Goal: Information Seeking & Learning: Learn about a topic

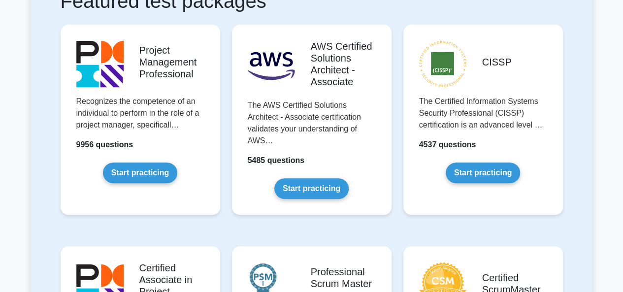
scroll to position [206, 0]
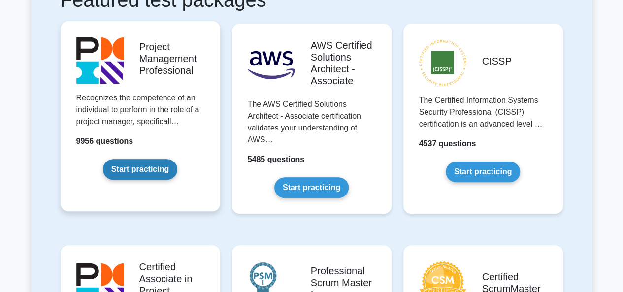
click at [108, 159] on link "Start practicing" at bounding box center [140, 169] width 74 height 21
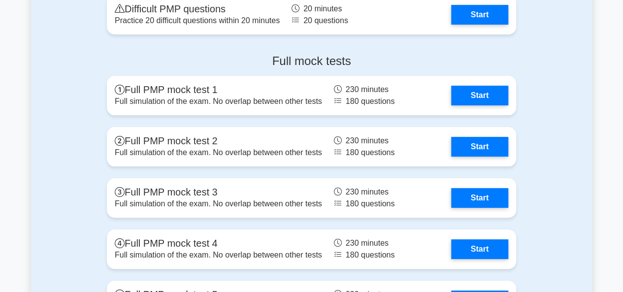
scroll to position [3784, 0]
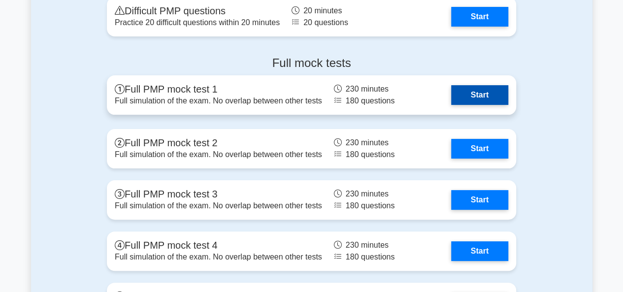
click at [477, 96] on link "Start" at bounding box center [479, 95] width 57 height 20
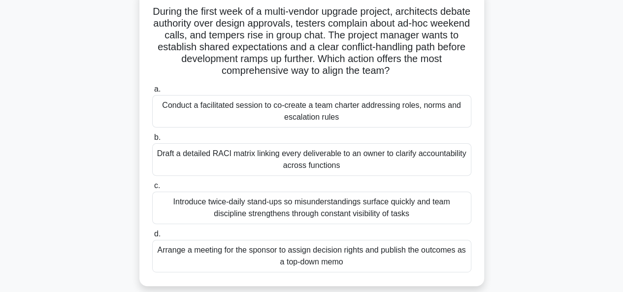
scroll to position [64, 0]
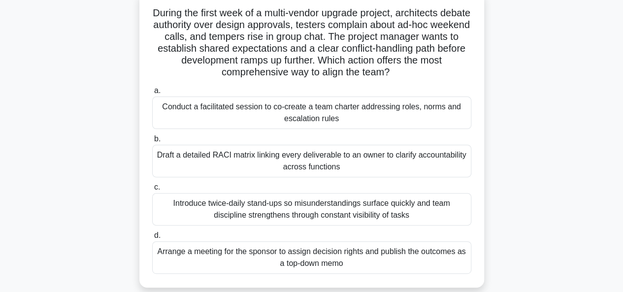
click at [249, 114] on div "Conduct a facilitated session to co-create a team charter addressing roles, nor…" at bounding box center [311, 113] width 319 height 33
click at [152, 94] on input "a. Conduct a facilitated session to co-create a team charter addressing roles, …" at bounding box center [152, 91] width 0 height 6
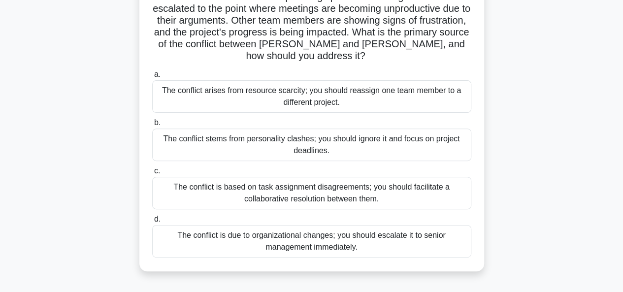
scroll to position [125, 0]
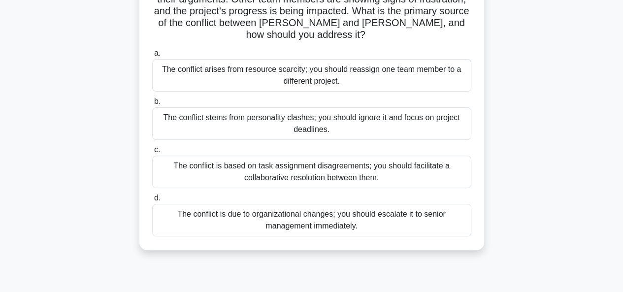
click at [222, 160] on div "The conflict is based on task assignment disagreements; you should facilitate a…" at bounding box center [311, 172] width 319 height 33
click at [152, 153] on input "c. The conflict is based on task assignment disagreements; you should facilitat…" at bounding box center [152, 150] width 0 height 6
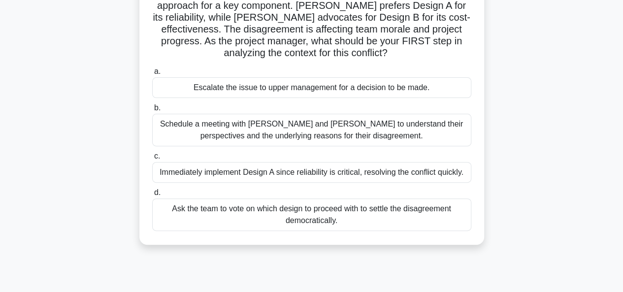
scroll to position [99, 0]
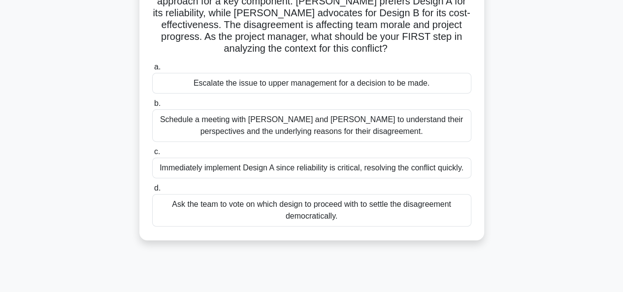
click at [313, 129] on div "Schedule a meeting with Sarah and John to understand their perspectives and the…" at bounding box center [311, 125] width 319 height 33
click at [152, 107] on input "b. Schedule a meeting with Sarah and John to understand their perspectives and …" at bounding box center [152, 103] width 0 height 6
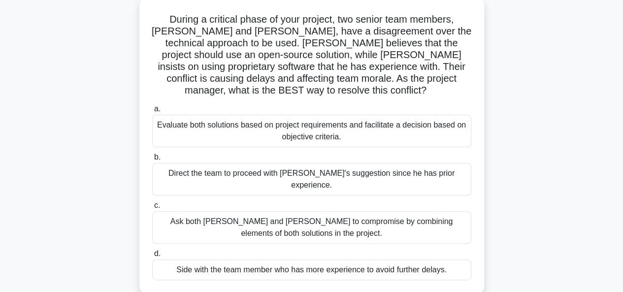
scroll to position [56, 0]
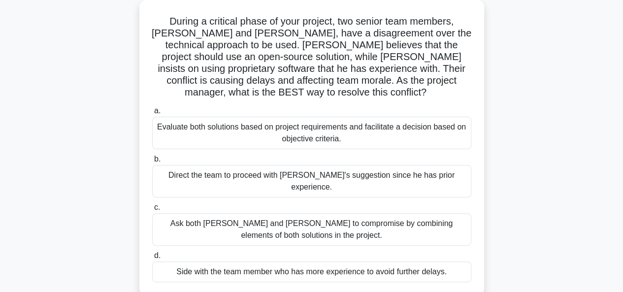
click at [360, 122] on div "Evaluate both solutions based on project requirements and facilitate a decision…" at bounding box center [311, 133] width 319 height 33
click at [152, 114] on input "a. Evaluate both solutions based on project requirements and facilitate a decis…" at bounding box center [152, 111] width 0 height 6
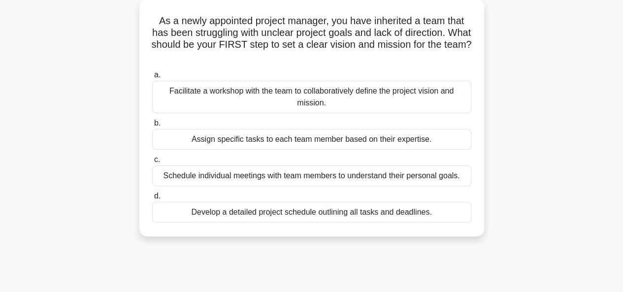
scroll to position [60, 0]
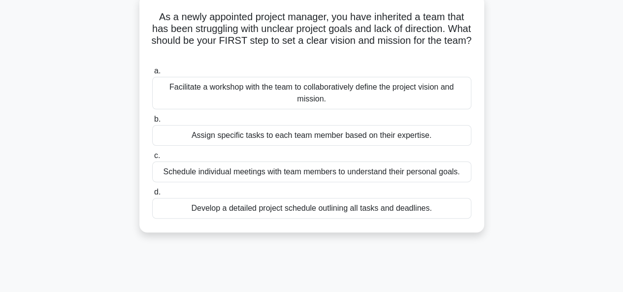
click at [271, 95] on div "Facilitate a workshop with the team to collaboratively define the project visio…" at bounding box center [311, 93] width 319 height 33
click at [152, 74] on input "a. Facilitate a workshop with the team to collaboratively define the project vi…" at bounding box center [152, 71] width 0 height 6
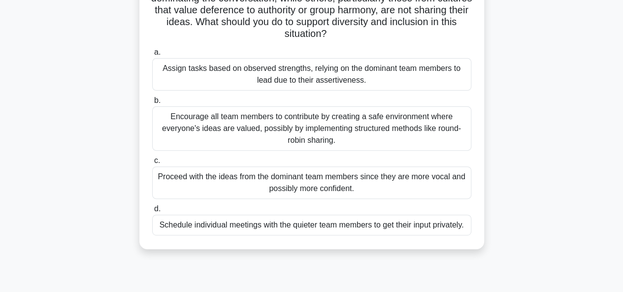
scroll to position [116, 0]
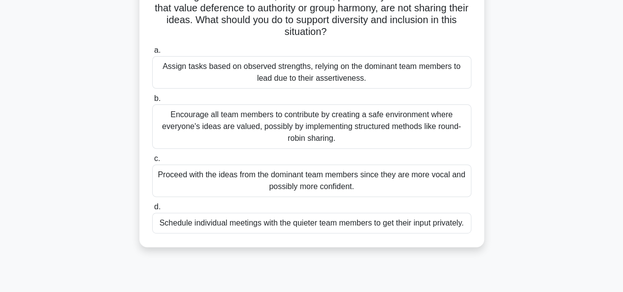
click at [263, 120] on div "Encourage all team members to contribute by creating a safe environment where e…" at bounding box center [311, 126] width 319 height 44
click at [152, 102] on input "b. Encourage all team members to contribute by creating a safe environment wher…" at bounding box center [152, 99] width 0 height 6
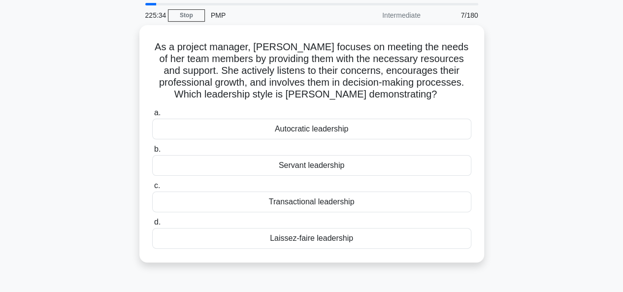
scroll to position [34, 0]
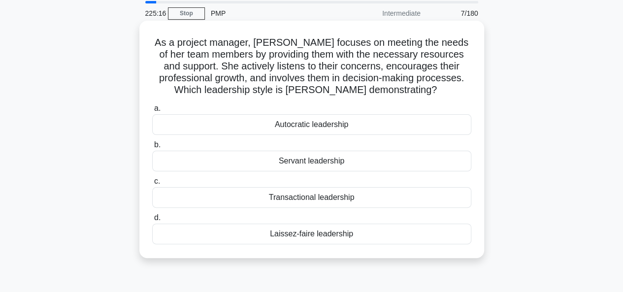
click at [308, 163] on div "Servant leadership" at bounding box center [311, 161] width 319 height 21
click at [152, 148] on input "b. Servant leadership" at bounding box center [152, 145] width 0 height 6
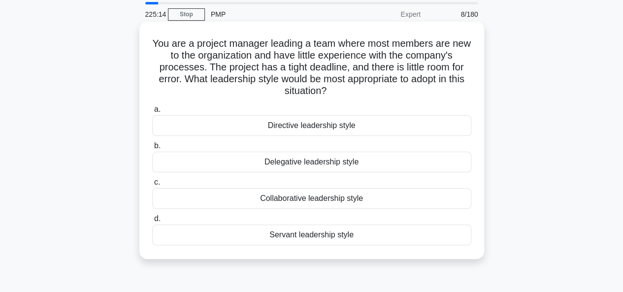
scroll to position [34, 0]
click at [302, 200] on div "Collaborative leadership style" at bounding box center [311, 198] width 319 height 21
click at [152, 185] on input "c. Collaborative leadership style" at bounding box center [152, 182] width 0 height 6
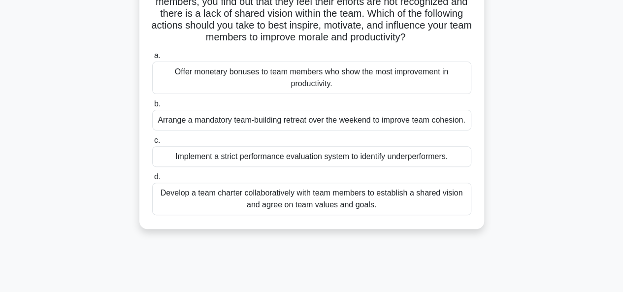
scroll to position [105, 0]
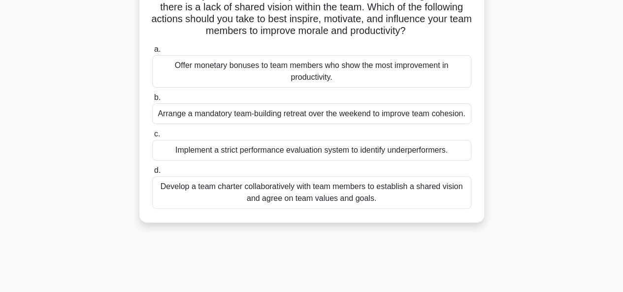
click at [230, 204] on div "Develop a team charter collaboratively with team members to establish a shared …" at bounding box center [311, 192] width 319 height 33
click at [152, 174] on input "d. Develop a team charter collaboratively with team members to establish a shar…" at bounding box center [152, 170] width 0 height 6
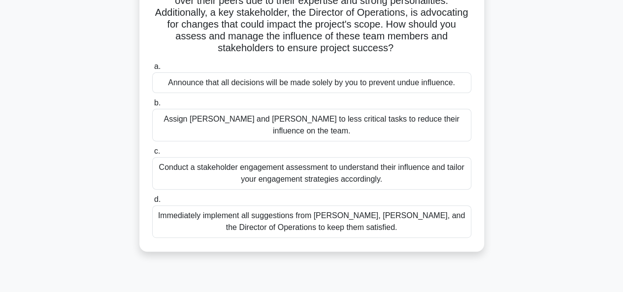
scroll to position [112, 0]
click at [226, 157] on div "Conduct a stakeholder engagement assessment to understand their influence and t…" at bounding box center [311, 173] width 319 height 33
click at [152, 148] on input "c. Conduct a stakeholder engagement assessment to understand their influence an…" at bounding box center [152, 151] width 0 height 6
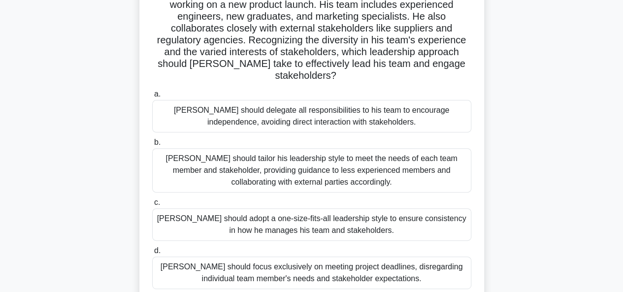
scroll to position [103, 0]
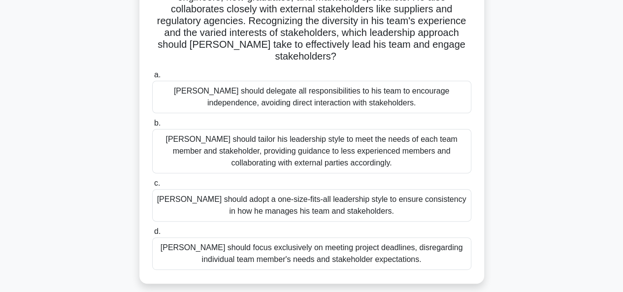
click at [328, 148] on div "John should tailor his leadership style to meet the needs of each team member a…" at bounding box center [311, 151] width 319 height 44
click at [152, 127] on input "b. John should tailor his leadership style to meet the needs of each team membe…" at bounding box center [152, 123] width 0 height 6
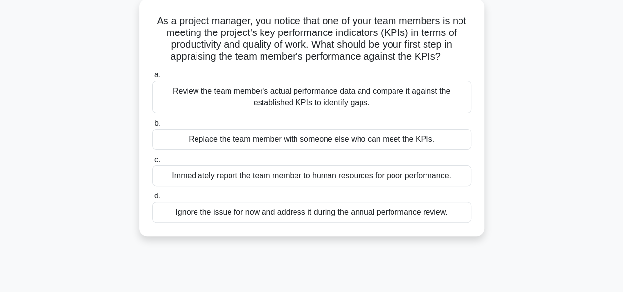
scroll to position [59, 0]
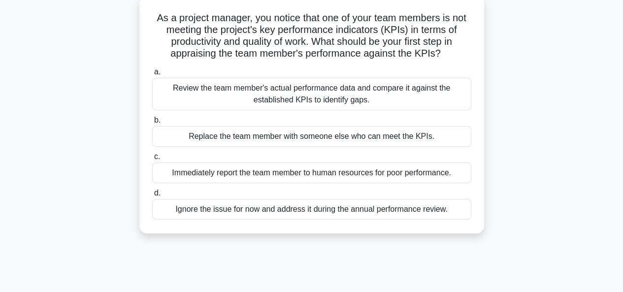
click at [327, 105] on div "Review the team member's actual performance data and compare it against the est…" at bounding box center [311, 94] width 319 height 33
click at [152, 75] on input "a. Review the team member's actual performance data and compare it against the …" at bounding box center [152, 72] width 0 height 6
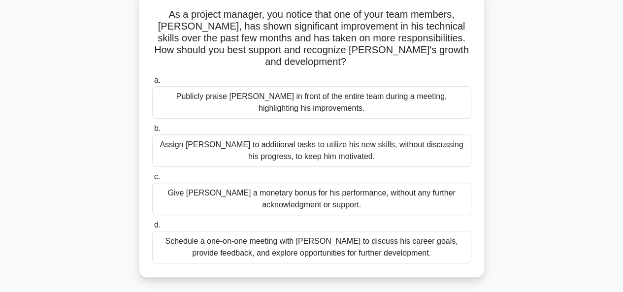
scroll to position [65, 0]
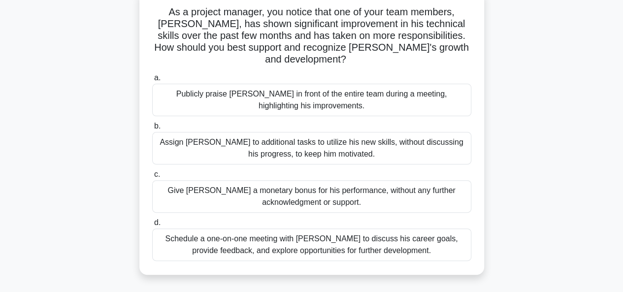
click at [313, 234] on div "Schedule a one-on-one meeting with Alex to discuss his career goals, provide fe…" at bounding box center [311, 245] width 319 height 33
click at [152, 226] on input "d. Schedule a one-on-one meeting with Alex to discuss his career goals, provide…" at bounding box center [152, 223] width 0 height 6
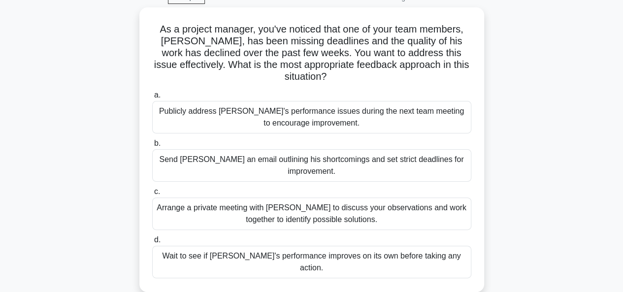
scroll to position [55, 0]
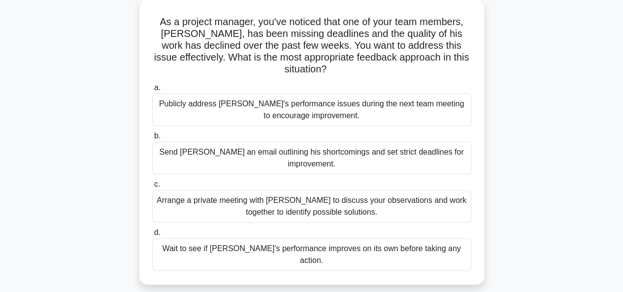
click at [266, 193] on div "Arrange a private meeting with Alex to discuss your observations and work toget…" at bounding box center [311, 206] width 319 height 33
click at [152, 188] on input "c. Arrange a private meeting with Alex to discuss your observations and work to…" at bounding box center [152, 184] width 0 height 6
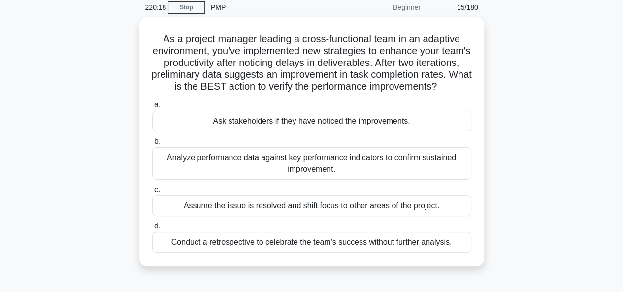
scroll to position [52, 0]
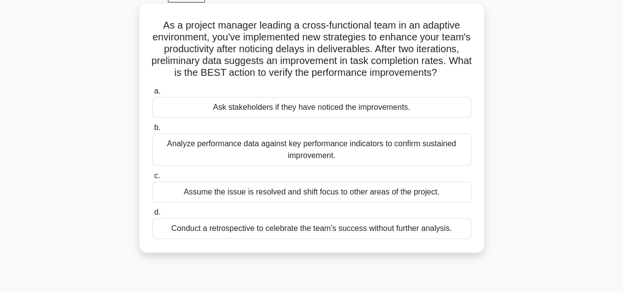
click at [261, 161] on div "Analyze performance data against key performance indicators to confirm sustaine…" at bounding box center [311, 149] width 319 height 33
click at [152, 131] on input "b. Analyze performance data against key performance indicators to confirm susta…" at bounding box center [152, 128] width 0 height 6
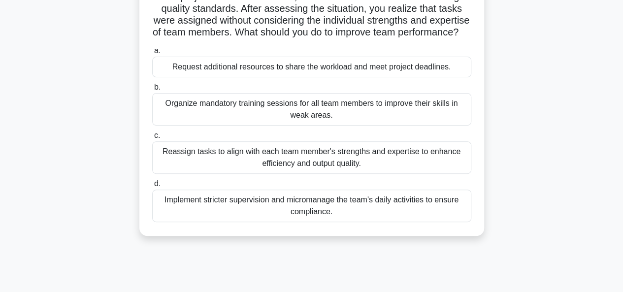
scroll to position [106, 0]
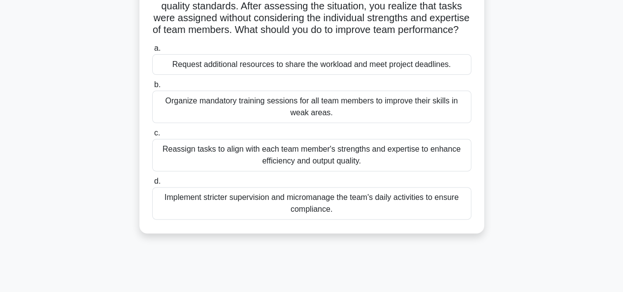
click at [272, 166] on div "Reassign tasks to align with each team member's strengths and expertise to enha…" at bounding box center [311, 155] width 319 height 33
click at [152, 136] on input "c. Reassign tasks to align with each team member's strengths and expertise to e…" at bounding box center [152, 133] width 0 height 6
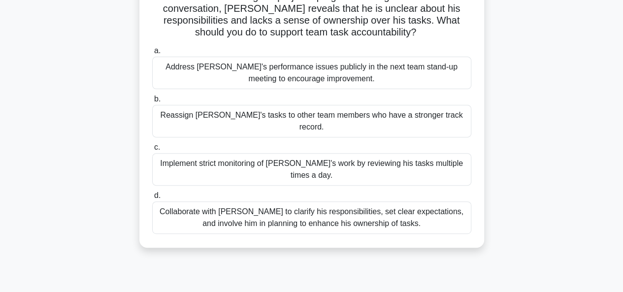
scroll to position [123, 0]
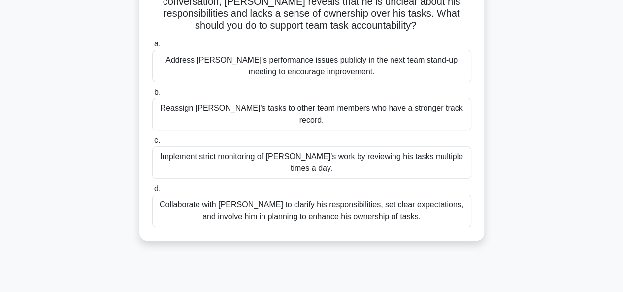
click at [210, 195] on div "Collaborate with Alex to clarify his responsibilities, set clear expectations, …" at bounding box center [311, 211] width 319 height 33
click at [152, 186] on input "d. Collaborate with Alex to clarify his responsibilities, set clear expectation…" at bounding box center [152, 189] width 0 height 6
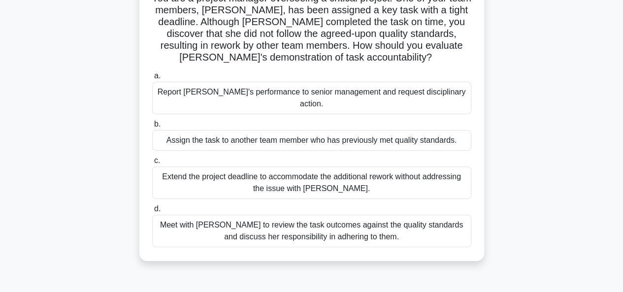
scroll to position [89, 0]
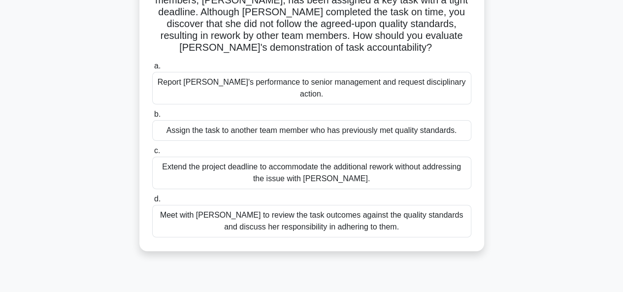
click at [232, 210] on div "Meet with Priya to review the task outcomes against the quality standards and d…" at bounding box center [311, 221] width 319 height 33
click at [152, 202] on input "d. Meet with Priya to review the task outcomes against the quality standards an…" at bounding box center [152, 199] width 0 height 6
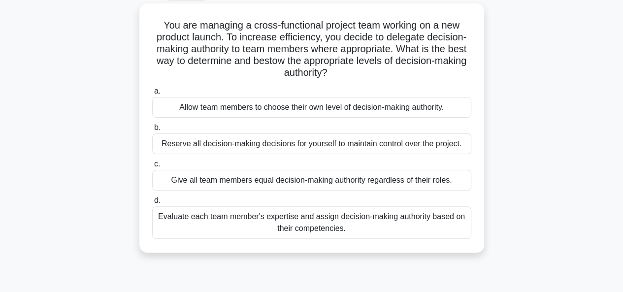
scroll to position [54, 0]
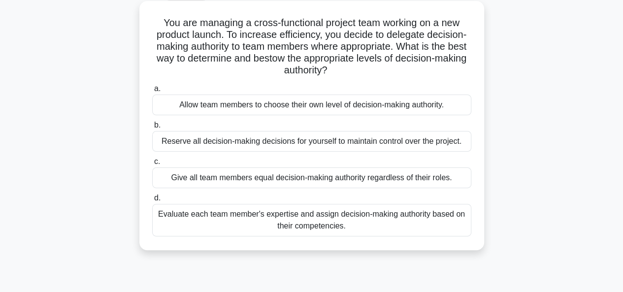
click at [263, 220] on div "Evaluate each team member's expertise and assign decision-making authority base…" at bounding box center [311, 220] width 319 height 33
click at [152, 201] on input "d. Evaluate each team member's expertise and assign decision-making authority b…" at bounding box center [152, 198] width 0 height 6
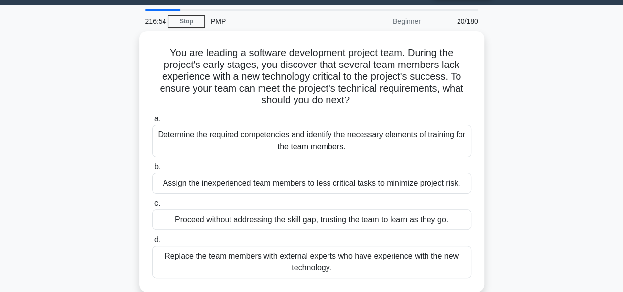
scroll to position [28, 0]
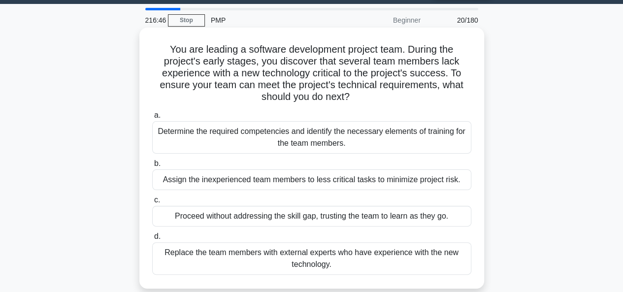
click at [260, 143] on div "Determine the required competencies and identify the necessary elements of trai…" at bounding box center [311, 137] width 319 height 33
click at [152, 119] on input "a. Determine the required competencies and identify the necessary elements of t…" at bounding box center [152, 115] width 0 height 6
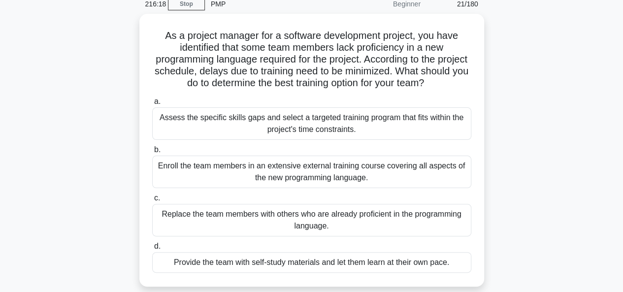
scroll to position [43, 0]
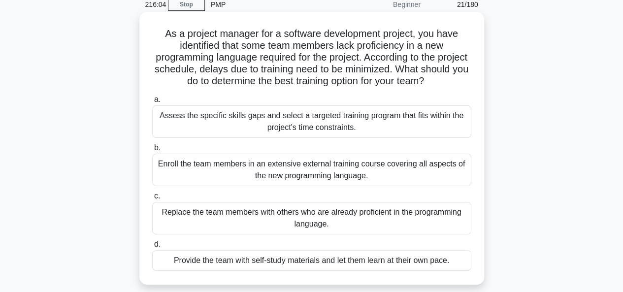
click at [363, 131] on div "Assess the specific skills gaps and select a targeted training program that fit…" at bounding box center [311, 121] width 319 height 33
click at [152, 103] on input "a. Assess the specific skills gaps and select a targeted training program that …" at bounding box center [152, 100] width 0 height 6
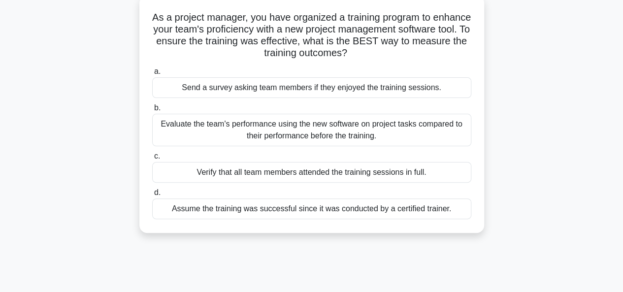
scroll to position [60, 0]
click at [222, 132] on div "Evaluate the team's performance using the new software on project tasks compare…" at bounding box center [311, 129] width 319 height 33
click at [152, 111] on input "b. Evaluate the team's performance using the new software on project tasks comp…" at bounding box center [152, 107] width 0 height 6
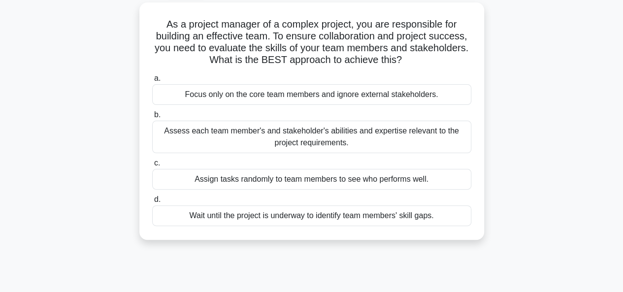
scroll to position [57, 0]
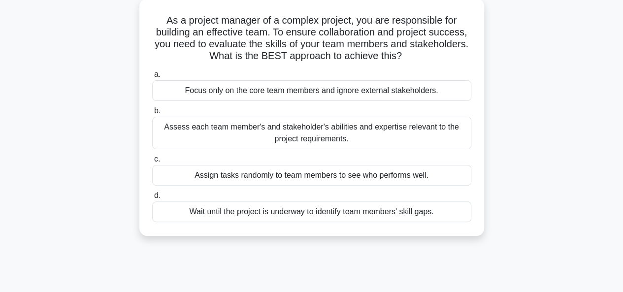
click at [221, 132] on div "Assess each team member's and stakeholder's abilities and expertise relevant to…" at bounding box center [311, 133] width 319 height 33
click at [152, 114] on input "b. Assess each team member's and stakeholder's abilities and expertise relevant…" at bounding box center [152, 111] width 0 height 6
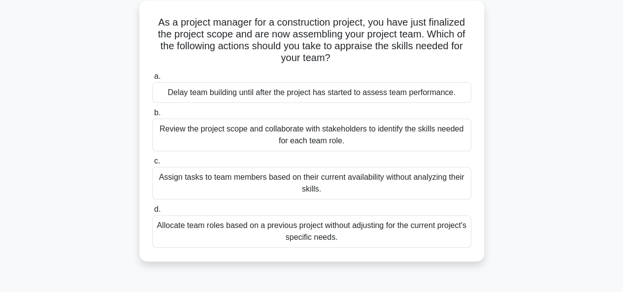
scroll to position [58, 0]
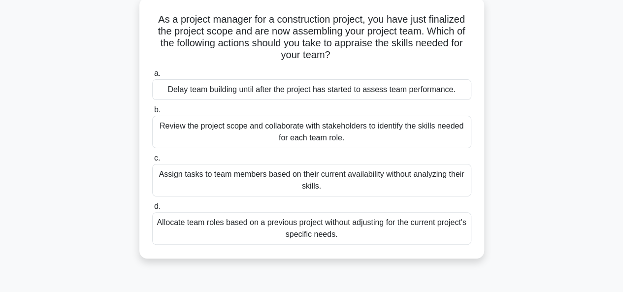
click at [265, 134] on div "Review the project scope and collaborate with stakeholders to identify the skil…" at bounding box center [311, 132] width 319 height 33
click at [152, 113] on input "b. Review the project scope and collaborate with stakeholders to identify the s…" at bounding box center [152, 110] width 0 height 6
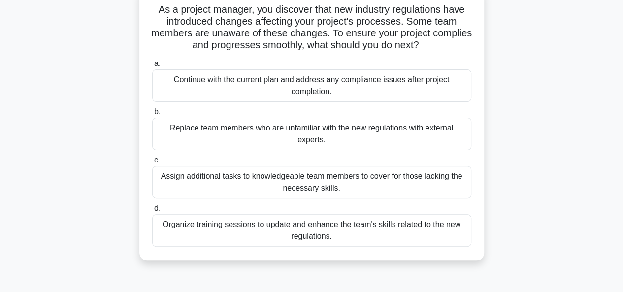
scroll to position [69, 0]
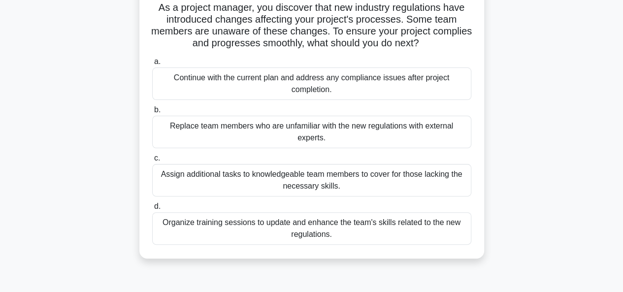
click at [228, 223] on div "Organize training sessions to update and enhance the team's skills related to t…" at bounding box center [311, 228] width 319 height 33
click at [152, 210] on input "d. Organize training sessions to update and enhance the team's skills related t…" at bounding box center [152, 206] width 0 height 6
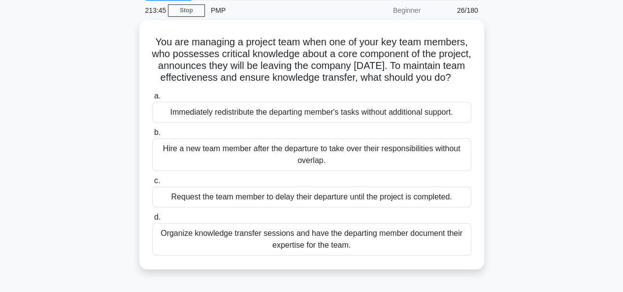
scroll to position [41, 0]
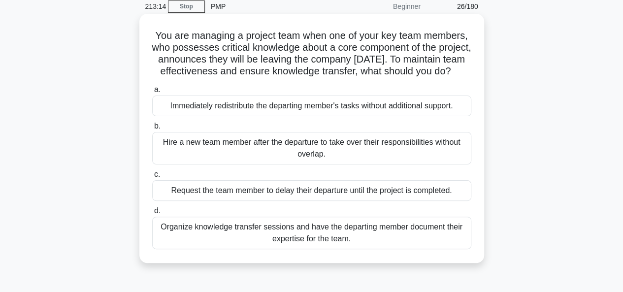
click at [233, 249] on div "Organize knowledge transfer sessions and have the departing member document the…" at bounding box center [311, 233] width 319 height 33
click at [152, 214] on input "d. Organize knowledge transfer sessions and have the departing member document …" at bounding box center [152, 211] width 0 height 6
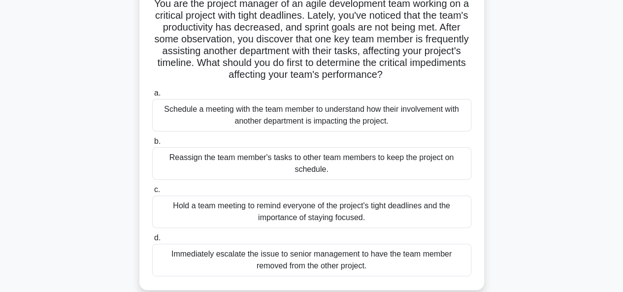
scroll to position [85, 0]
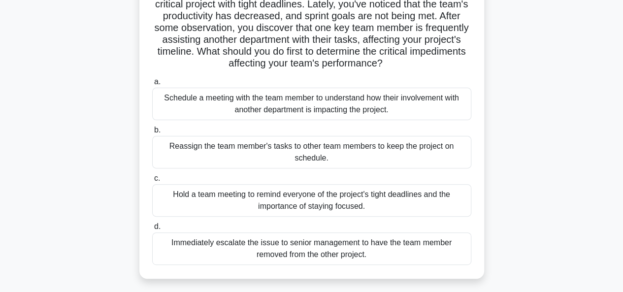
click at [235, 115] on div "Schedule a meeting with the team member to understand how their involvement wit…" at bounding box center [311, 104] width 319 height 33
click at [152, 85] on input "a. Schedule a meeting with the team member to understand how their involvement …" at bounding box center [152, 82] width 0 height 6
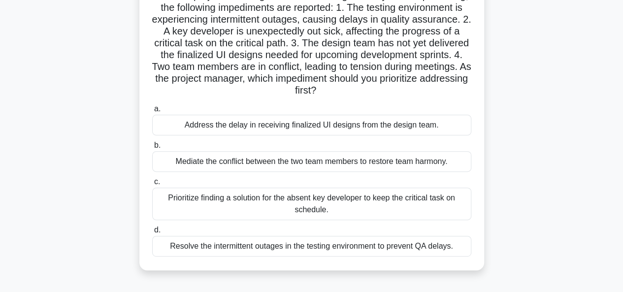
scroll to position [101, 0]
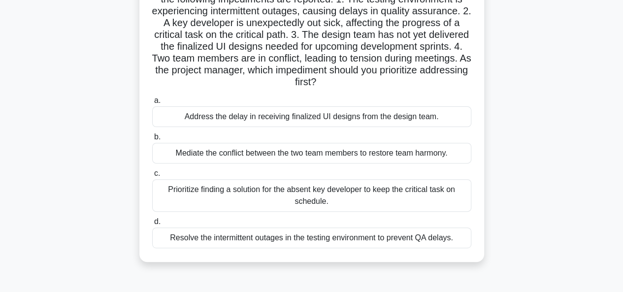
click at [241, 238] on div "Resolve the intermittent outages in the testing environment to prevent QA delay…" at bounding box center [311, 238] width 319 height 21
click at [152, 225] on input "d. Resolve the intermittent outages in the testing environment to prevent QA de…" at bounding box center [152, 222] width 0 height 6
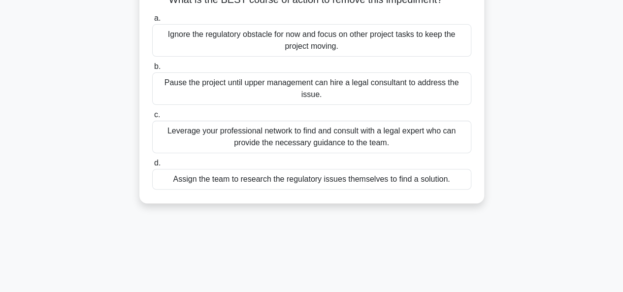
scroll to position [114, 0]
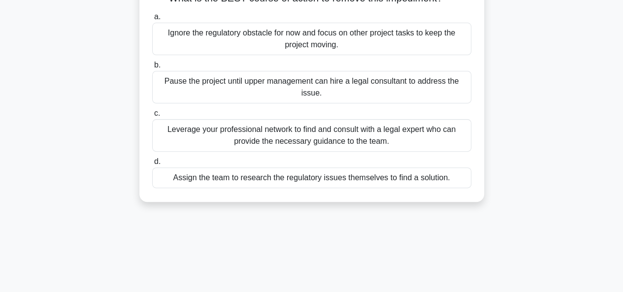
click at [245, 135] on div "Leverage your professional network to find and consult with a legal expert who …" at bounding box center [311, 135] width 319 height 33
click at [152, 117] on input "c. Leverage your professional network to find and consult with a legal expert w…" at bounding box center [152, 113] width 0 height 6
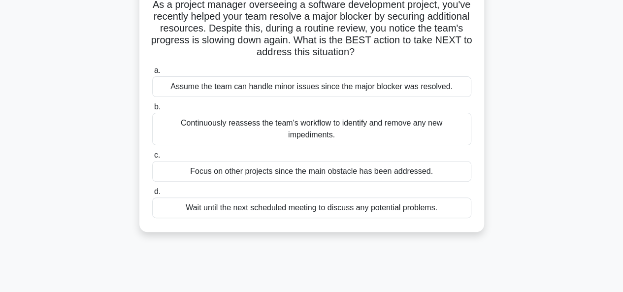
scroll to position [75, 0]
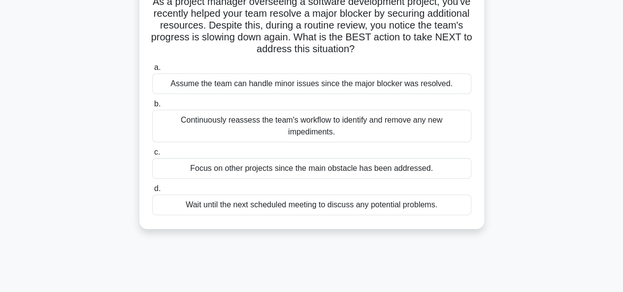
click at [358, 132] on div "Continuously reassess the team's workflow to identify and remove any new impedi…" at bounding box center [311, 126] width 319 height 33
click at [152, 107] on input "b. Continuously reassess the team's workflow to identify and remove any new imp…" at bounding box center [152, 104] width 0 height 6
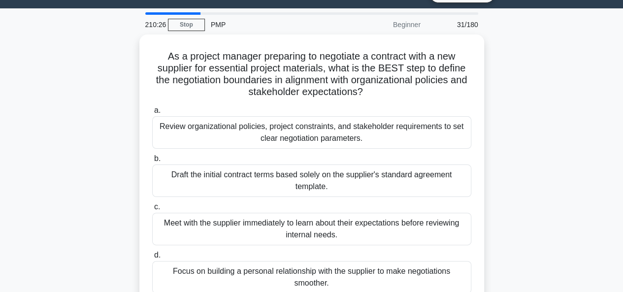
scroll to position [22, 0]
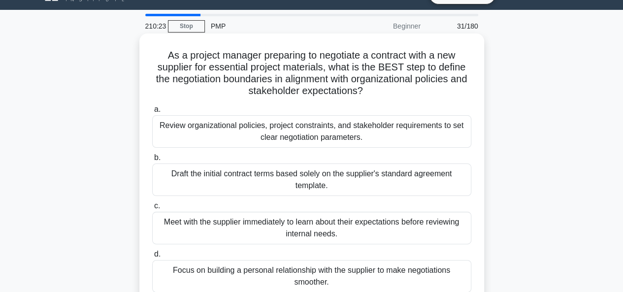
click at [199, 125] on div "Review organizational policies, project constraints, and stakeholder requiremen…" at bounding box center [311, 131] width 319 height 33
click at [152, 113] on input "a. Review organizational policies, project constraints, and stakeholder require…" at bounding box center [152, 109] width 0 height 6
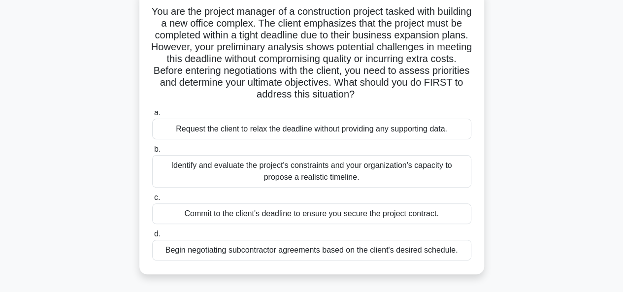
scroll to position [64, 0]
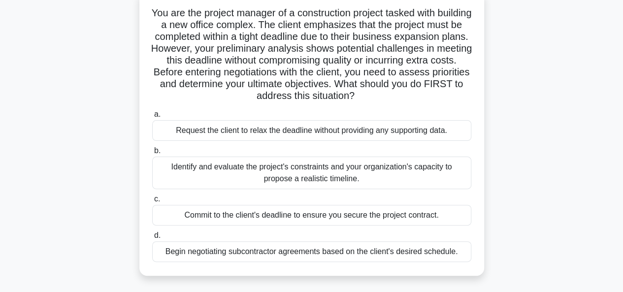
click at [247, 168] on div "Identify and evaluate the project's constraints and your organization's capacit…" at bounding box center [311, 173] width 319 height 33
click at [152, 154] on input "b. Identify and evaluate the project's constraints and your organization's capa…" at bounding box center [152, 151] width 0 height 6
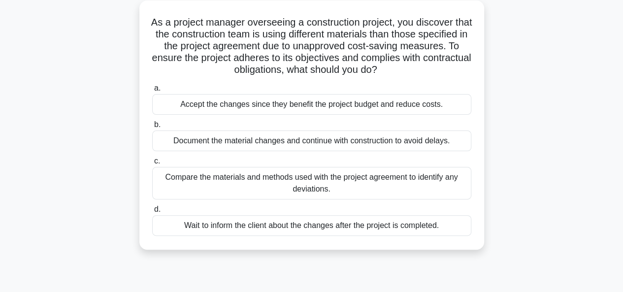
scroll to position [58, 0]
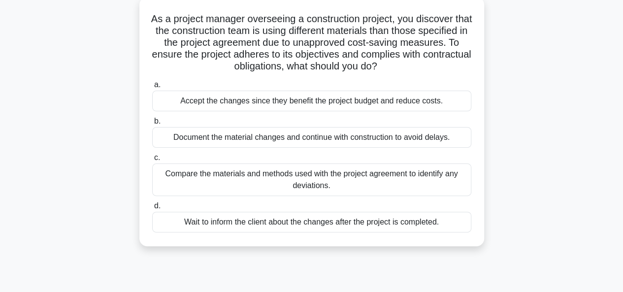
click at [260, 184] on div "Compare the materials and methods used with the project agreement to identify a…" at bounding box center [311, 180] width 319 height 33
click at [152, 161] on input "c. Compare the materials and methods used with the project agreement to identif…" at bounding box center [152, 158] width 0 height 6
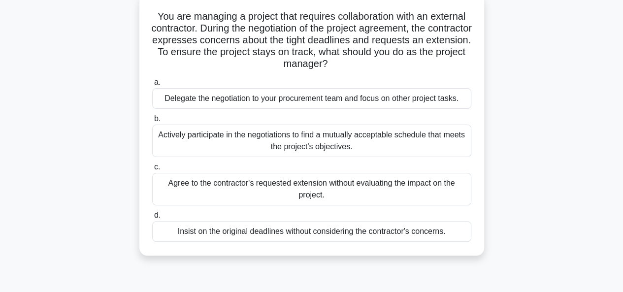
scroll to position [60, 0]
click at [246, 143] on div "Actively participate in the negotiations to find a mutually acceptable schedule…" at bounding box center [311, 141] width 319 height 33
click at [152, 123] on input "b. Actively participate in the negotiations to find a mutually acceptable sched…" at bounding box center [152, 119] width 0 height 6
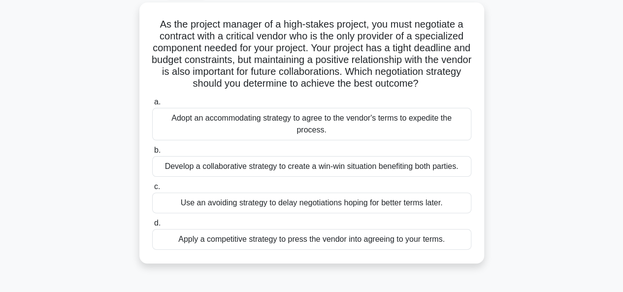
scroll to position [54, 0]
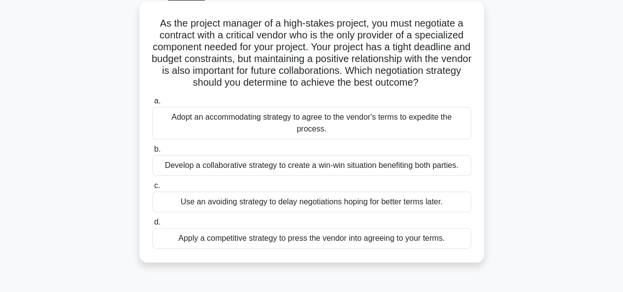
click at [244, 176] on div "Develop a collaborative strategy to create a win-win situation benefiting both …" at bounding box center [311, 165] width 319 height 21
click at [152, 153] on input "b. Develop a collaborative strategy to create a win-win situation benefiting bo…" at bounding box center [152, 149] width 0 height 6
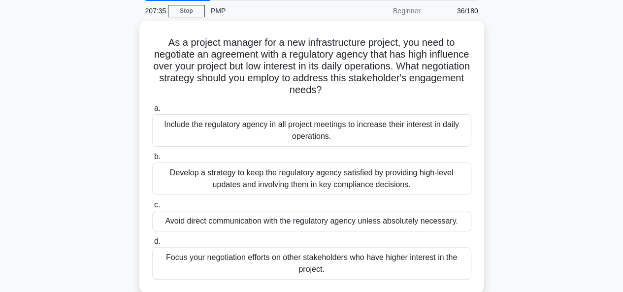
scroll to position [39, 0]
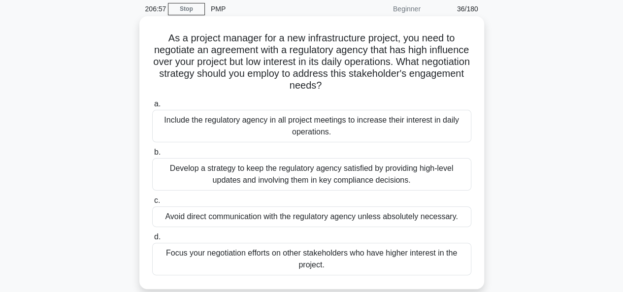
click at [230, 173] on div "Develop a strategy to keep the regulatory agency satisfied by providing high-le…" at bounding box center [311, 174] width 319 height 33
click at [152, 156] on input "b. Develop a strategy to keep the regulatory agency satisfied by providing high…" at bounding box center [152, 152] width 0 height 6
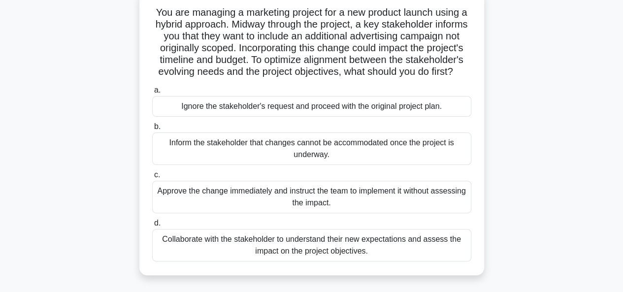
scroll to position [69, 0]
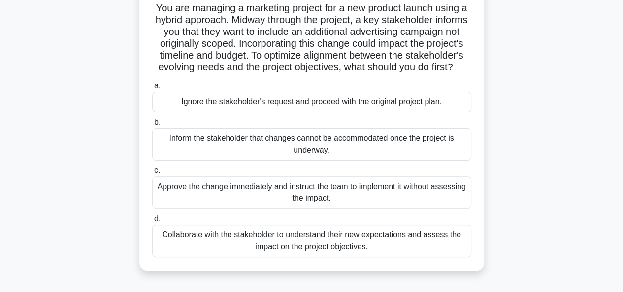
click at [323, 253] on div "Collaborate with the stakeholder to understand their new expectations and asses…" at bounding box center [311, 241] width 319 height 33
click at [152, 222] on input "d. Collaborate with the stakeholder to understand their new expectations and as…" at bounding box center [152, 219] width 0 height 6
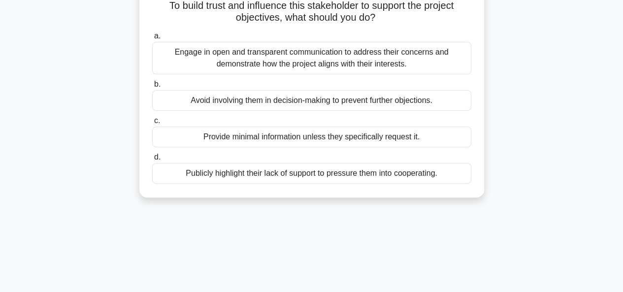
scroll to position [99, 0]
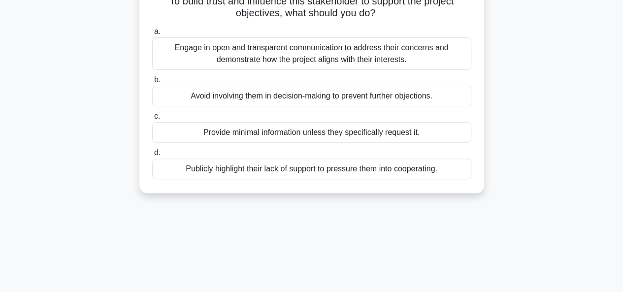
click at [282, 62] on div "Engage in open and transparent communication to address their concerns and demo…" at bounding box center [311, 53] width 319 height 33
click at [152, 35] on input "a. Engage in open and transparent communication to address their concerns and d…" at bounding box center [152, 32] width 0 height 6
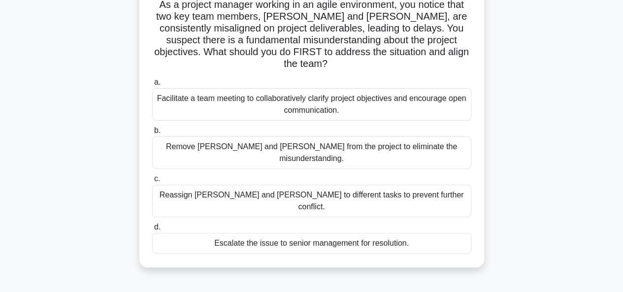
scroll to position [75, 0]
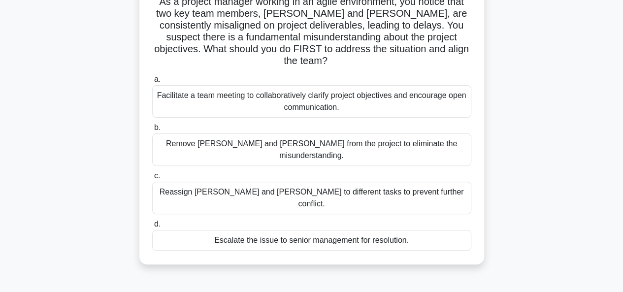
click at [255, 87] on div "Facilitate a team meeting to collaboratively clarify project objectives and enc…" at bounding box center [311, 101] width 319 height 33
click at [152, 83] on input "a. Facilitate a team meeting to collaboratively clarify project objectives and …" at bounding box center [152, 79] width 0 height 6
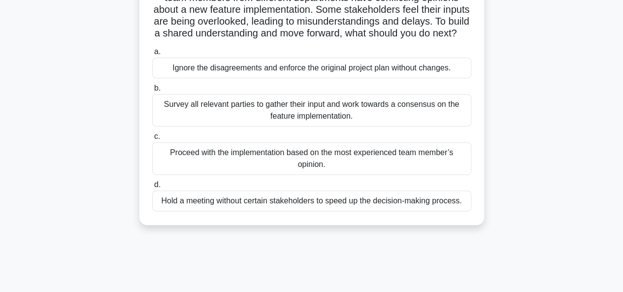
scroll to position [97, 0]
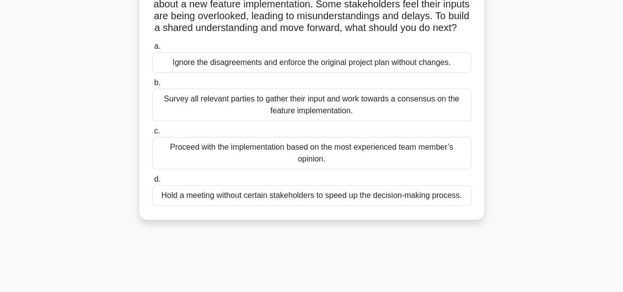
click at [287, 121] on div "Survey all relevant parties to gather their input and work towards a consensus …" at bounding box center [311, 105] width 319 height 33
click at [152, 86] on input "b. Survey all relevant parties to gather their input and work towards a consens…" at bounding box center [152, 83] width 0 height 6
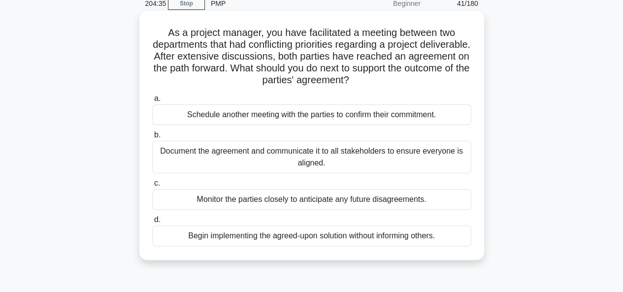
scroll to position [45, 0]
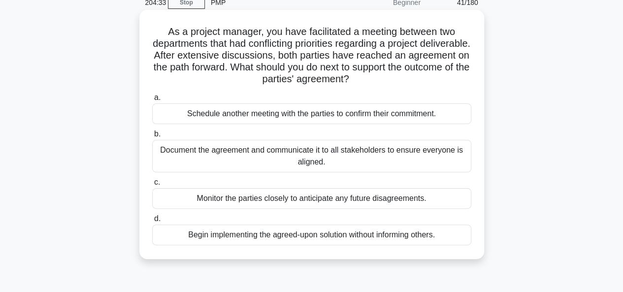
click at [248, 150] on div "Document the agreement and communicate it to all stakeholders to ensure everyon…" at bounding box center [311, 156] width 319 height 33
click at [152, 137] on input "b. Document the agreement and communicate it to all stakeholders to ensure ever…" at bounding box center [152, 134] width 0 height 6
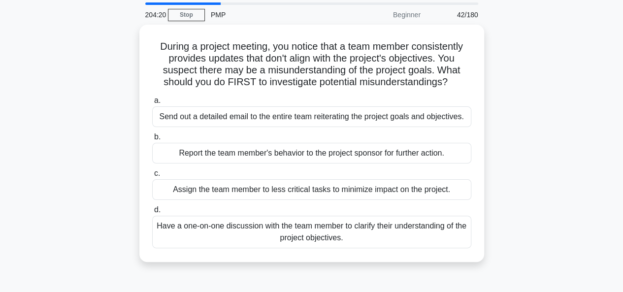
scroll to position [35, 0]
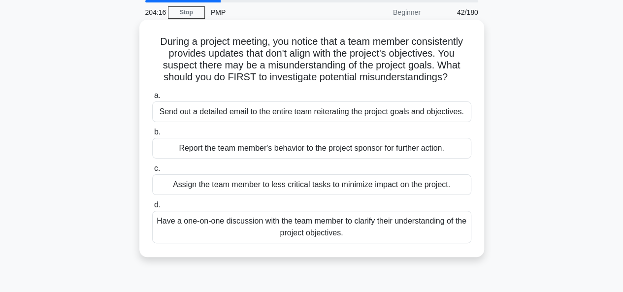
click at [262, 231] on div "Have a one-on-one discussion with the team member to clarify their understandin…" at bounding box center [311, 227] width 319 height 33
click at [152, 208] on input "d. Have a one-on-one discussion with the team member to clarify their understan…" at bounding box center [152, 205] width 0 height 6
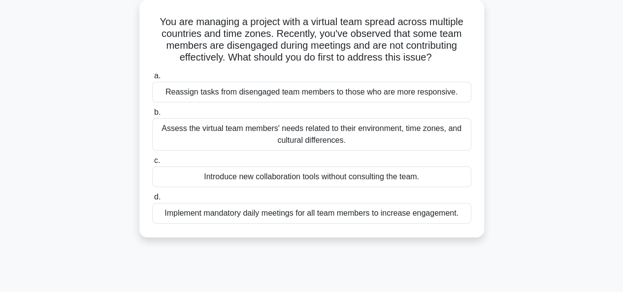
scroll to position [61, 0]
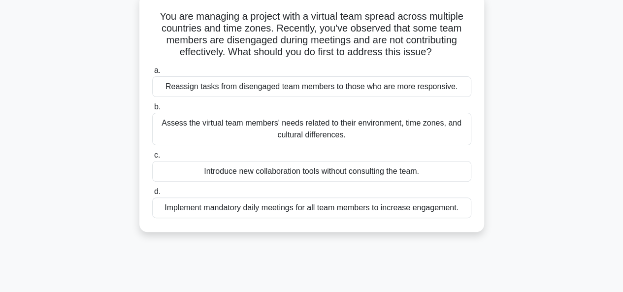
click at [240, 124] on div "Assess the virtual team members' needs related to their environment, time zones…" at bounding box center [311, 129] width 319 height 33
click at [152, 110] on input "b. Assess the virtual team members' needs related to their environment, time zo…" at bounding box center [152, 107] width 0 height 6
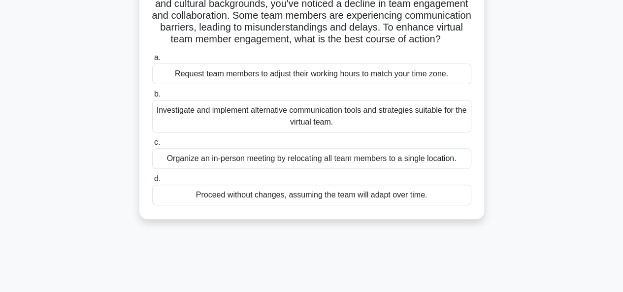
scroll to position [88, 0]
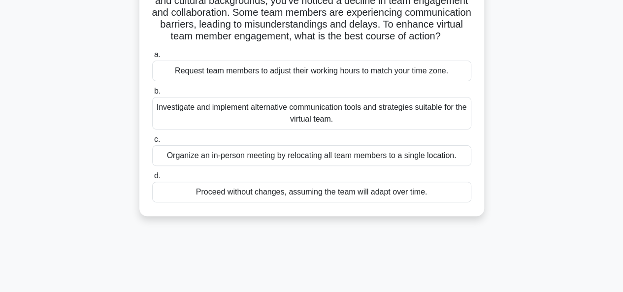
click at [275, 127] on div "Investigate and implement alternative communication tools and strategies suitab…" at bounding box center [311, 113] width 319 height 33
click at [152, 95] on input "b. Investigate and implement alternative communication tools and strategies sui…" at bounding box center [152, 91] width 0 height 6
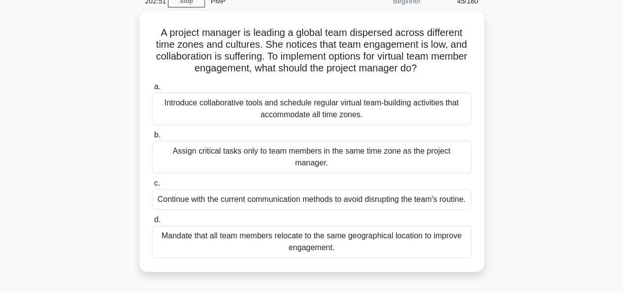
scroll to position [45, 0]
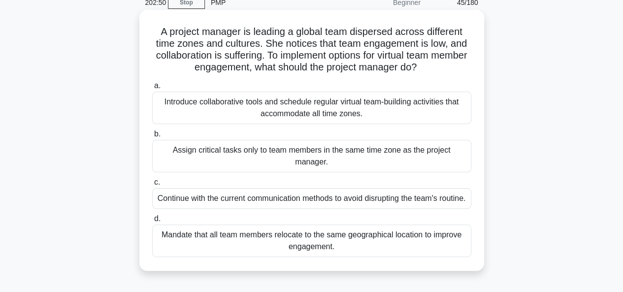
click at [237, 110] on div "Introduce collaborative tools and schedule regular virtual team-building activi…" at bounding box center [311, 108] width 319 height 33
click at [152, 89] on input "a. Introduce collaborative tools and schedule regular virtual team-building act…" at bounding box center [152, 86] width 0 height 6
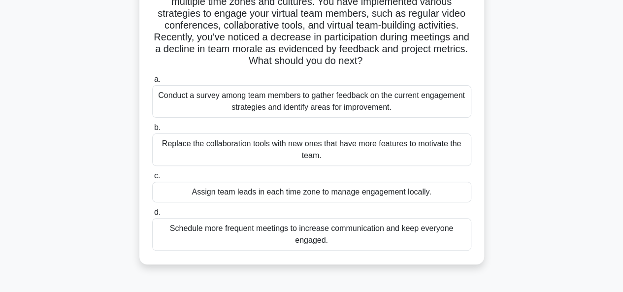
scroll to position [85, 0]
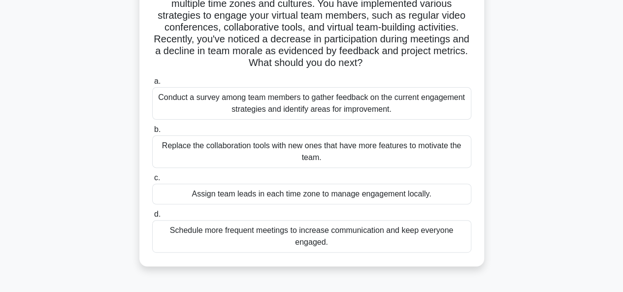
click at [282, 107] on div "Conduct a survey among team members to gather feedback on the current engagemen…" at bounding box center [311, 103] width 319 height 33
click at [152, 85] on input "a. Conduct a survey among team members to gather feedback on the current engage…" at bounding box center [152, 81] width 0 height 6
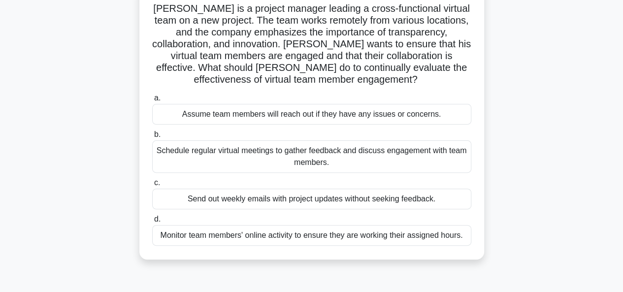
scroll to position [75, 0]
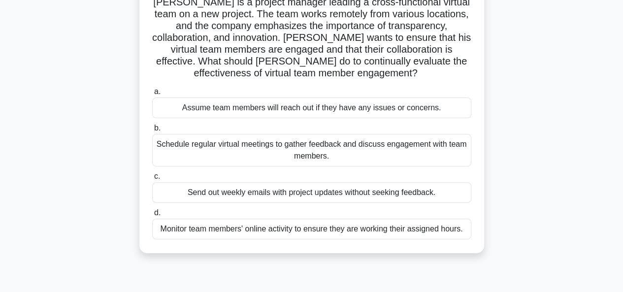
click at [299, 154] on div "Schedule regular virtual meetings to gather feedback and discuss engagement wit…" at bounding box center [311, 150] width 319 height 33
click at [152, 132] on input "b. Schedule regular virtual meetings to gather feedback and discuss engagement …" at bounding box center [152, 128] width 0 height 6
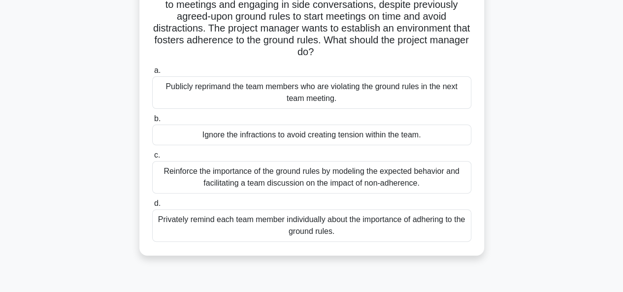
scroll to position [87, 0]
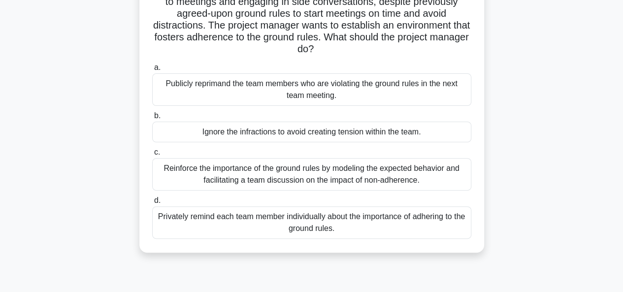
click at [298, 179] on div "Reinforce the importance of the ground rules by modeling the expected behavior …" at bounding box center [311, 174] width 319 height 33
click at [152, 156] on input "c. Reinforce the importance of the ground rules by modeling the expected behavi…" at bounding box center [152, 152] width 0 height 6
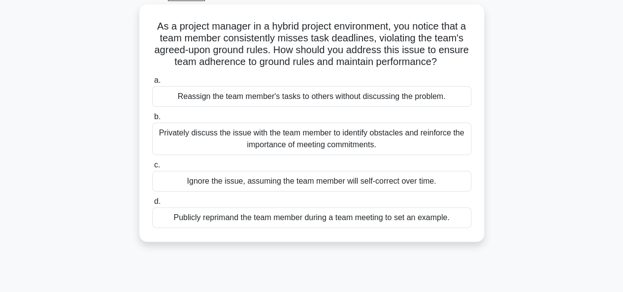
scroll to position [54, 0]
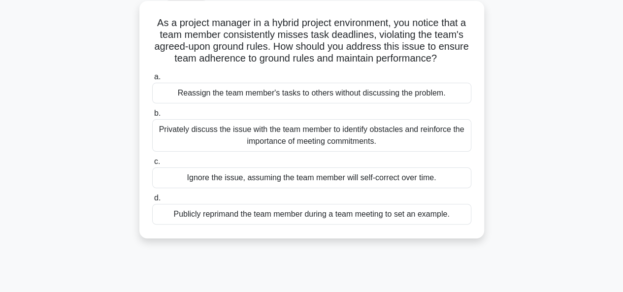
click at [223, 140] on div "Privately discuss the issue with the team member to identify obstacles and rein…" at bounding box center [311, 135] width 319 height 33
click at [152, 117] on input "b. Privately discuss the issue with the team member to identify obstacles and r…" at bounding box center [152, 113] width 0 height 6
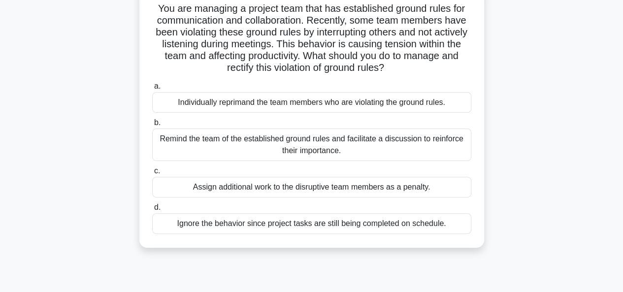
scroll to position [70, 0]
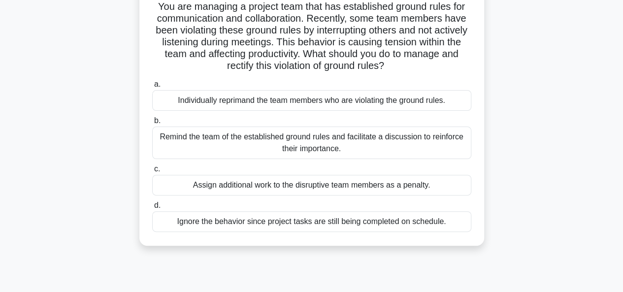
click at [315, 147] on div "Remind the team of the established ground rules and facilitate a discussion to …" at bounding box center [311, 143] width 319 height 33
click at [152, 124] on input "b. Remind the team of the established ground rules and facilitate a discussion …" at bounding box center [152, 121] width 0 height 6
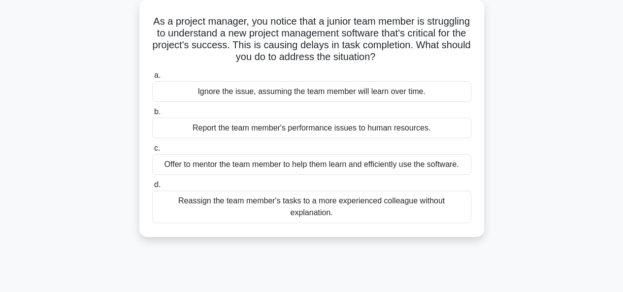
scroll to position [59, 0]
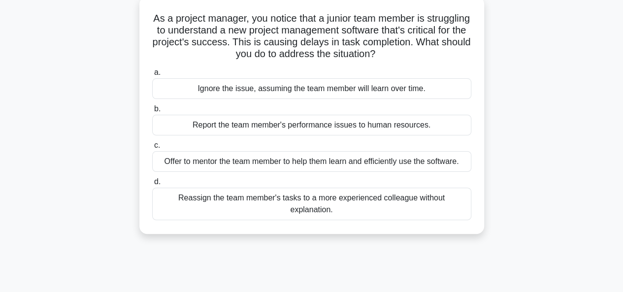
click at [259, 164] on div "Offer to mentor the team member to help them learn and efficiently use the soft…" at bounding box center [311, 161] width 319 height 21
click at [152, 149] on input "c. Offer to mentor the team member to help them learn and efficiently use the s…" at bounding box center [152, 145] width 0 height 6
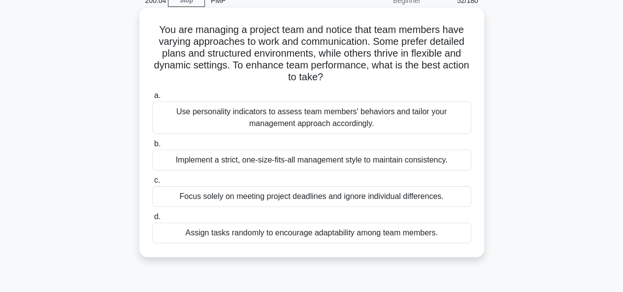
scroll to position [42, 0]
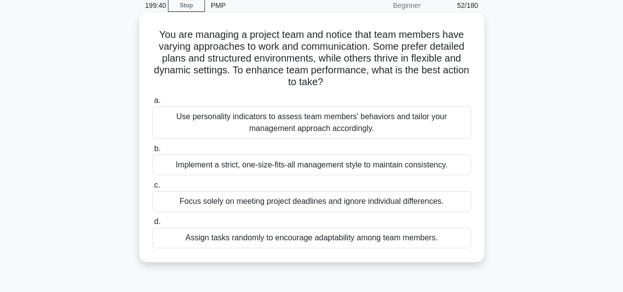
click at [215, 120] on div "Use personality indicators to assess team members' behaviors and tailor your ma…" at bounding box center [311, 122] width 319 height 33
click at [152, 104] on input "a. Use personality indicators to assess team members' behaviors and tailor your…" at bounding box center [152, 101] width 0 height 6
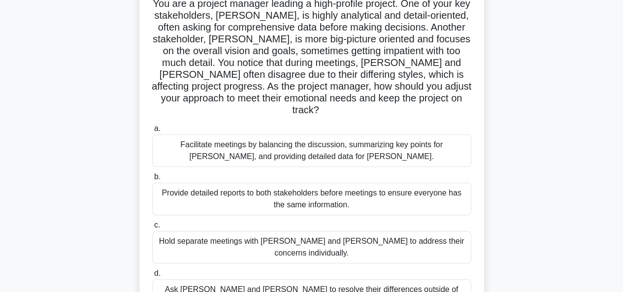
scroll to position [73, 0]
click at [283, 146] on div "Facilitate meetings by balancing the discussion, summarizing key points for Joh…" at bounding box center [311, 151] width 319 height 33
click at [152, 132] on input "a. Facilitate meetings by balancing the discussion, summarizing key points for …" at bounding box center [152, 129] width 0 height 6
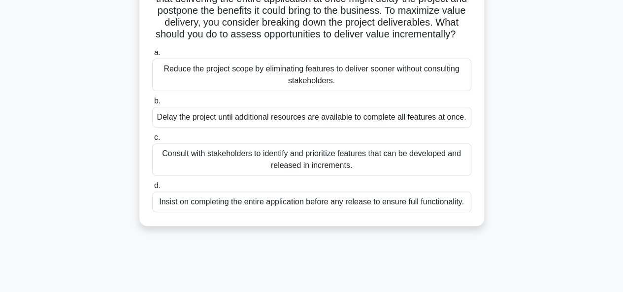
scroll to position [108, 0]
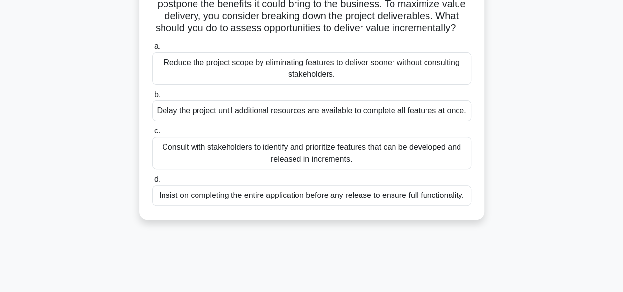
click at [250, 169] on div "Consult with stakeholders to identify and prioritize features that can be devel…" at bounding box center [311, 153] width 319 height 33
click at [152, 134] on input "c. Consult with stakeholders to identify and prioritize features that can be de…" at bounding box center [152, 131] width 0 height 6
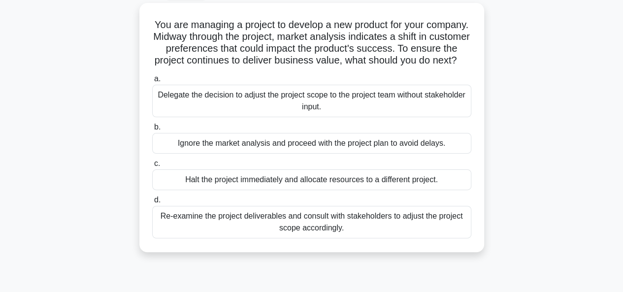
scroll to position [58, 0]
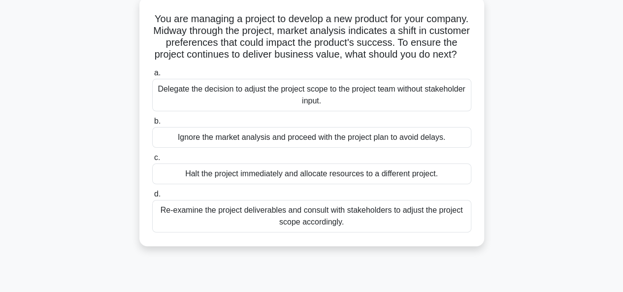
click at [261, 232] on div "Re-examine the project deliverables and consult with stakeholders to adjust the…" at bounding box center [311, 216] width 319 height 33
click at [152, 198] on input "d. Re-examine the project deliverables and consult with stakeholders to adjust …" at bounding box center [152, 194] width 0 height 6
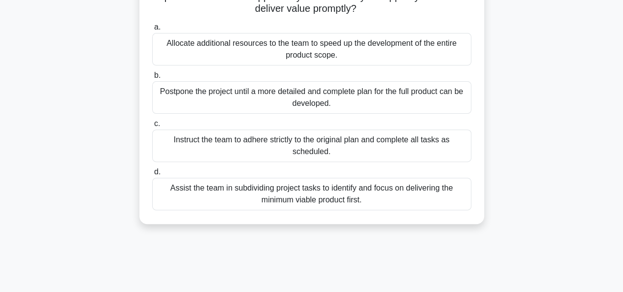
scroll to position [119, 0]
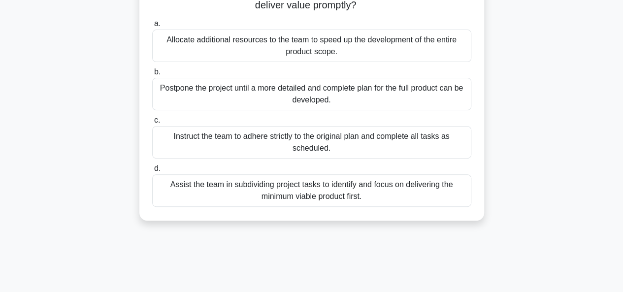
click at [240, 193] on div "Assist the team in subdividing project tasks to identify and focus on deliverin…" at bounding box center [311, 190] width 319 height 33
click at [152, 172] on input "d. Assist the team in subdividing project tasks to identify and focus on delive…" at bounding box center [152, 168] width 0 height 6
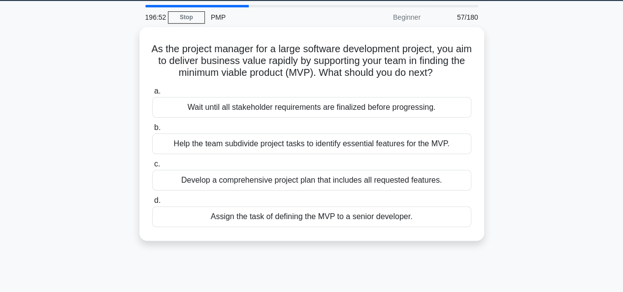
scroll to position [30, 0]
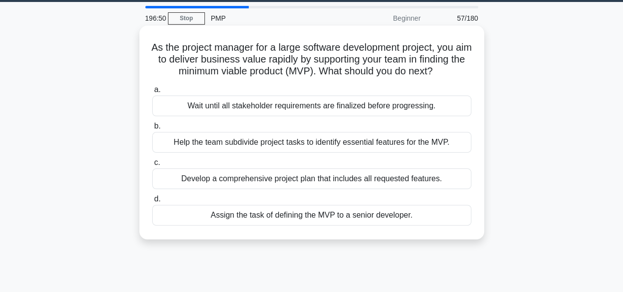
click at [310, 153] on div "Help the team subdivide project tasks to identify essential features for the MV…" at bounding box center [311, 142] width 319 height 21
click at [152, 130] on input "b. Help the team subdivide project tasks to identify essential features for the…" at bounding box center [152, 126] width 0 height 6
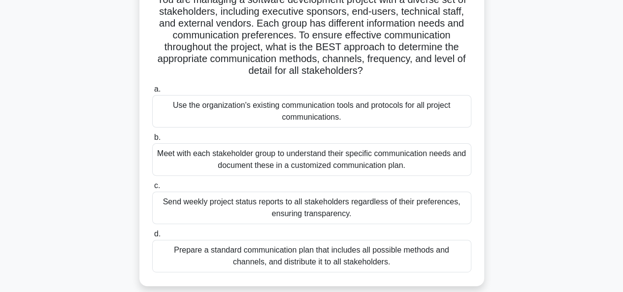
scroll to position [79, 0]
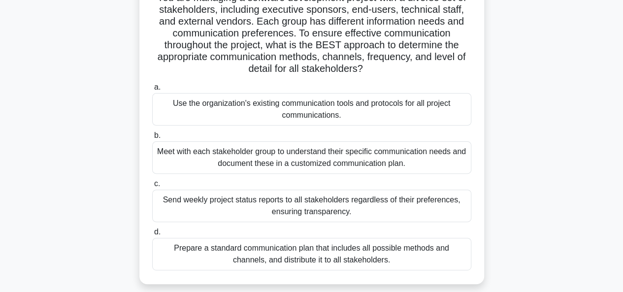
click at [220, 154] on div "Meet with each stakeholder group to understand their specific communication nee…" at bounding box center [311, 157] width 319 height 33
click at [152, 139] on input "b. Meet with each stakeholder group to understand their specific communication …" at bounding box center [152, 135] width 0 height 6
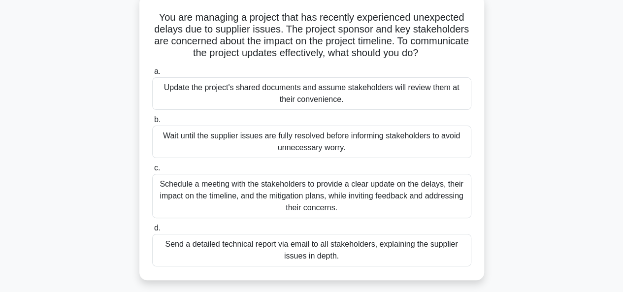
scroll to position [69, 0]
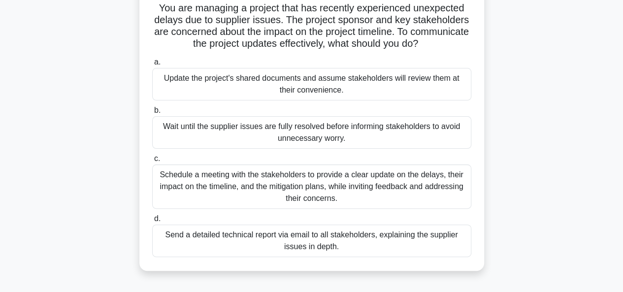
click at [246, 183] on div "Schedule a meeting with the stakeholders to provide a clear update on the delay…" at bounding box center [311, 187] width 319 height 44
click at [152, 162] on input "c. Schedule a meeting with the stakeholders to provide a clear update on the de…" at bounding box center [152, 159] width 0 height 6
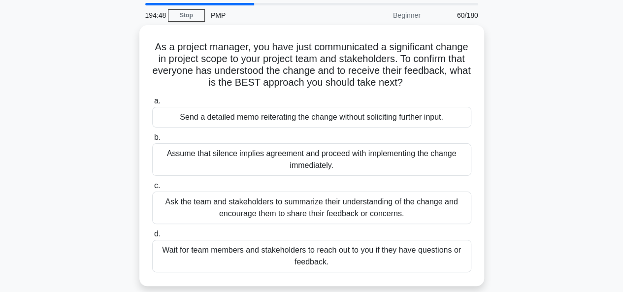
scroll to position [33, 0]
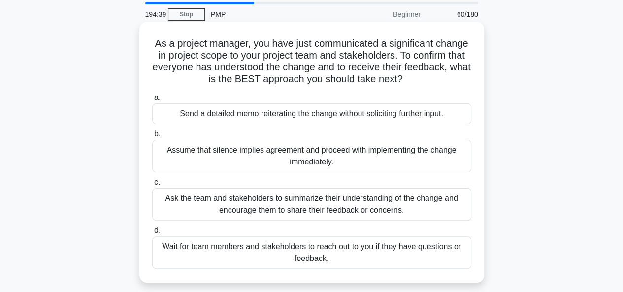
click at [218, 204] on div "Ask the team and stakeholders to summarize their understanding of the change an…" at bounding box center [311, 204] width 319 height 33
click at [152, 186] on input "c. Ask the team and stakeholders to summarize their understanding of the change…" at bounding box center [152, 182] width 0 height 6
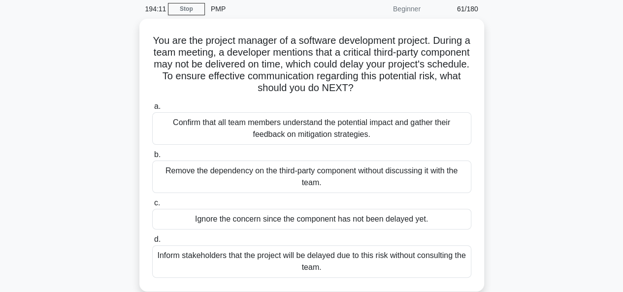
scroll to position [36, 0]
click at [298, 133] on div "Confirm that all team members understand the potential impact and gather their …" at bounding box center [311, 128] width 319 height 33
click at [152, 110] on input "a. Confirm that all team members understand the potential impact and gather the…" at bounding box center [152, 106] width 0 height 6
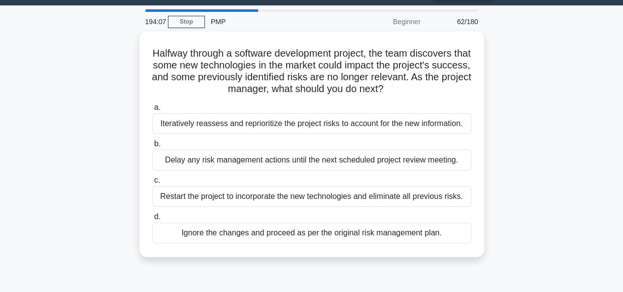
scroll to position [27, 0]
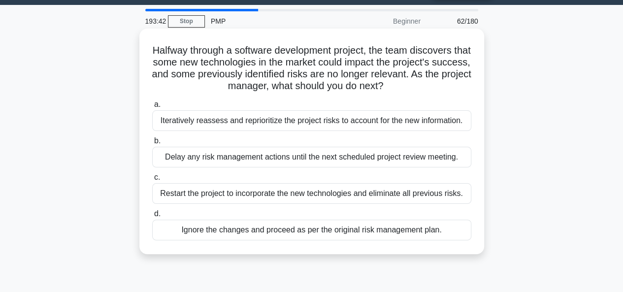
click at [265, 120] on div "Iteratively reassess and reprioritize the project risks to account for the new …" at bounding box center [311, 120] width 319 height 21
click at [152, 108] on input "a. Iteratively reassess and reprioritize the project risks to account for the n…" at bounding box center [152, 104] width 0 height 6
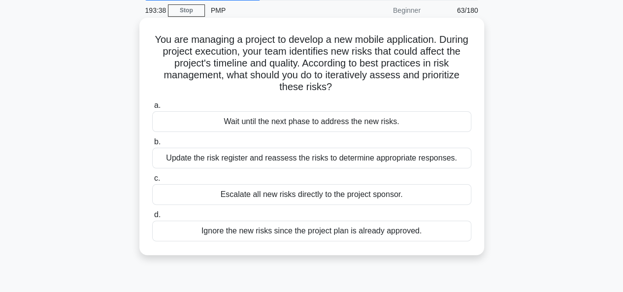
scroll to position [38, 0]
click at [251, 161] on div "Update the risk register and reassess the risks to determine appropriate respon…" at bounding box center [311, 157] width 319 height 21
click at [152, 145] on input "b. Update the risk register and reassess the risks to determine appropriate res…" at bounding box center [152, 141] width 0 height 6
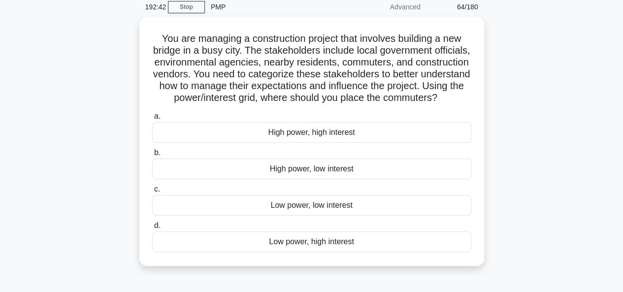
scroll to position [43, 0]
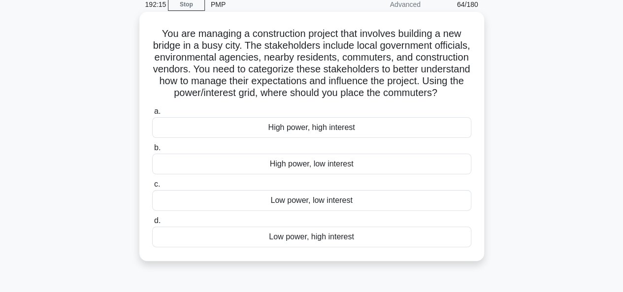
click at [301, 211] on div "Low power, low interest" at bounding box center [311, 200] width 319 height 21
click at [152, 188] on input "c. Low power, low interest" at bounding box center [152, 184] width 0 height 6
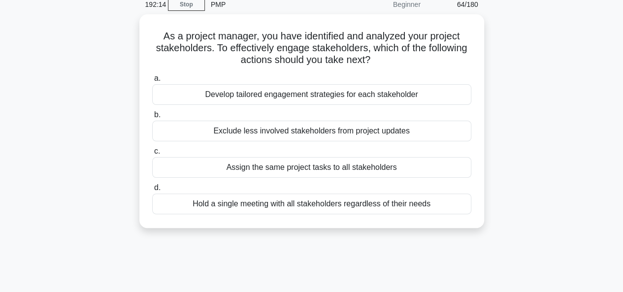
scroll to position [0, 0]
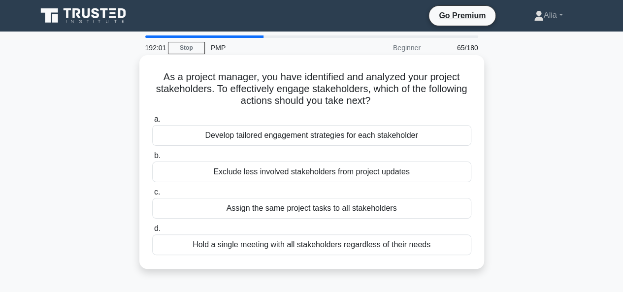
click at [291, 138] on div "Develop tailored engagement strategies for each stakeholder" at bounding box center [311, 135] width 319 height 21
click at [152, 123] on input "a. Develop tailored engagement strategies for each stakeholder" at bounding box center [152, 119] width 0 height 6
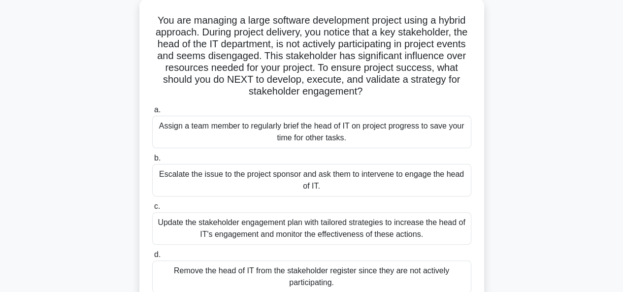
scroll to position [62, 0]
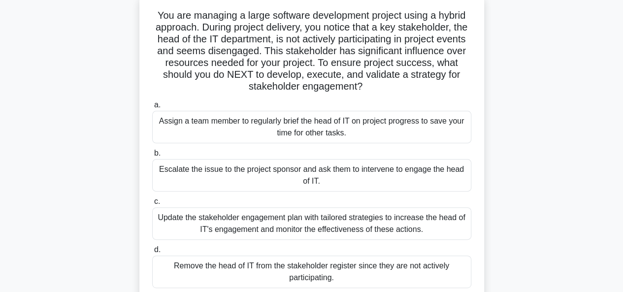
click at [242, 225] on div "Update the stakeholder engagement plan with tailored strategies to increase the…" at bounding box center [311, 223] width 319 height 33
click at [152, 205] on input "c. Update the stakeholder engagement plan with tailored strategies to increase …" at bounding box center [152, 201] width 0 height 6
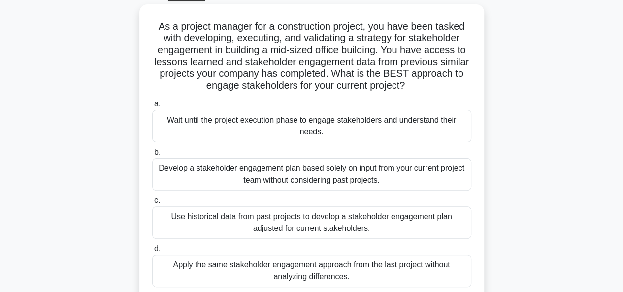
scroll to position [56, 0]
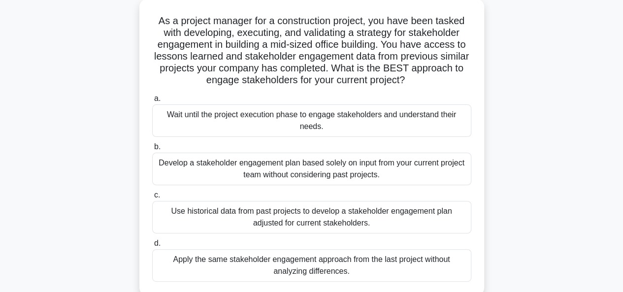
click at [251, 215] on div "Use historical data from past projects to develop a stakeholder engagement plan…" at bounding box center [311, 217] width 319 height 33
click at [152, 198] on input "c. Use historical data from past projects to develop a stakeholder engagement p…" at bounding box center [152, 195] width 0 height 6
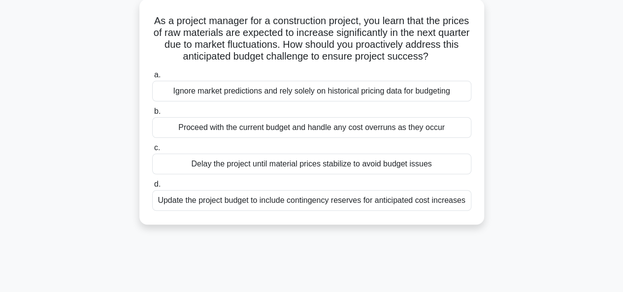
click at [247, 198] on div "Update the project budget to include contingency reserves for anticipated cost …" at bounding box center [311, 200] width 319 height 21
click at [152, 188] on input "d. Update the project budget to include contingency reserves for anticipated co…" at bounding box center [152, 184] width 0 height 6
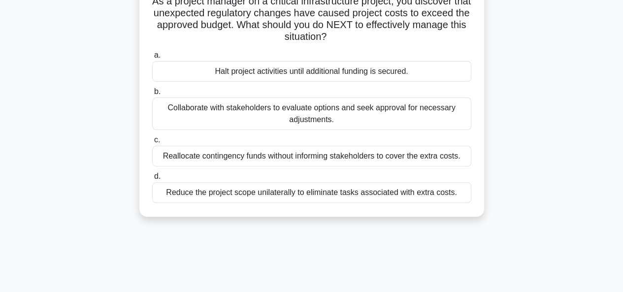
scroll to position [64, 0]
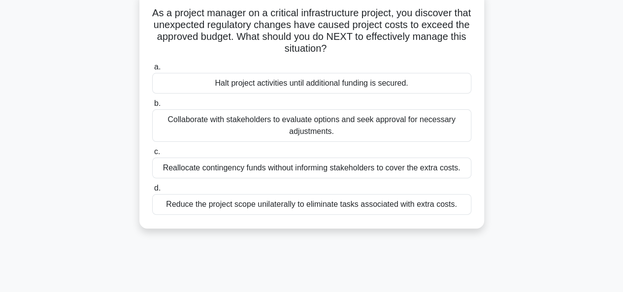
click at [317, 123] on div "Collaborate with stakeholders to evaluate options and seek approval for necessa…" at bounding box center [311, 125] width 319 height 33
click at [152, 107] on input "b. Collaborate with stakeholders to evaluate options and seek approval for nece…" at bounding box center [152, 103] width 0 height 6
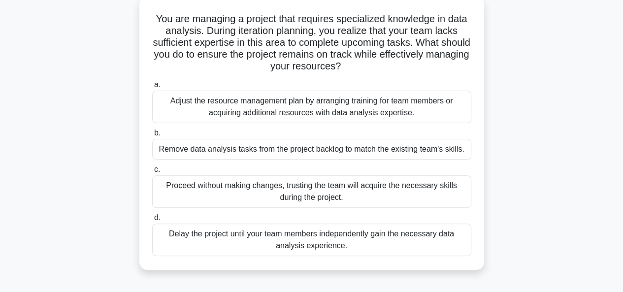
scroll to position [61, 0]
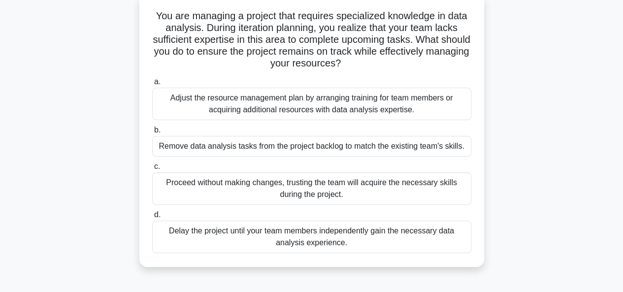
click at [316, 110] on div "Adjust the resource management plan by arranging training for team members or a…" at bounding box center [311, 104] width 319 height 33
click at [152, 85] on input "a. Adjust the resource management plan by arranging training for team members o…" at bounding box center [152, 82] width 0 height 6
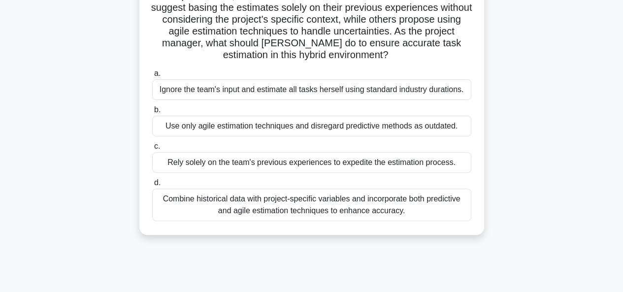
scroll to position [111, 0]
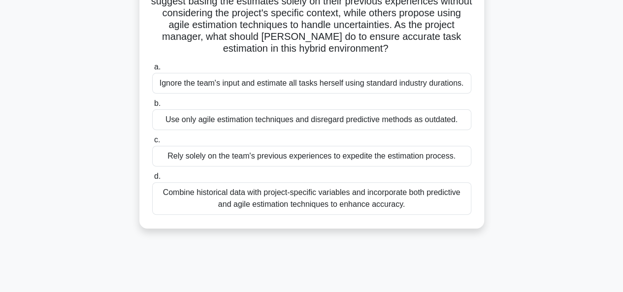
click at [303, 207] on div "Combine historical data with project-specific variables and incorporate both pr…" at bounding box center [311, 198] width 319 height 33
click at [152, 180] on input "d. Combine historical data with project-specific variables and incorporate both…" at bounding box center [152, 176] width 0 height 6
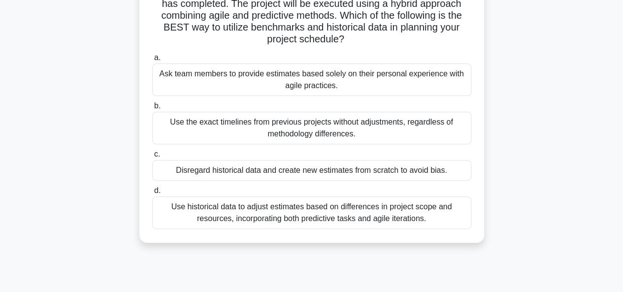
scroll to position [100, 0]
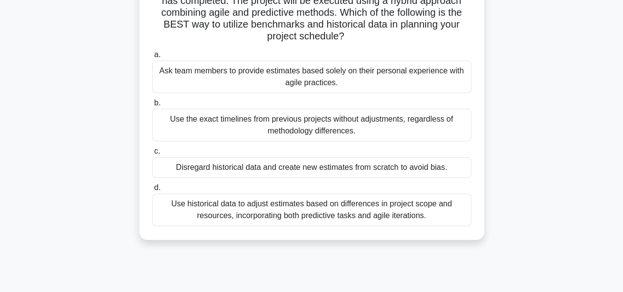
click at [273, 205] on div "Use historical data to adjust estimates based on differences in project scope a…" at bounding box center [311, 210] width 319 height 33
click at [152, 191] on input "d. Use historical data to adjust estimates based on differences in project scop…" at bounding box center [152, 188] width 0 height 6
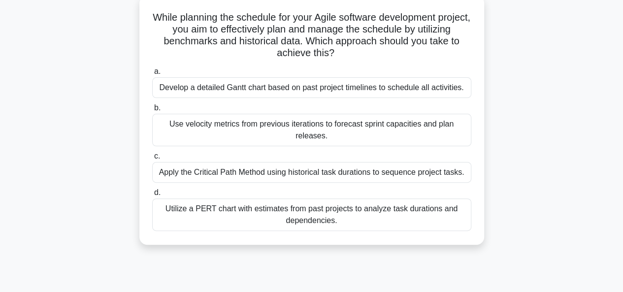
scroll to position [61, 0]
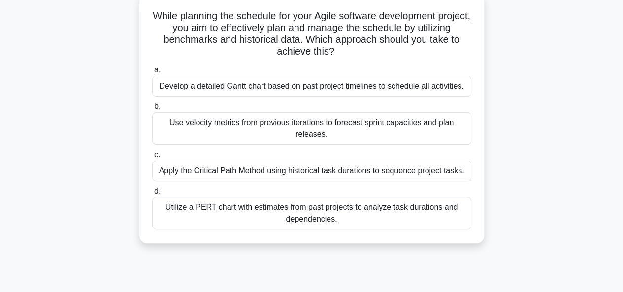
click at [261, 171] on div "Apply the Critical Path Method using historical task durations to sequence proj…" at bounding box center [311, 171] width 319 height 21
click at [152, 158] on input "c. Apply the Critical Path Method using historical task durations to sequence p…" at bounding box center [152, 155] width 0 height 6
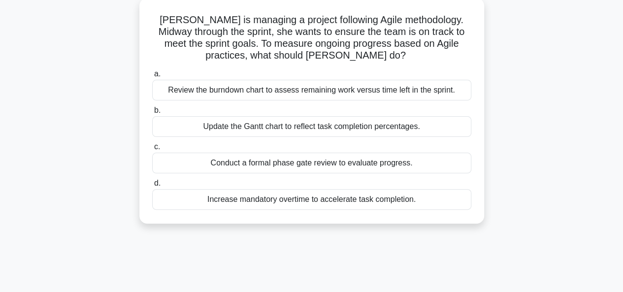
scroll to position [62, 0]
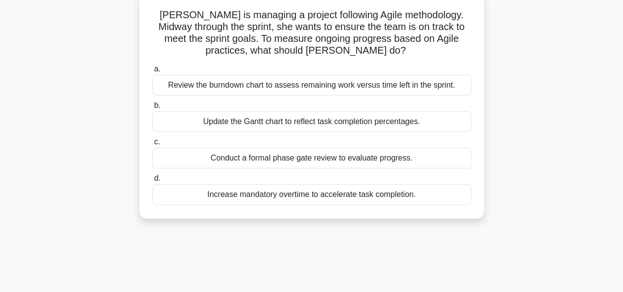
click at [249, 88] on div "Review the burndown chart to assess remaining work versus time left in the spri…" at bounding box center [311, 85] width 319 height 21
click at [152, 72] on input "a. Review the burndown chart to assess remaining work versus time left in the s…" at bounding box center [152, 69] width 0 height 6
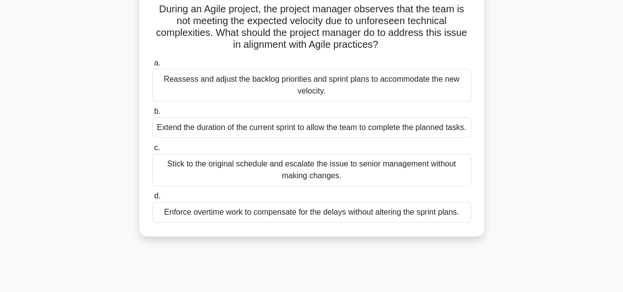
scroll to position [69, 0]
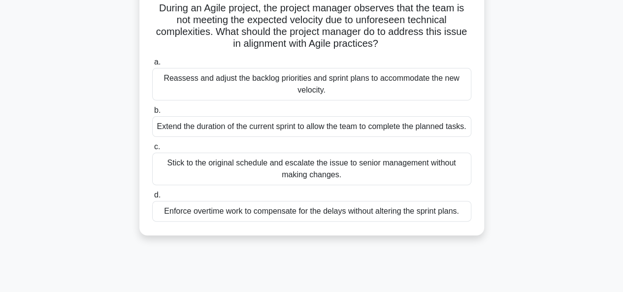
click at [283, 89] on div "Reassess and adjust the backlog priorities and sprint plans to accommodate the …" at bounding box center [311, 84] width 319 height 33
click at [152, 66] on input "a. Reassess and adjust the backlog priorities and sprint plans to accommodate t…" at bounding box center [152, 62] width 0 height 6
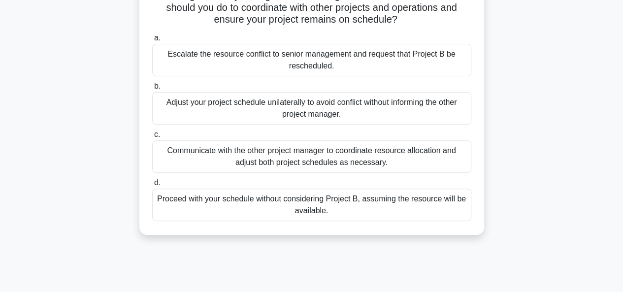
scroll to position [120, 0]
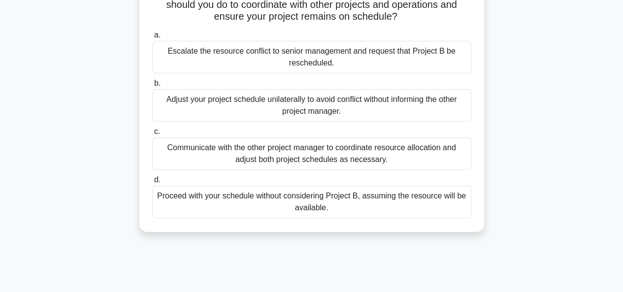
click at [240, 154] on div "Communicate with the other project manager to coordinate resource allocation an…" at bounding box center [311, 153] width 319 height 33
click at [152, 135] on input "c. Communicate with the other project manager to coordinate resource allocation…" at bounding box center [152, 132] width 0 height 6
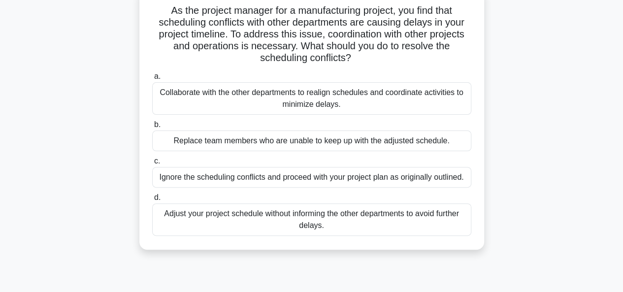
scroll to position [70, 0]
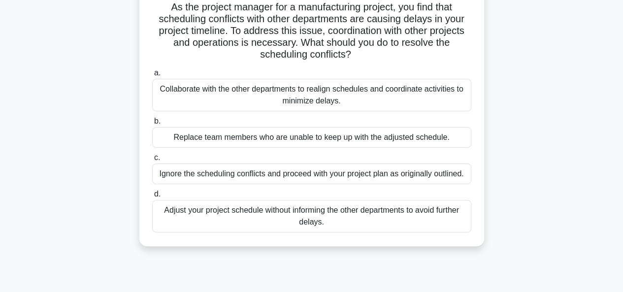
click at [255, 88] on div "Collaborate with the other departments to realign schedules and coordinate acti…" at bounding box center [311, 95] width 319 height 33
click at [152, 76] on input "a. Collaborate with the other departments to realign schedules and coordinate a…" at bounding box center [152, 73] width 0 height 6
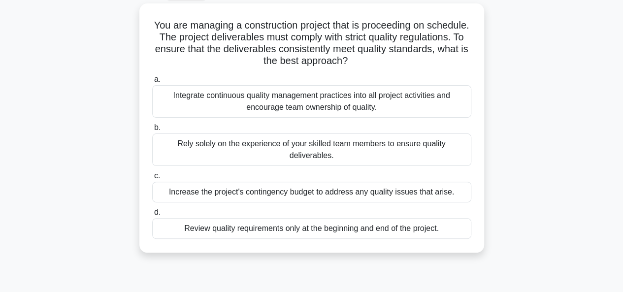
scroll to position [55, 0]
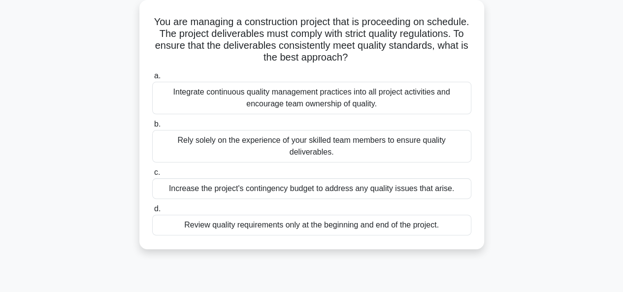
click at [219, 95] on div "Integrate continuous quality management practices into all project activities a…" at bounding box center [311, 98] width 319 height 33
click at [152, 79] on input "a. Integrate continuous quality management practices into all project activitie…" at bounding box center [152, 76] width 0 height 6
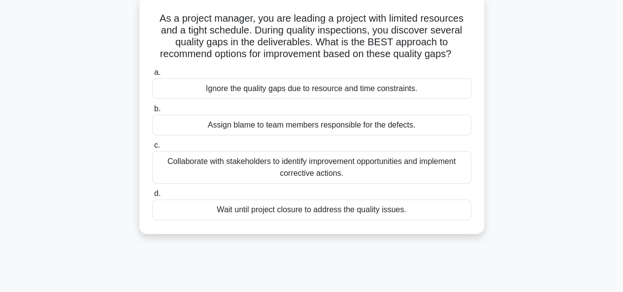
scroll to position [62, 0]
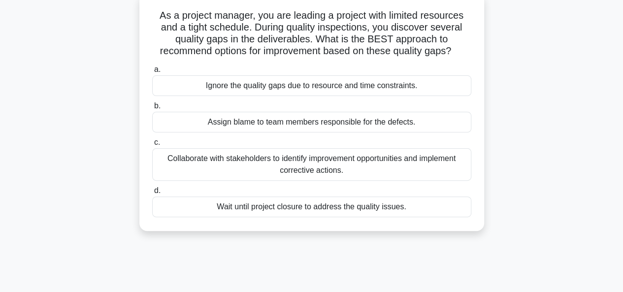
click at [306, 166] on div "Collaborate with stakeholders to identify improvement opportunities and impleme…" at bounding box center [311, 164] width 319 height 33
click at [152, 146] on input "c. Collaborate with stakeholders to identify improvement opportunities and impl…" at bounding box center [152, 142] width 0 height 6
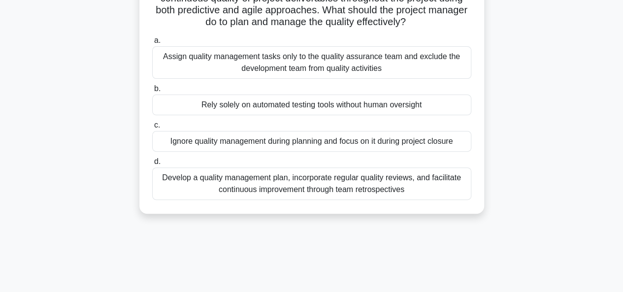
scroll to position [94, 0]
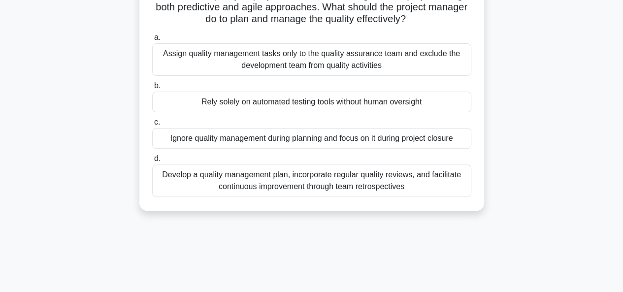
click at [236, 178] on div "Develop a quality management plan, incorporate regular quality reviews, and fac…" at bounding box center [311, 181] width 319 height 33
click at [152, 162] on input "d. Develop a quality management plan, incorporate regular quality reviews, and …" at bounding box center [152, 159] width 0 height 6
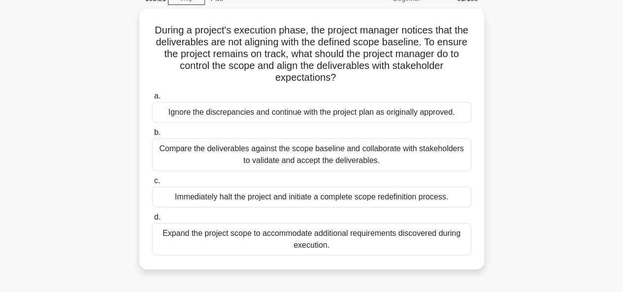
scroll to position [51, 0]
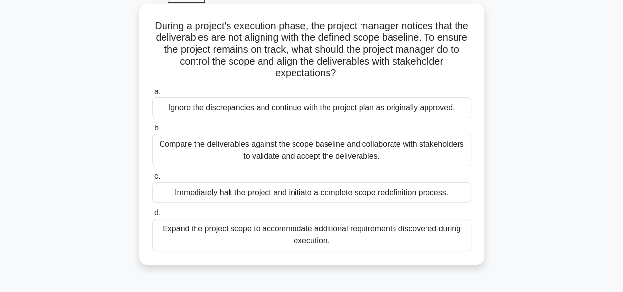
click at [278, 151] on div "Compare the deliverables against the scope baseline and collaborate with stakeh…" at bounding box center [311, 150] width 319 height 33
click at [152, 132] on input "b. Compare the deliverables against the scope baseline and collaborate with sta…" at bounding box center [152, 128] width 0 height 6
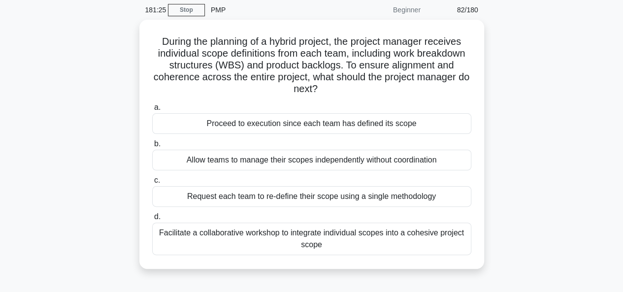
scroll to position [39, 0]
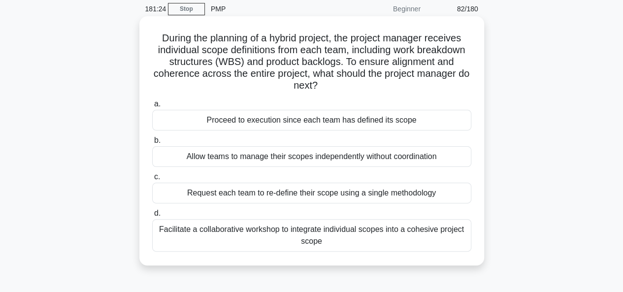
click at [240, 233] on div "Facilitate a collaborative workshop to integrate individual scopes into a cohes…" at bounding box center [311, 235] width 319 height 33
click at [152, 217] on input "d. Facilitate a collaborative workshop to integrate individual scopes into a co…" at bounding box center [152, 213] width 0 height 6
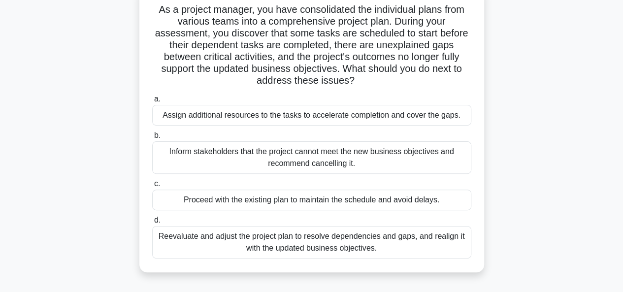
scroll to position [70, 0]
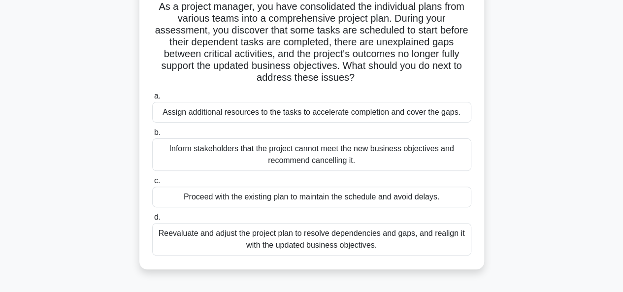
click at [392, 244] on div "Reevaluate and adjust the project plan to resolve dependencies and gaps, and re…" at bounding box center [311, 239] width 319 height 33
click at [152, 221] on input "d. Reevaluate and adjust the project plan to resolve dependencies and gaps, and…" at bounding box center [152, 217] width 0 height 6
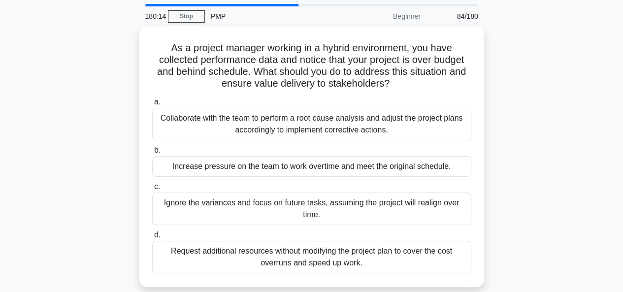
scroll to position [31, 0]
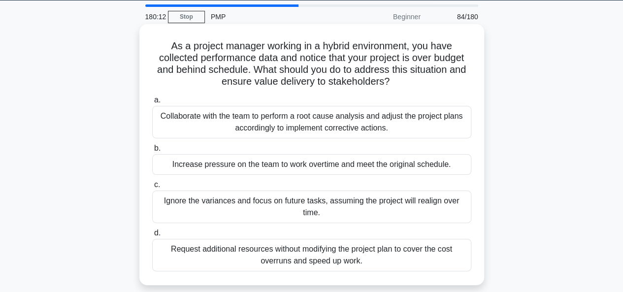
click at [286, 131] on div "Collaborate with the team to perform a root cause analysis and adjust the proje…" at bounding box center [311, 122] width 319 height 33
click at [152, 103] on input "a. Collaborate with the team to perform a root cause analysis and adjust the pr…" at bounding box center [152, 100] width 0 height 6
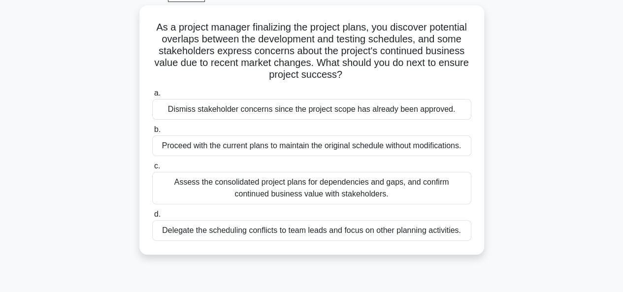
scroll to position [52, 0]
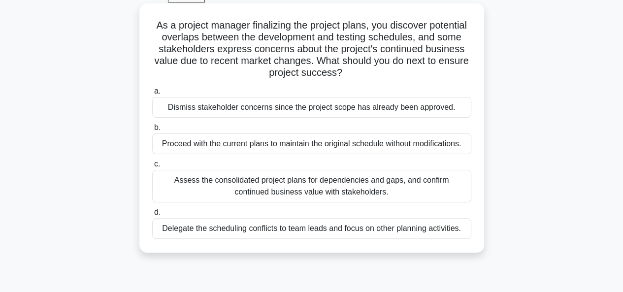
click at [280, 188] on div "Assess the consolidated project plans for dependencies and gaps, and confirm co…" at bounding box center [311, 186] width 319 height 33
click at [152, 167] on input "c. Assess the consolidated project plans for dependencies and gaps, and confirm…" at bounding box center [152, 164] width 0 height 6
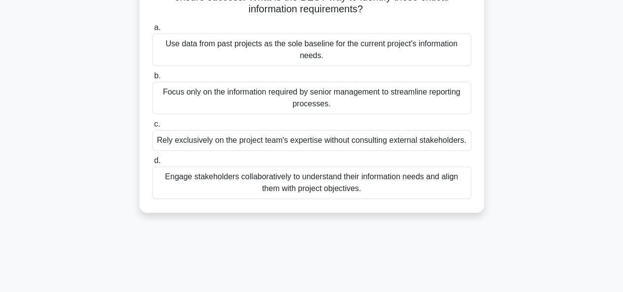
scroll to position [118, 0]
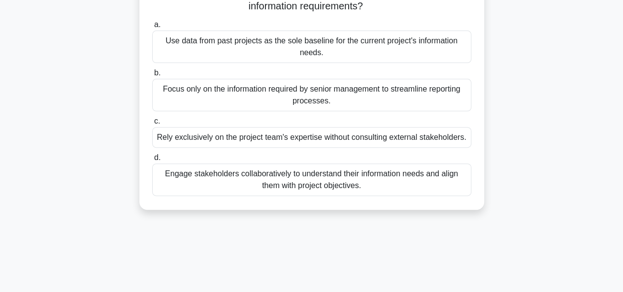
click at [291, 196] on div "Engage stakeholders collaboratively to understand their information needs and a…" at bounding box center [311, 180] width 319 height 33
click at [152, 161] on input "d. Engage stakeholders collaboratively to understand their information needs an…" at bounding box center [152, 158] width 0 height 6
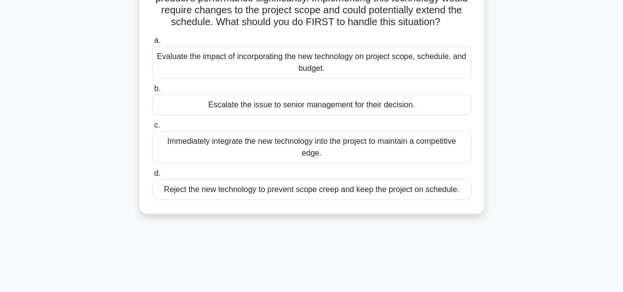
scroll to position [103, 0]
click at [243, 78] on div "Evaluate the impact of incorporating the new technology on project scope, sched…" at bounding box center [311, 62] width 319 height 33
click at [152, 43] on input "a. Evaluate the impact of incorporating the new technology on project scope, sc…" at bounding box center [152, 40] width 0 height 6
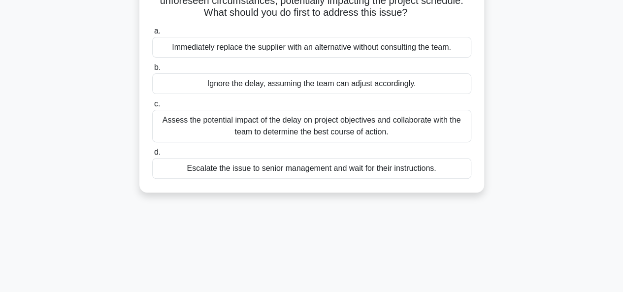
scroll to position [107, 0]
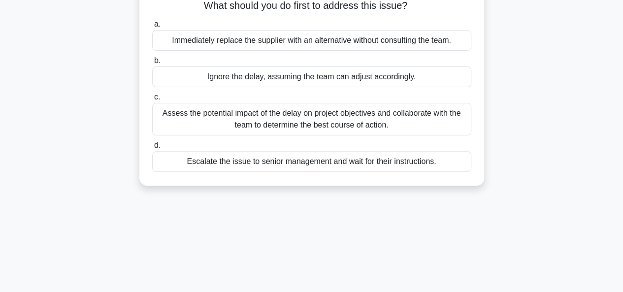
click at [194, 122] on div "Assess the potential impact of the delay on project objectives and collaborate …" at bounding box center [311, 119] width 319 height 33
click at [152, 100] on input "c. Assess the potential impact of the delay on project objectives and collabora…" at bounding box center [152, 97] width 0 height 6
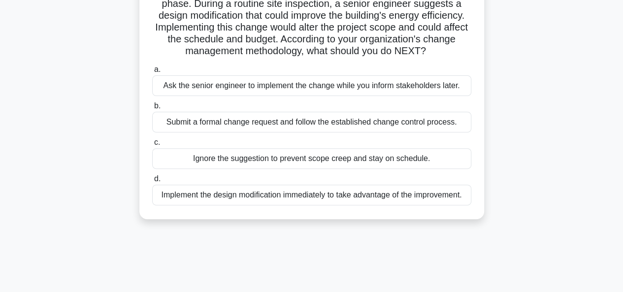
scroll to position [89, 0]
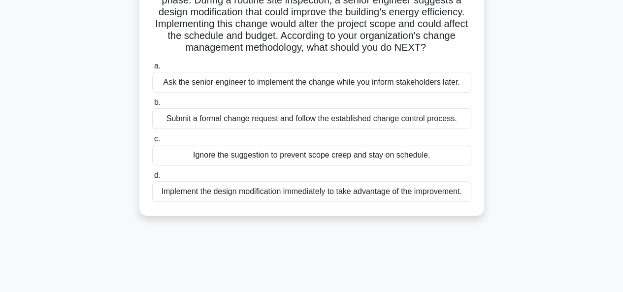
click at [241, 129] on div "Submit a formal change request and follow the established change control proces…" at bounding box center [311, 118] width 319 height 21
click at [152, 106] on input "b. Submit a formal change request and follow the established change control pro…" at bounding box center [152, 102] width 0 height 6
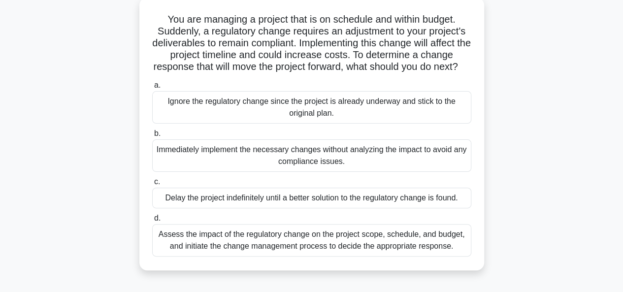
scroll to position [61, 0]
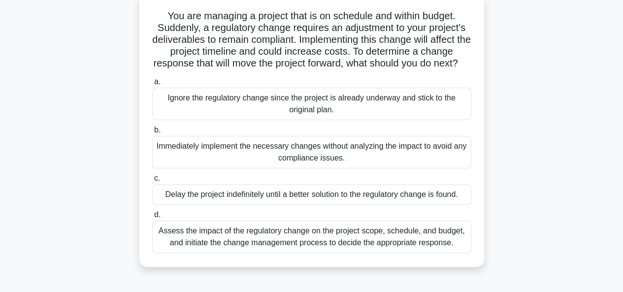
click at [315, 244] on div "Assess the impact of the regulatory change on the project scope, schedule, and …" at bounding box center [311, 237] width 319 height 33
click at [152, 218] on input "d. Assess the impact of the regulatory change on the project scope, schedule, a…" at bounding box center [152, 215] width 0 height 6
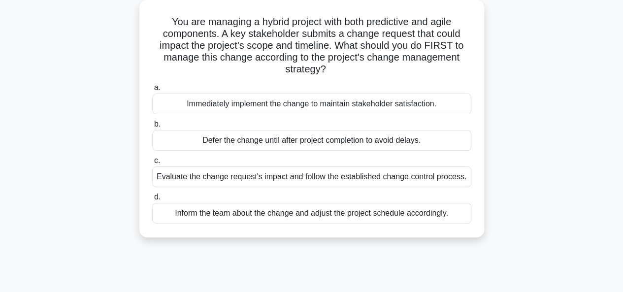
scroll to position [58, 0]
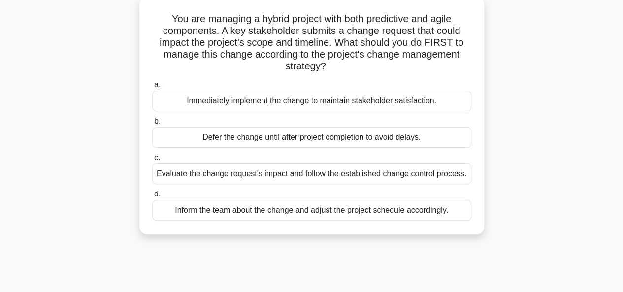
click at [283, 174] on div "Evaluate the change request's impact and follow the established change control …" at bounding box center [311, 174] width 319 height 21
click at [152, 161] on input "c. Evaluate the change request's impact and follow the established change contr…" at bounding box center [152, 158] width 0 height 6
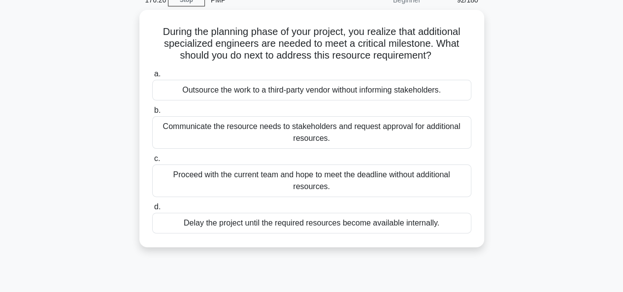
scroll to position [48, 0]
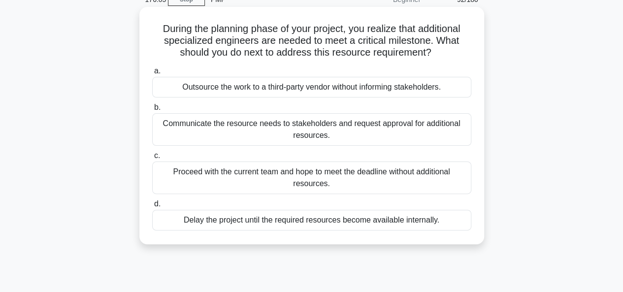
click at [276, 134] on div "Communicate the resource needs to stakeholders and request approval for additio…" at bounding box center [311, 129] width 319 height 33
click at [152, 111] on input "b. Communicate the resource needs to stakeholders and request approval for addi…" at bounding box center [152, 107] width 0 height 6
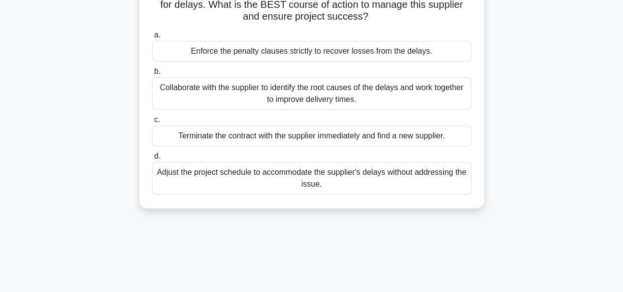
scroll to position [111, 0]
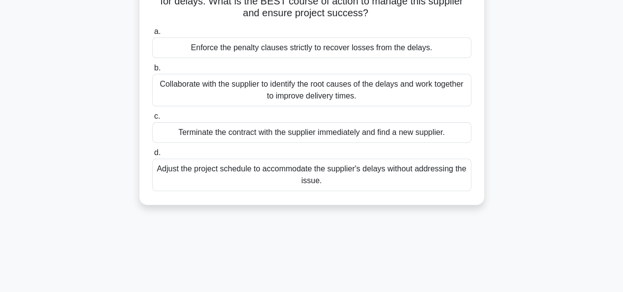
click at [294, 92] on div "Collaborate with the supplier to identify the root causes of the delays and wor…" at bounding box center [311, 90] width 319 height 33
click at [152, 71] on input "b. Collaborate with the supplier to identify the root causes of the delays and …" at bounding box center [152, 68] width 0 height 6
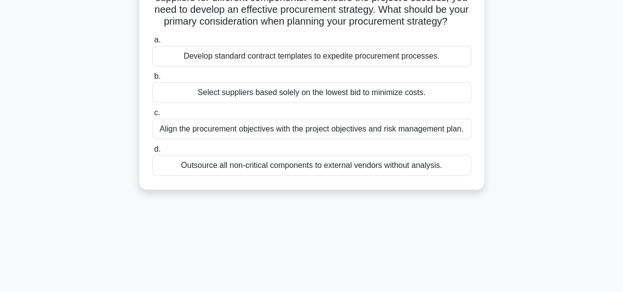
scroll to position [101, 0]
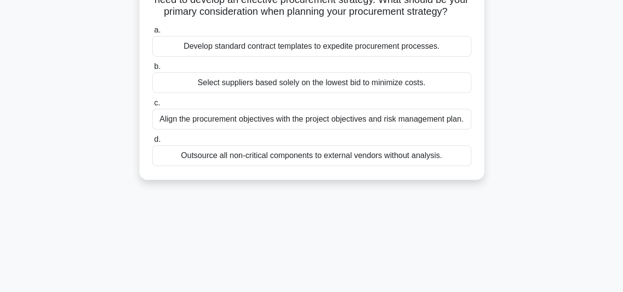
click at [331, 130] on div "Align the procurement objectives with the project objectives and risk managemen…" at bounding box center [311, 119] width 319 height 21
click at [152, 106] on input "c. Align the procurement objectives with the project objectives and risk manage…" at bounding box center [152, 103] width 0 height 6
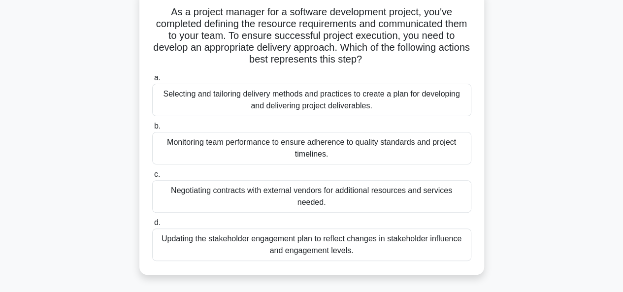
scroll to position [0, 0]
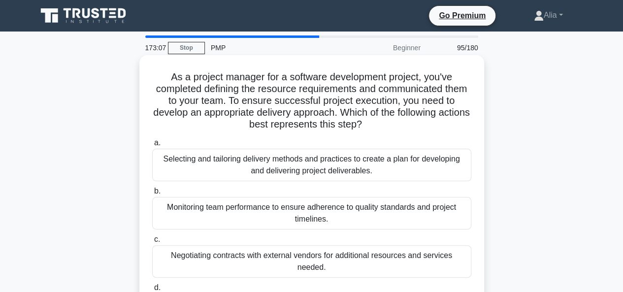
click at [231, 167] on div "Selecting and tailoring delivery methods and practices to create a plan for dev…" at bounding box center [311, 165] width 319 height 33
click at [152, 146] on input "a. Selecting and tailoring delivery methods and practices to create a plan for …" at bounding box center [152, 143] width 0 height 6
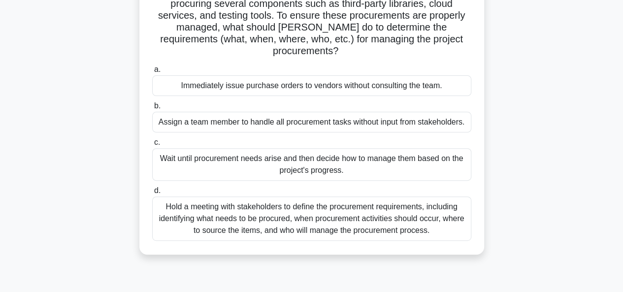
scroll to position [106, 0]
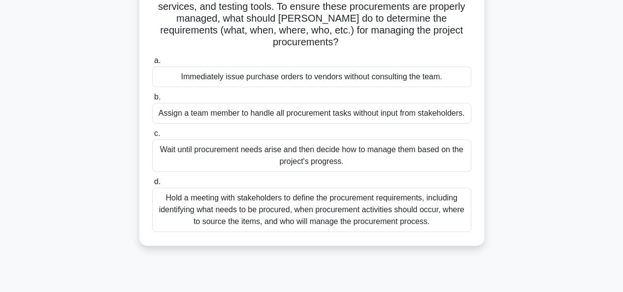
click at [281, 199] on div "Hold a meeting with stakeholders to define the procurement requirements, includ…" at bounding box center [311, 210] width 319 height 44
click at [152, 185] on input "d. Hold a meeting with stakeholders to define the procurement requirements, inc…" at bounding box center [152, 182] width 0 height 6
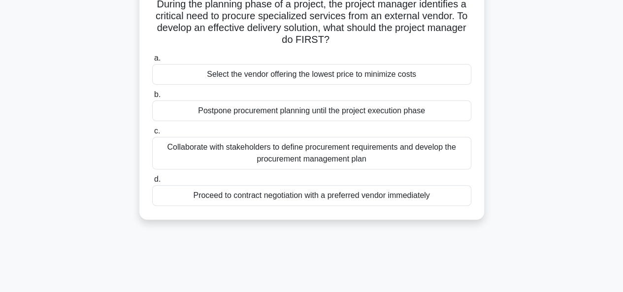
scroll to position [74, 0]
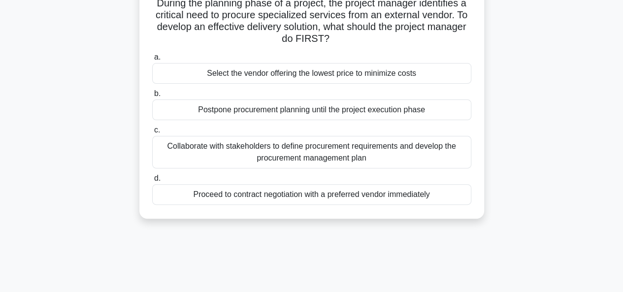
click at [317, 153] on div "Collaborate with stakeholders to define procurement requirements and develop th…" at bounding box center [311, 152] width 319 height 33
click at [152, 133] on input "c. Collaborate with stakeholders to define procurement requirements and develop…" at bounding box center [152, 130] width 0 height 6
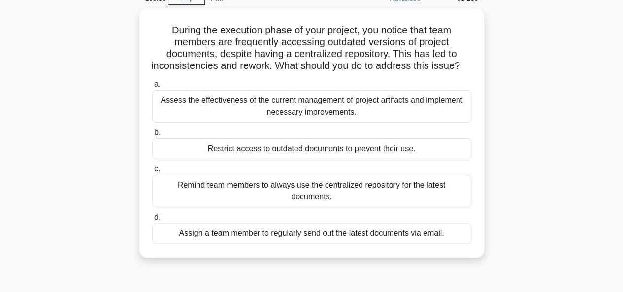
scroll to position [51, 0]
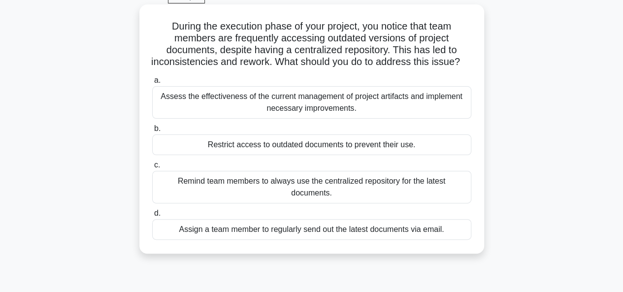
click at [218, 118] on div "Assess the effectiveness of the current management of project artifacts and imp…" at bounding box center [311, 102] width 319 height 33
click at [152, 84] on input "a. Assess the effectiveness of the current management of project artifacts and …" at bounding box center [152, 80] width 0 height 6
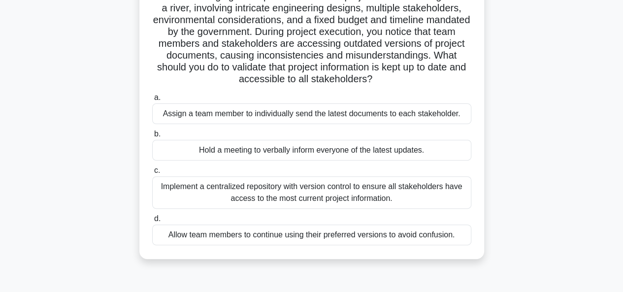
scroll to position [82, 0]
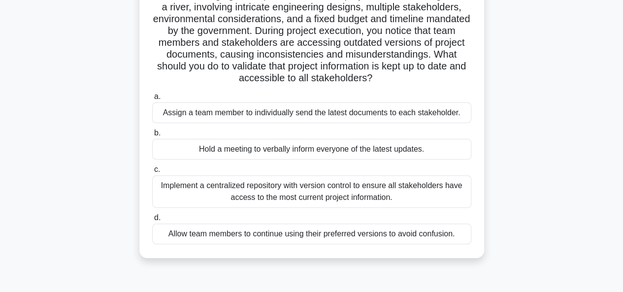
click at [310, 190] on div "Implement a centralized repository with version control to ensure all stakehold…" at bounding box center [311, 191] width 319 height 33
click at [152, 173] on input "c. Implement a centralized repository with version control to ensure all stakeh…" at bounding box center [152, 169] width 0 height 6
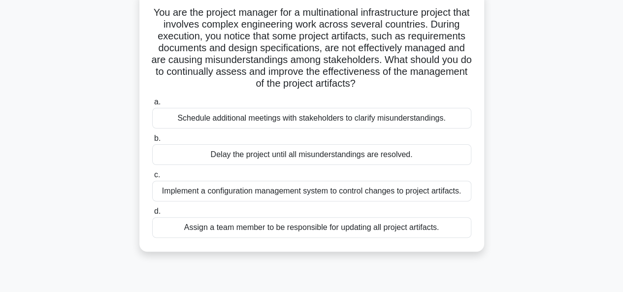
scroll to position [67, 0]
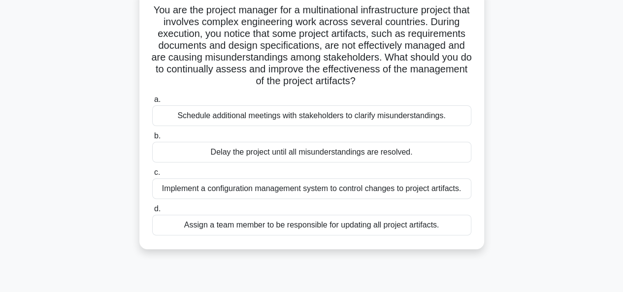
click at [268, 188] on div "Implement a configuration management system to control changes to project artif…" at bounding box center [311, 188] width 319 height 21
click at [152, 176] on input "c. Implement a configuration management system to control changes to project ar…" at bounding box center [152, 172] width 0 height 6
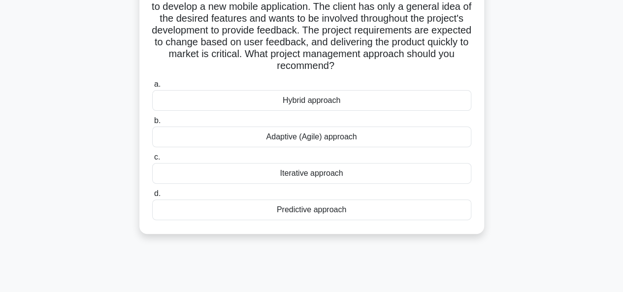
scroll to position [85, 0]
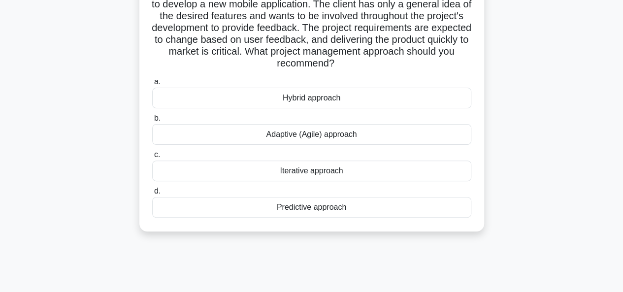
click at [296, 171] on div "Iterative approach" at bounding box center [311, 171] width 319 height 21
click at [152, 158] on input "c. Iterative approach" at bounding box center [152, 155] width 0 height 6
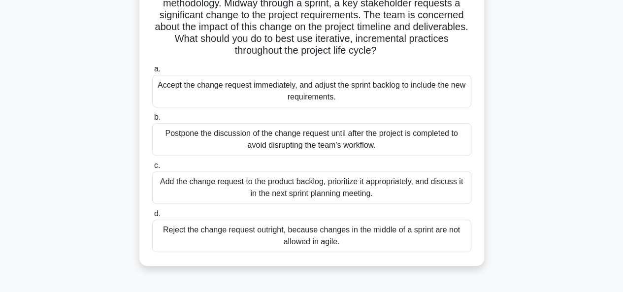
scroll to position [89, 0]
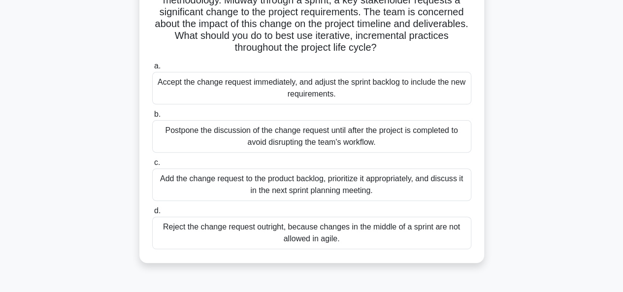
click at [298, 198] on div "Add the change request to the product backlog, prioritize it appropriately, and…" at bounding box center [311, 184] width 319 height 33
click at [152, 166] on input "c. Add the change request to the product backlog, prioritize it appropriately, …" at bounding box center [152, 163] width 0 height 6
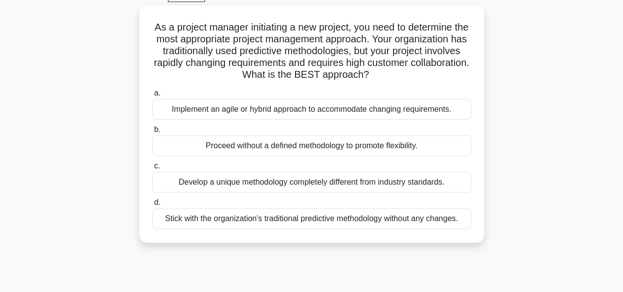
scroll to position [55, 0]
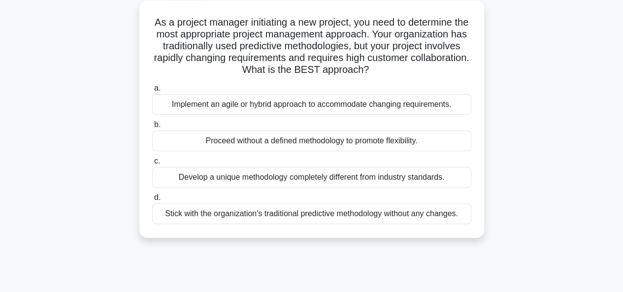
click at [242, 102] on div "Implement an agile or hybrid approach to accommodate changing requirements." at bounding box center [311, 104] width 319 height 21
click at [152, 92] on input "a. Implement an agile or hybrid approach to accommodate changing requirements." at bounding box center [152, 88] width 0 height 6
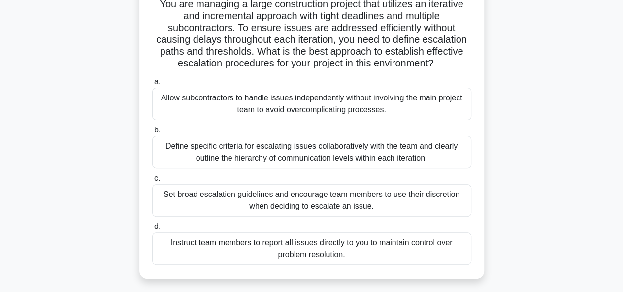
scroll to position [76, 0]
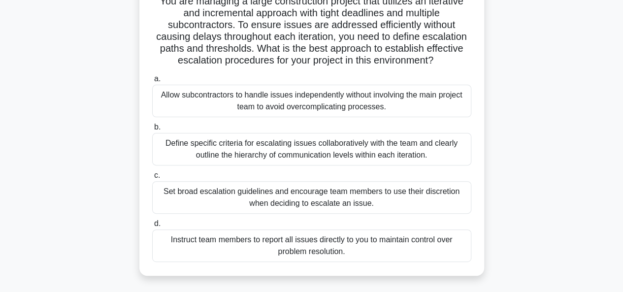
click at [340, 155] on div "Define specific criteria for escalating issues collaboratively with the team an…" at bounding box center [311, 149] width 319 height 33
click at [152, 131] on input "b. Define specific criteria for escalating issues collaboratively with the team…" at bounding box center [152, 127] width 0 height 6
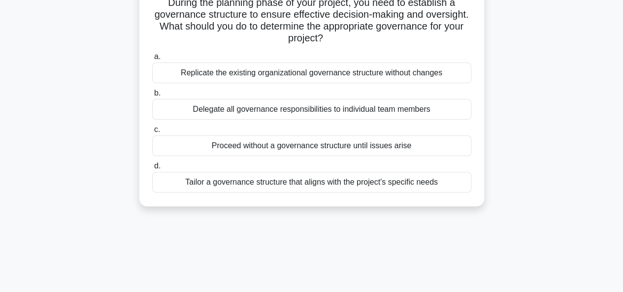
scroll to position [81, 0]
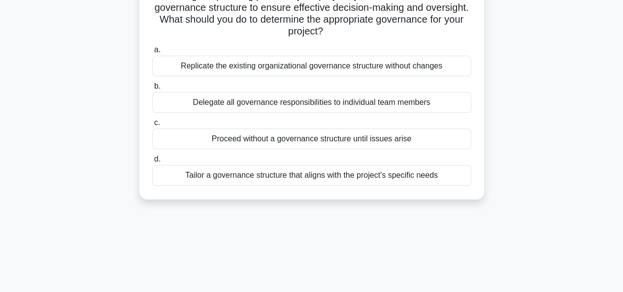
click at [269, 173] on div "Tailor a governance structure that aligns with the project's specific needs" at bounding box center [311, 175] width 319 height 21
click at [152, 163] on input "d. Tailor a governance structure that aligns with the project's specific needs" at bounding box center [152, 159] width 0 height 6
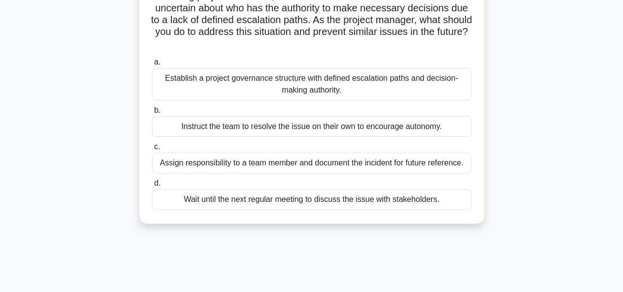
scroll to position [90, 0]
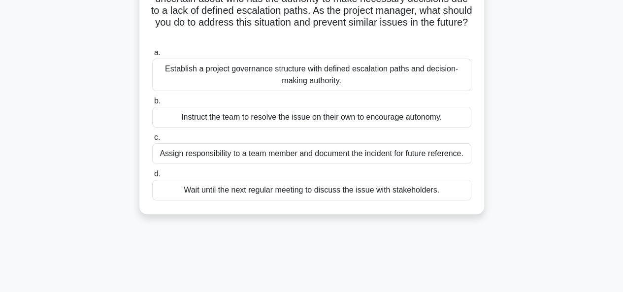
click at [279, 74] on div "Establish a project governance structure with defined escalation paths and deci…" at bounding box center [311, 75] width 319 height 33
click at [152, 56] on input "a. Establish a project governance structure with defined escalation paths and d…" at bounding box center [152, 53] width 0 height 6
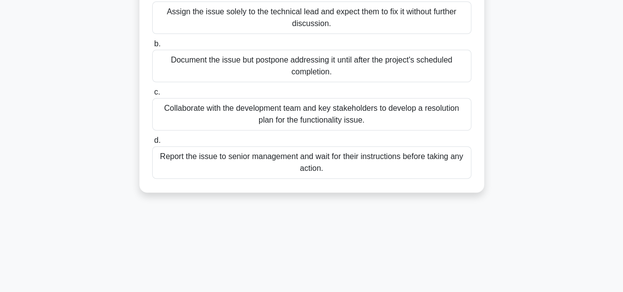
scroll to position [138, 0]
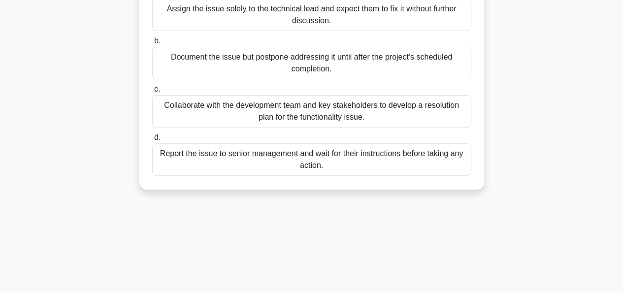
click at [216, 110] on div "Collaborate with the development team and key stakeholders to develop a resolut…" at bounding box center [311, 111] width 319 height 33
click at [152, 93] on input "c. Collaborate with the development team and key stakeholders to develop a reso…" at bounding box center [152, 89] width 0 height 6
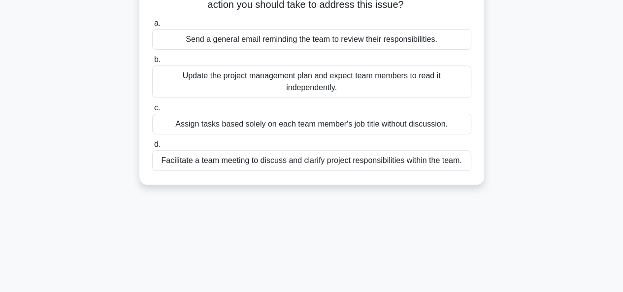
scroll to position [100, 0]
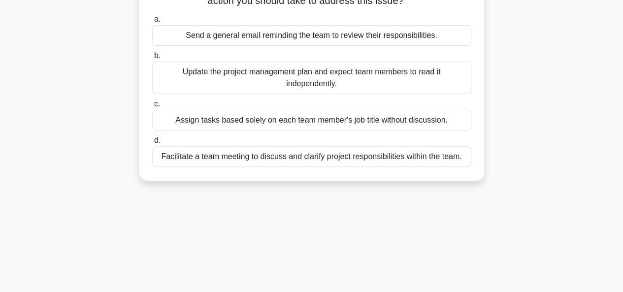
click at [231, 157] on div "Facilitate a team meeting to discuss and clarify project responsibilities withi…" at bounding box center [311, 156] width 319 height 21
click at [152, 144] on input "d. Facilitate a team meeting to discuss and clarify project responsibilities wi…" at bounding box center [152, 140] width 0 height 6
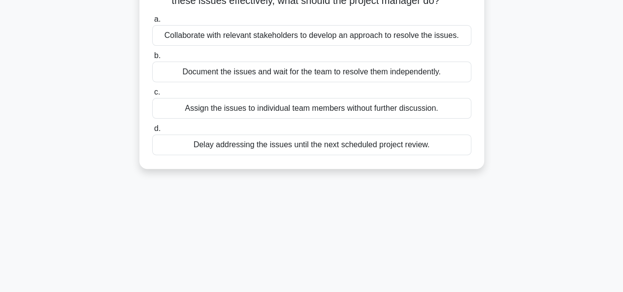
drag, startPoint x: 231, startPoint y: 157, endPoint x: 253, endPoint y: 101, distance: 59.7
click at [253, 101] on div "During a project status meeting, the project manager is informed of several cri…" at bounding box center [311, 62] width 337 height 206
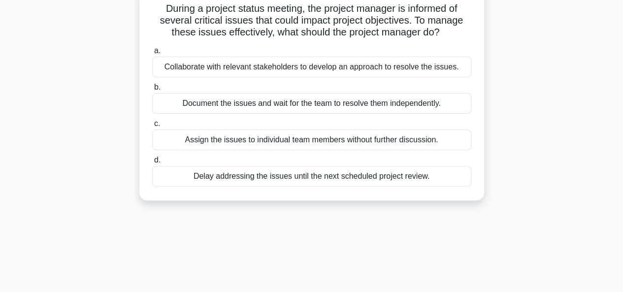
scroll to position [68, 0]
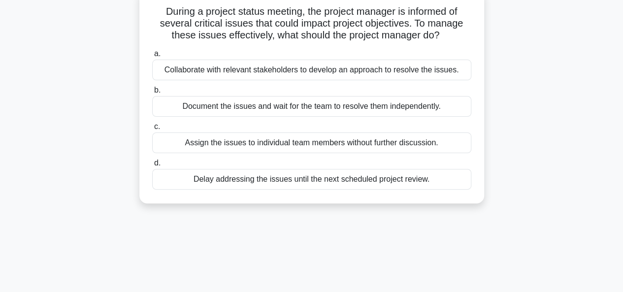
click at [508, 220] on div "162:47 Stop PMP Beginner 109/180 During a project status meeting, the project m…" at bounding box center [312, 213] width 562 height 493
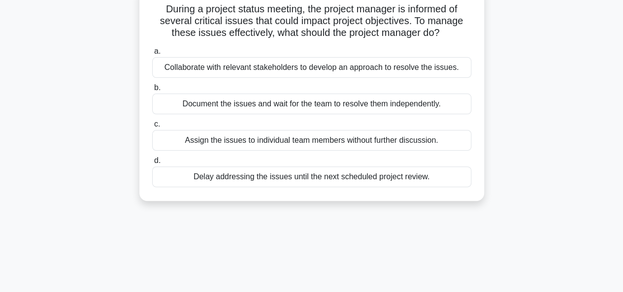
click at [275, 65] on div "Collaborate with relevant stakeholders to develop an approach to resolve the is…" at bounding box center [311, 67] width 319 height 21
click at [152, 55] on input "a. Collaborate with relevant stakeholders to develop an approach to resolve the…" at bounding box center [152, 51] width 0 height 6
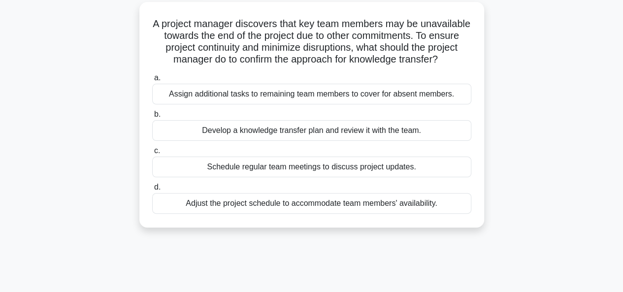
scroll to position [56, 0]
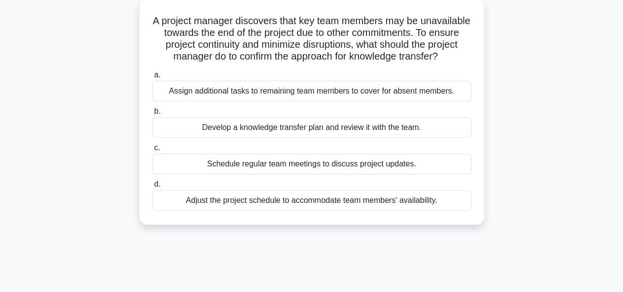
click at [313, 138] on div "Develop a knowledge transfer plan and review it with the team." at bounding box center [311, 127] width 319 height 21
click at [152, 115] on input "b. Develop a knowledge transfer plan and review it with the team." at bounding box center [152, 111] width 0 height 6
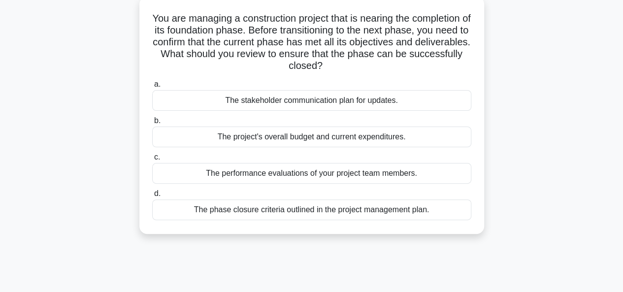
scroll to position [62, 0]
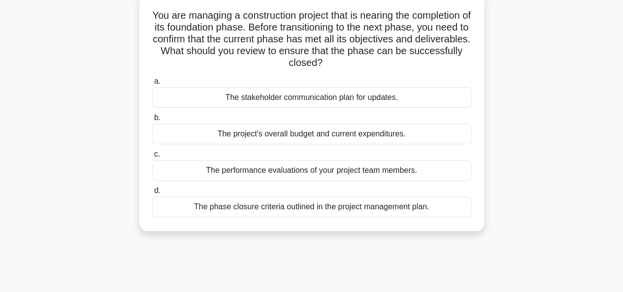
click at [348, 209] on div "The phase closure criteria outlined in the project management plan." at bounding box center [311, 207] width 319 height 21
click at [152, 194] on input "d. The phase closure criteria outlined in the project management plan." at bounding box center [152, 191] width 0 height 6
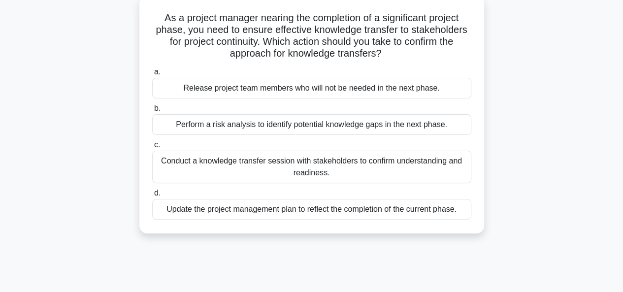
scroll to position [0, 0]
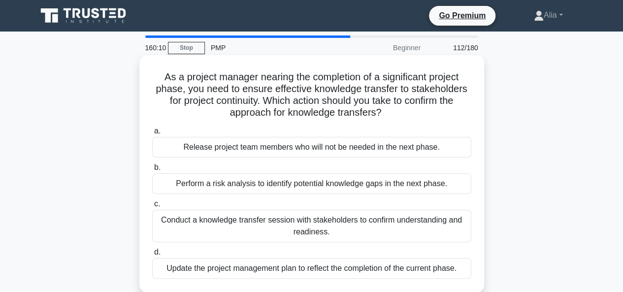
click at [224, 229] on div "Conduct a knowledge transfer session with stakeholders to confirm understanding…" at bounding box center [311, 226] width 319 height 33
click at [152, 207] on input "c. Conduct a knowledge transfer session with stakeholders to confirm understand…" at bounding box center [152, 204] width 0 height 6
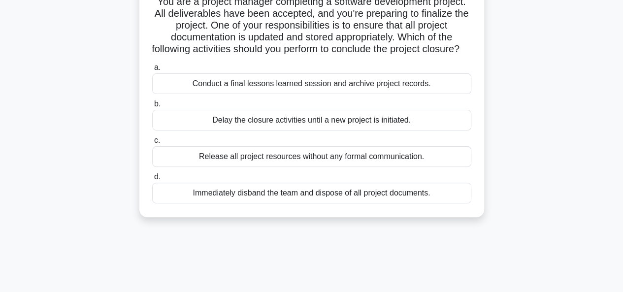
scroll to position [82, 0]
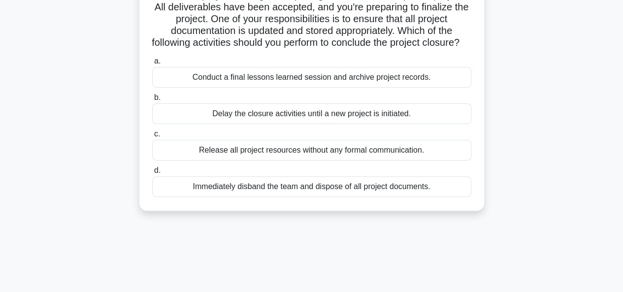
click at [319, 88] on div "Conduct a final lessons learned session and archive project records." at bounding box center [311, 77] width 319 height 21
click at [152, 65] on input "a. Conduct a final lessons learned session and archive project records." at bounding box center [152, 61] width 0 height 6
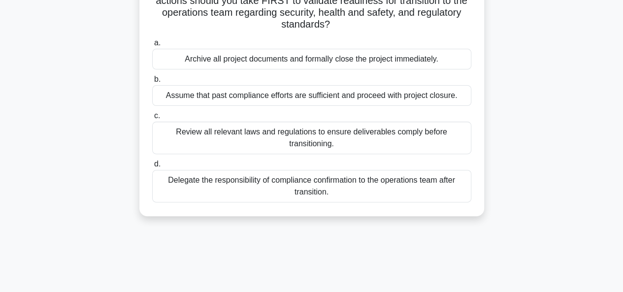
scroll to position [113, 0]
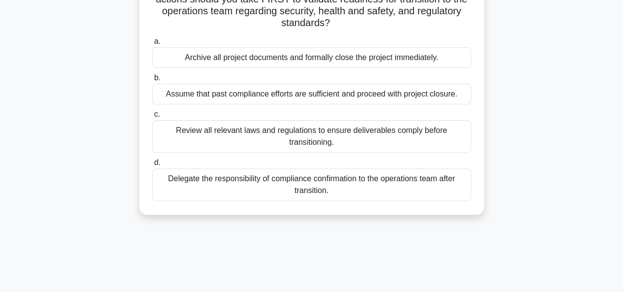
click at [303, 140] on div "Review all relevant laws and regulations to ensure deliverables comply before t…" at bounding box center [311, 136] width 319 height 33
click at [152, 118] on input "c. Review all relevant laws and regulations to ensure deliverables comply befor…" at bounding box center [152, 114] width 0 height 6
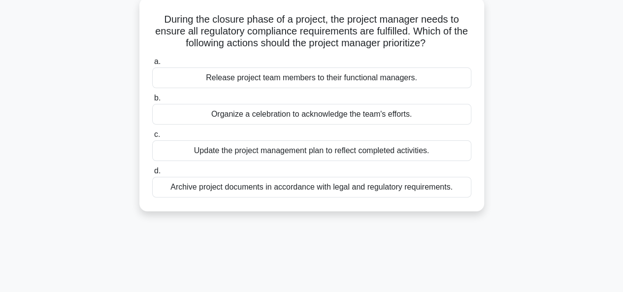
scroll to position [61, 0]
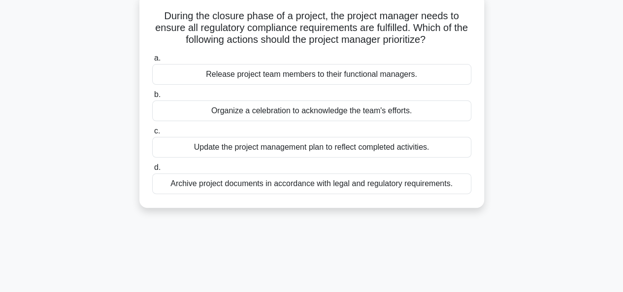
click at [274, 185] on div "Archive project documents in accordance with legal and regulatory requirements." at bounding box center [311, 183] width 319 height 21
click at [152, 171] on input "d. Archive project documents in accordance with legal and regulatory requiremen…" at bounding box center [152, 168] width 0 height 6
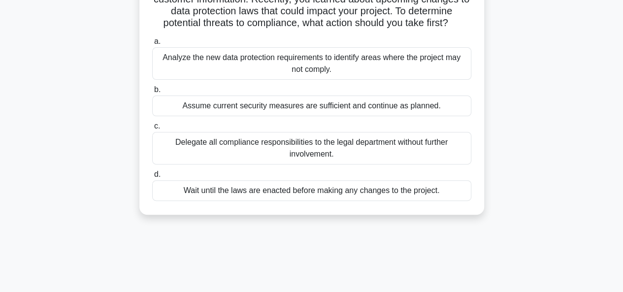
scroll to position [93, 0]
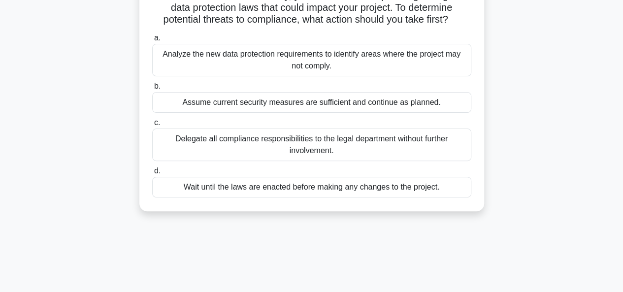
click at [257, 73] on div "Analyze the new data protection requirements to identify areas where the projec…" at bounding box center [311, 60] width 319 height 33
click at [152, 41] on input "a. Analyze the new data protection requirements to identify areas where the pro…" at bounding box center [152, 38] width 0 height 6
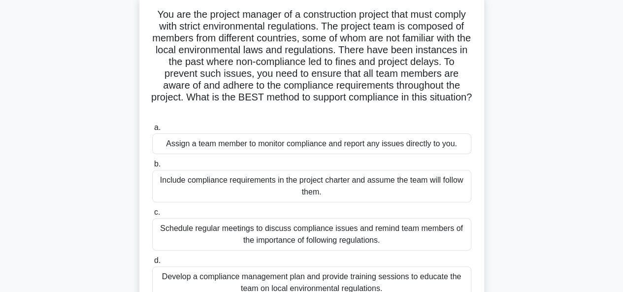
scroll to position [67, 0]
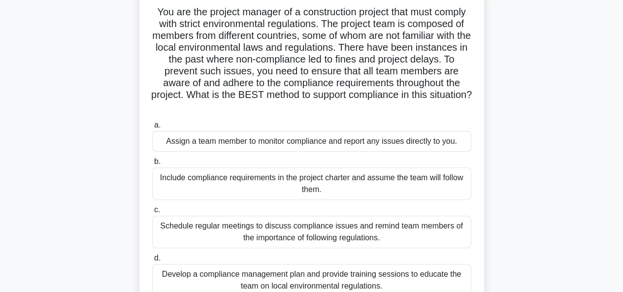
drag, startPoint x: 515, startPoint y: 146, endPoint x: 513, endPoint y: 132, distance: 14.9
click at [513, 132] on div "You are the project manager of a construction project that must comply with str…" at bounding box center [312, 156] width 562 height 332
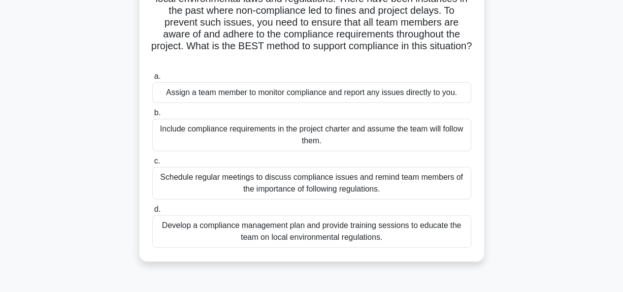
scroll to position [117, 0]
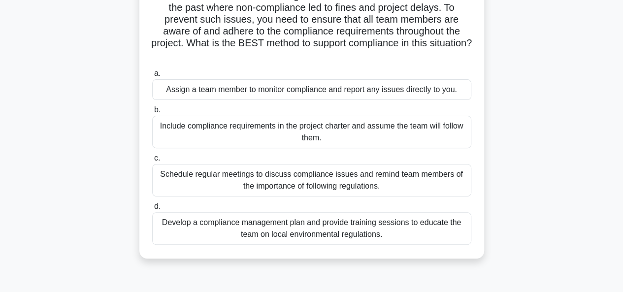
click at [261, 231] on div "Develop a compliance management plan and provide training sessions to educate t…" at bounding box center [311, 228] width 319 height 33
click at [152, 210] on input "d. Develop a compliance management plan and provide training sessions to educat…" at bounding box center [152, 206] width 0 height 6
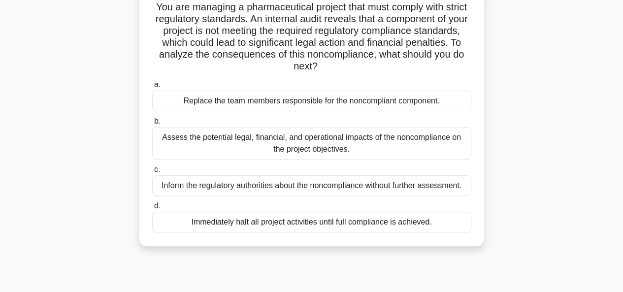
scroll to position [72, 0]
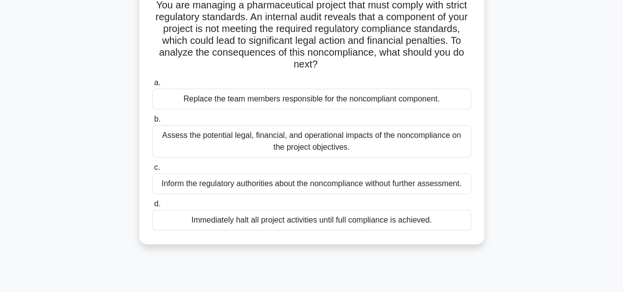
click at [303, 143] on div "Assess the potential legal, financial, and operational impacts of the noncompli…" at bounding box center [311, 141] width 319 height 33
click at [152, 123] on input "b. Assess the potential legal, financial, and operational impacts of the noncom…" at bounding box center [152, 119] width 0 height 6
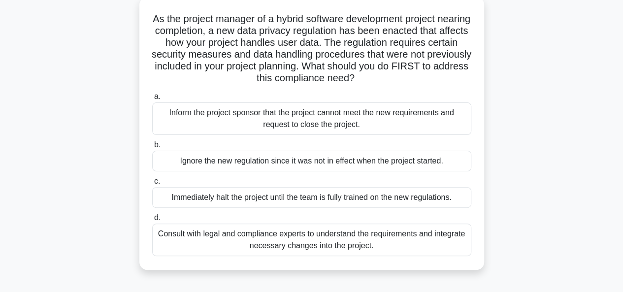
scroll to position [66, 0]
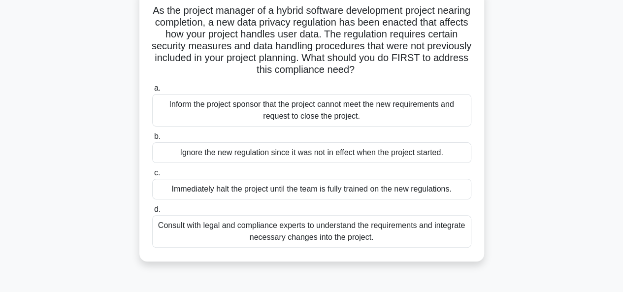
click at [281, 235] on div "Consult with legal and compliance experts to understand the requirements and in…" at bounding box center [311, 231] width 319 height 33
click at [152, 213] on input "d. Consult with legal and compliance experts to understand the requirements and…" at bounding box center [152, 209] width 0 height 6
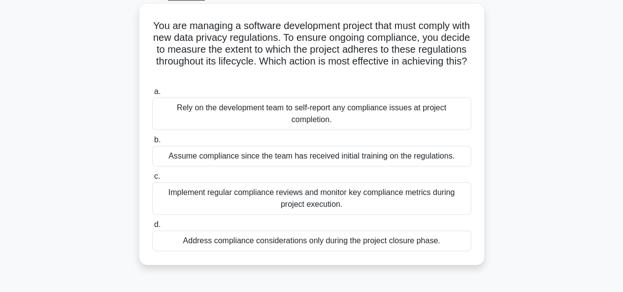
scroll to position [53, 0]
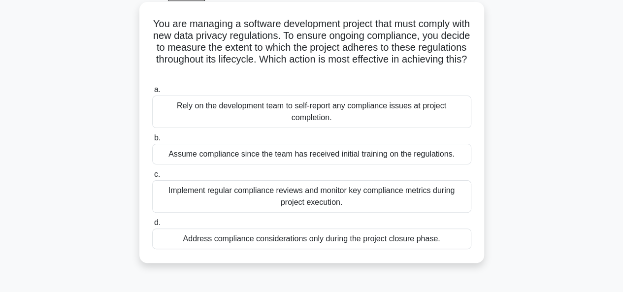
click at [316, 194] on div "Implement regular compliance reviews and monitor key compliance metrics during …" at bounding box center [311, 196] width 319 height 33
click at [152, 178] on input "c. Implement regular compliance reviews and monitor key compliance metrics duri…" at bounding box center [152, 174] width 0 height 6
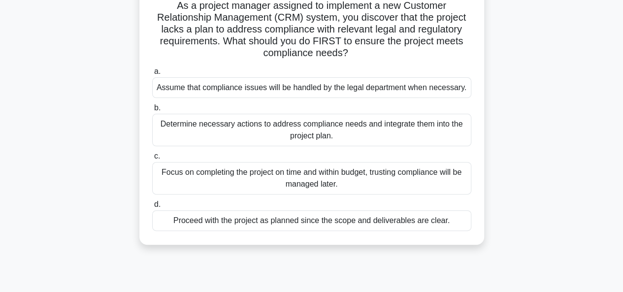
scroll to position [78, 0]
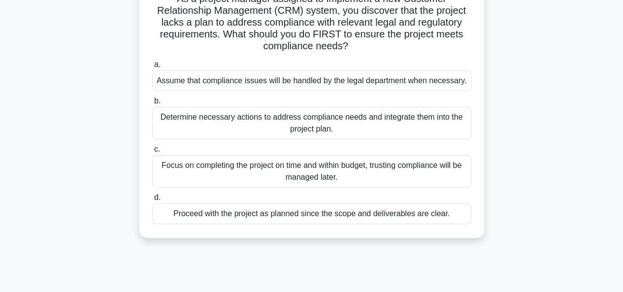
click at [313, 127] on div "Determine necessary actions to address compliance needs and integrate them into…" at bounding box center [311, 123] width 319 height 33
click at [152, 104] on input "b. Determine necessary actions to address compliance needs and integrate them i…" at bounding box center [152, 101] width 0 height 6
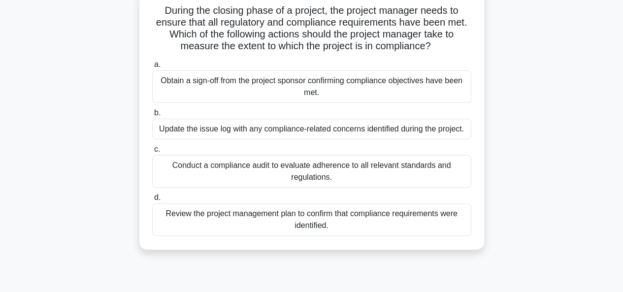
scroll to position [71, 0]
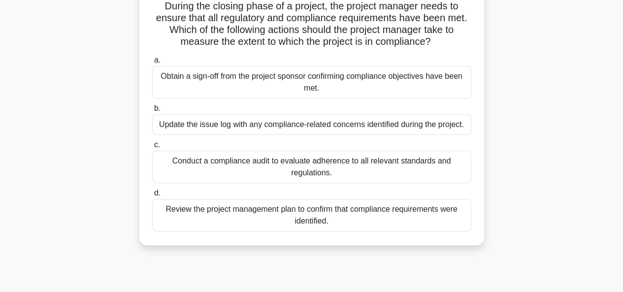
click at [278, 173] on div "Conduct a compliance audit to evaluate adherence to all relevant standards and …" at bounding box center [311, 167] width 319 height 33
click at [152, 148] on input "c. Conduct a compliance audit to evaluate adherence to all relevant standards a…" at bounding box center [152, 145] width 0 height 6
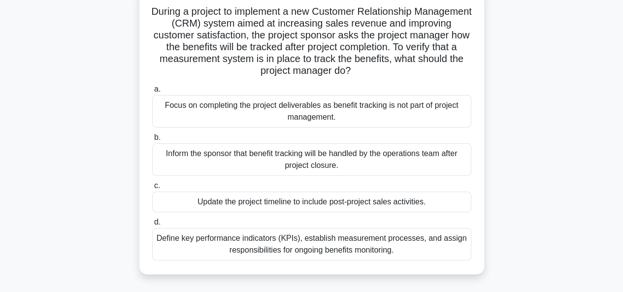
scroll to position [70, 0]
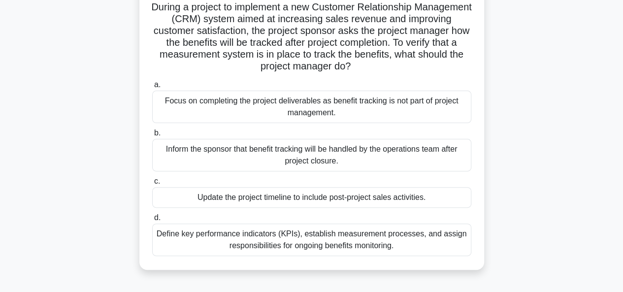
click at [244, 242] on div "Define key performance indicators (KPIs), establish measurement processes, and …" at bounding box center [311, 240] width 319 height 33
click at [152, 221] on input "d. Define key performance indicators (KPIs), establish measurement processes, a…" at bounding box center [152, 218] width 0 height 6
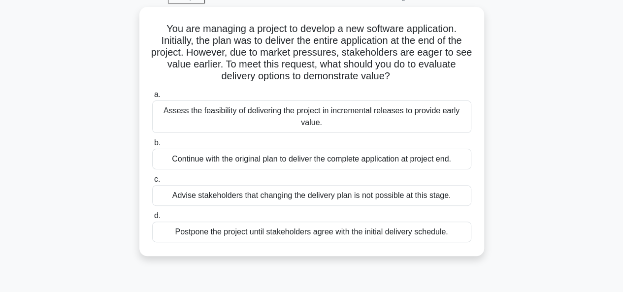
scroll to position [52, 0]
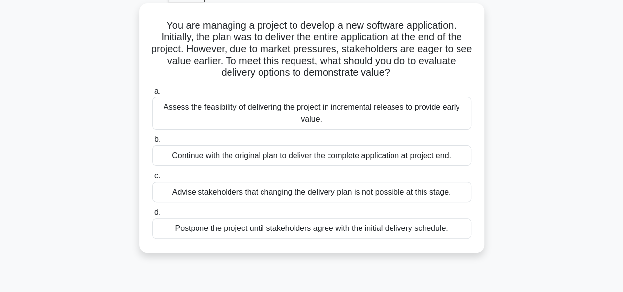
click at [235, 117] on div "Assess the feasibility of delivering the project in incremental releases to pro…" at bounding box center [311, 113] width 319 height 33
click at [152, 95] on input "a. Assess the feasibility of delivering the project in incremental releases to …" at bounding box center [152, 91] width 0 height 6
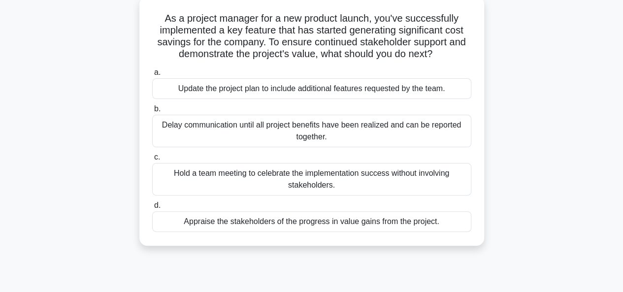
scroll to position [59, 0]
click at [259, 223] on div "Appraise the stakeholders of the progress in value gains from the project." at bounding box center [311, 221] width 319 height 21
click at [152, 208] on input "d. Appraise the stakeholders of the progress in value gains from the project." at bounding box center [152, 205] width 0 height 6
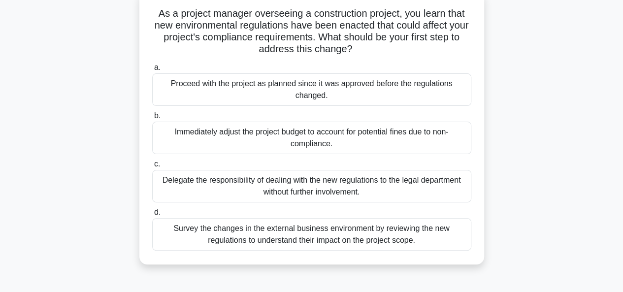
scroll to position [66, 0]
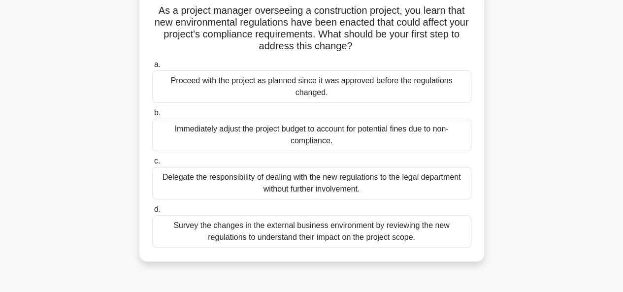
click at [400, 235] on div "Survey the changes in the external business environment by reviewing the new re…" at bounding box center [311, 231] width 319 height 33
click at [152, 213] on input "d. Survey the changes in the external business environment by reviewing the new…" at bounding box center [152, 209] width 0 height 6
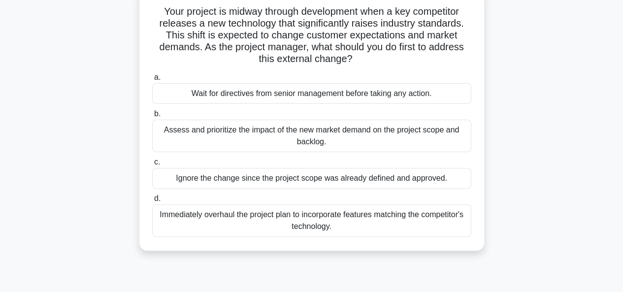
scroll to position [70, 0]
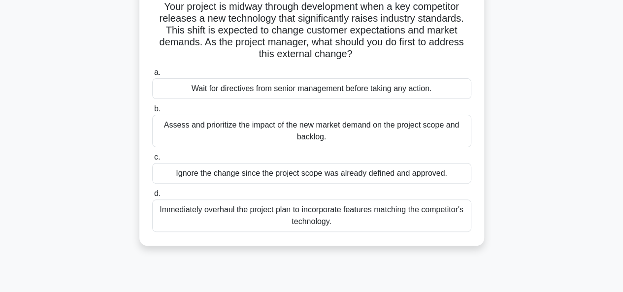
click at [263, 132] on div "Assess and prioritize the impact of the new market demand on the project scope …" at bounding box center [311, 131] width 319 height 33
click at [152, 112] on input "b. Assess and prioritize the impact of the new market demand on the project sco…" at bounding box center [152, 109] width 0 height 6
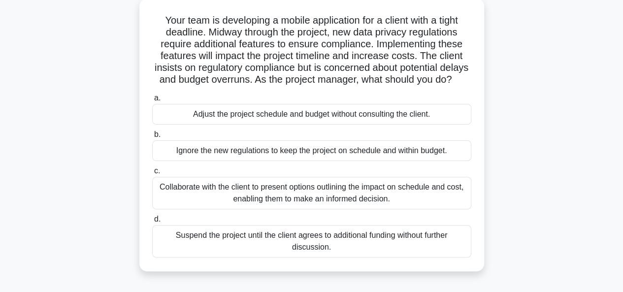
scroll to position [55, 0]
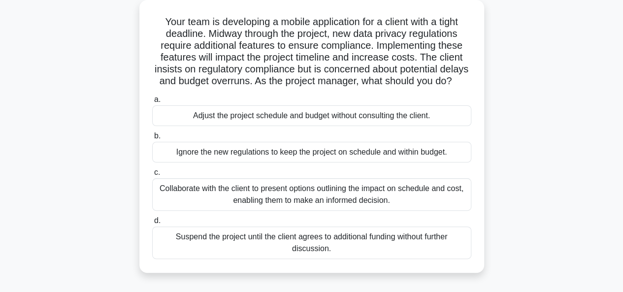
click at [316, 205] on div "Collaborate with the client to present options outlining the impact on schedule…" at bounding box center [311, 194] width 319 height 33
click at [152, 176] on input "c. Collaborate with the client to present options outlining the impact on sched…" at bounding box center [152, 172] width 0 height 6
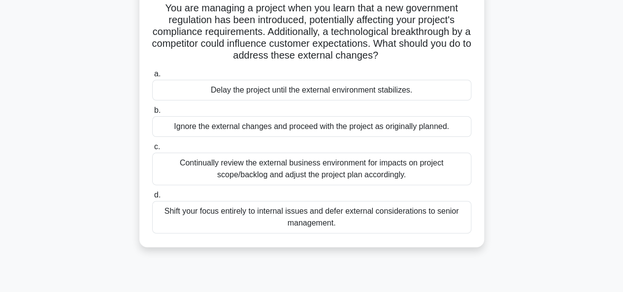
scroll to position [70, 0]
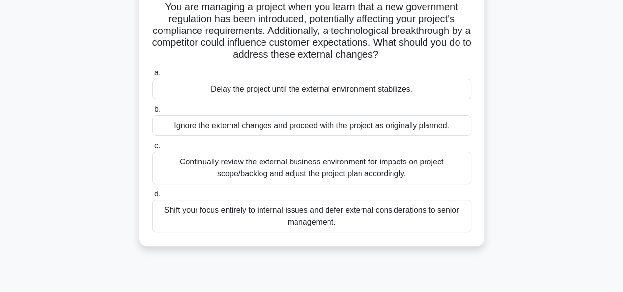
click at [301, 177] on div "Continually review the external business environment for impacts on project sco…" at bounding box center [311, 168] width 319 height 33
click at [152, 149] on input "c. Continually review the external business environment for impacts on project …" at bounding box center [152, 146] width 0 height 6
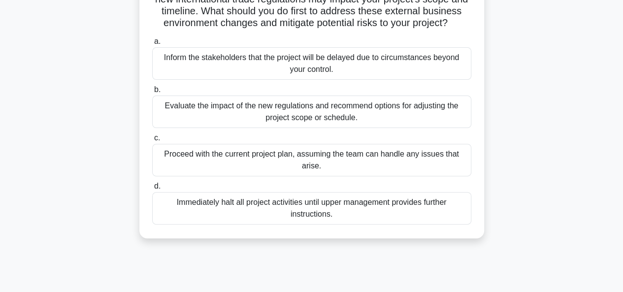
scroll to position [92, 0]
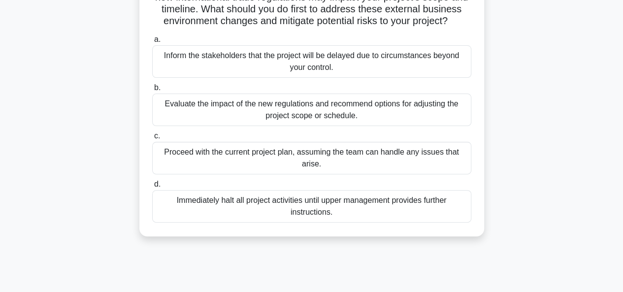
click at [300, 125] on div "Evaluate the impact of the new regulations and recommend options for adjusting …" at bounding box center [311, 110] width 319 height 33
click at [152, 91] on input "b. Evaluate the impact of the new regulations and recommend options for adjusti…" at bounding box center [152, 88] width 0 height 6
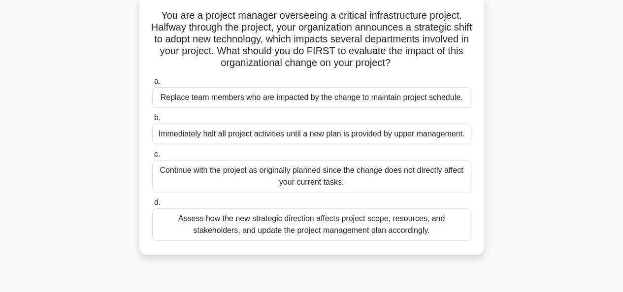
scroll to position [66, 0]
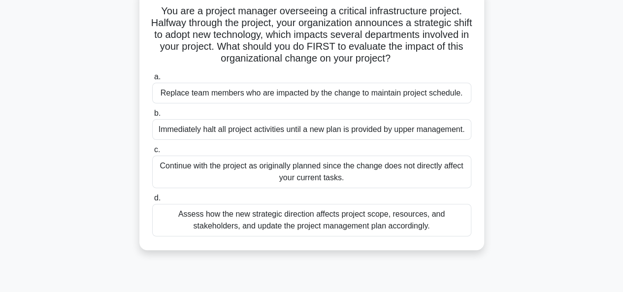
click at [319, 233] on div "Assess how the new strategic direction affects project scope, resources, and st…" at bounding box center [311, 220] width 319 height 33
click at [152, 201] on input "d. Assess how the new strategic direction affects project scope, resources, and…" at bounding box center [152, 198] width 0 height 6
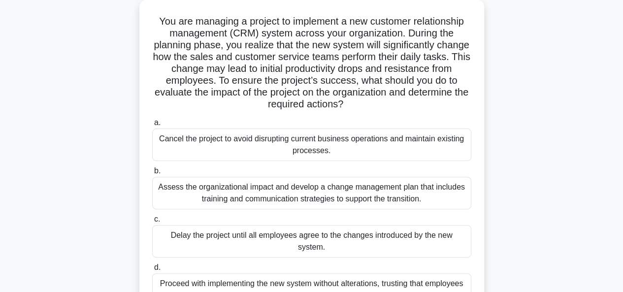
scroll to position [59, 0]
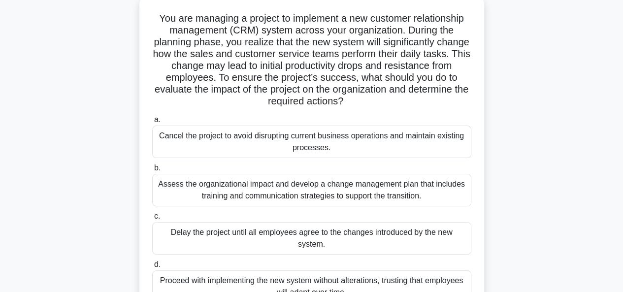
click at [251, 185] on div "Assess the organizational impact and develop a change management plan that incl…" at bounding box center [311, 190] width 319 height 33
click at [152, 171] on input "b. Assess the organizational impact and develop a change management plan that i…" at bounding box center [152, 168] width 0 height 6
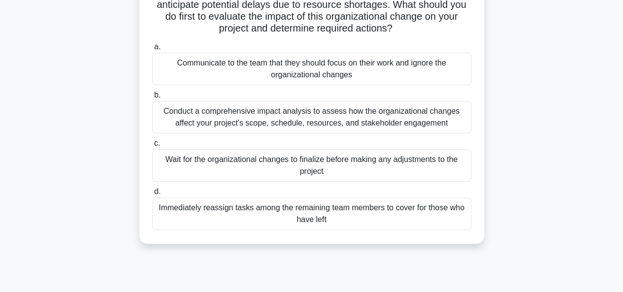
scroll to position [153, 0]
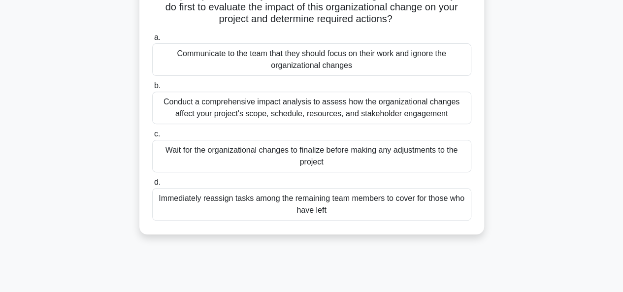
click at [264, 105] on div "Conduct a comprehensive impact analysis to assess how the organizational change…" at bounding box center [311, 108] width 319 height 33
click at [152, 89] on input "b. Conduct a comprehensive impact analysis to assess how the organizational cha…" at bounding box center [152, 86] width 0 height 6
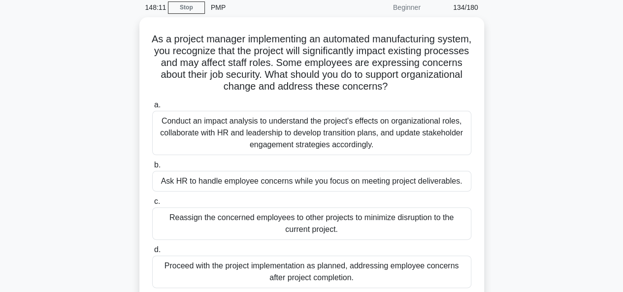
scroll to position [40, 0]
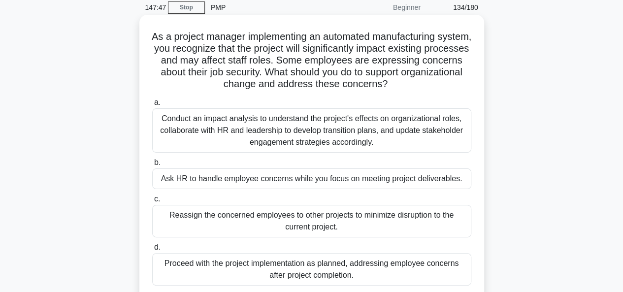
click at [292, 129] on div "Conduct an impact analysis to understand the project's effects on organizationa…" at bounding box center [311, 130] width 319 height 44
click at [152, 106] on input "a. Conduct an impact analysis to understand the project's effects on organizati…" at bounding box center [152, 102] width 0 height 6
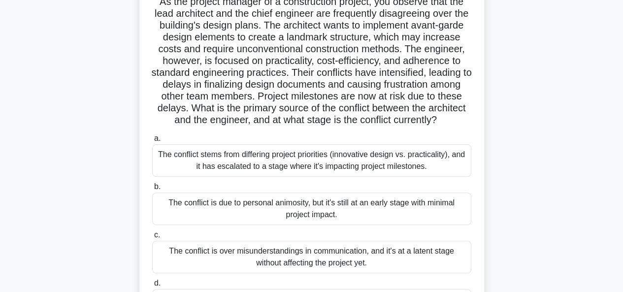
scroll to position [72, 0]
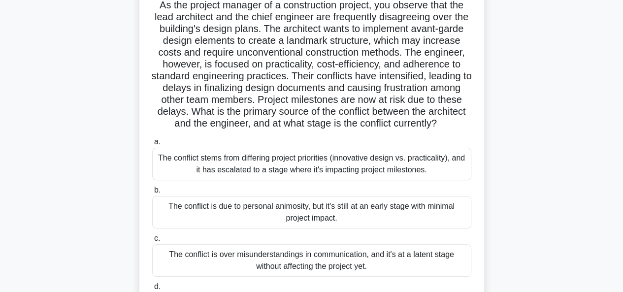
click at [281, 177] on div "The conflict stems from differing project priorities (innovative design vs. pra…" at bounding box center [311, 164] width 319 height 33
click at [152, 145] on input "a. The conflict stems from differing project priorities (innovative design vs. …" at bounding box center [152, 142] width 0 height 6
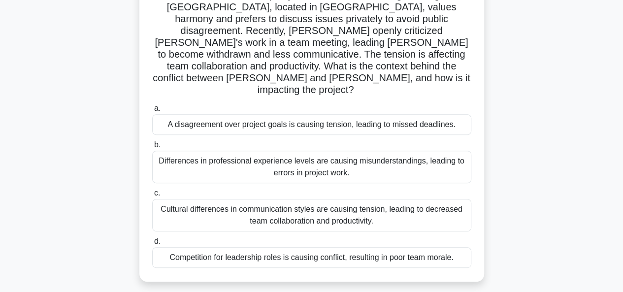
scroll to position [120, 0]
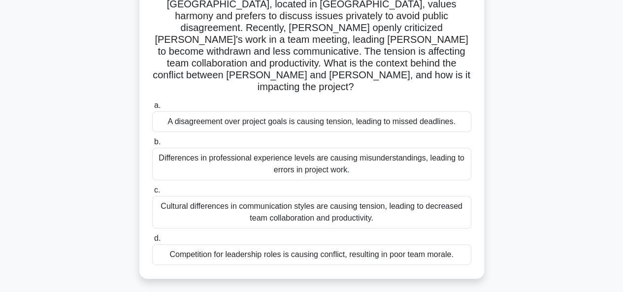
click at [310, 196] on div "Cultural differences in communication styles are causing tension, leading to de…" at bounding box center [311, 212] width 319 height 33
click at [152, 190] on input "c. Cultural differences in communication styles are causing tension, leading to…" at bounding box center [152, 190] width 0 height 6
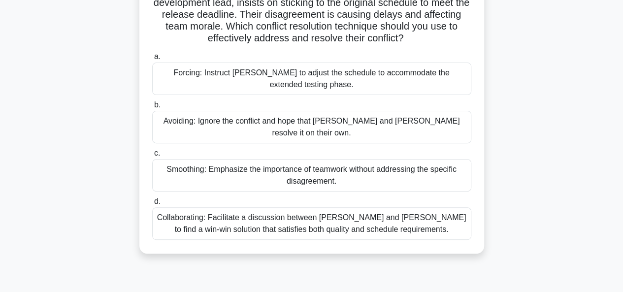
scroll to position [113, 0]
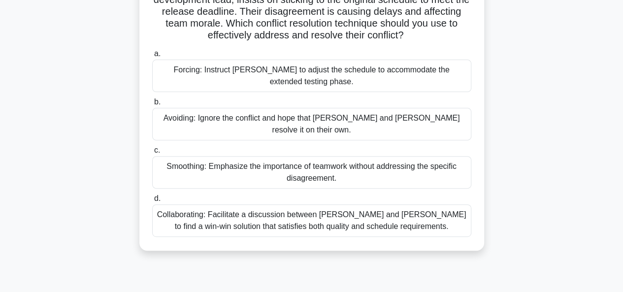
click at [303, 206] on div "Collaborating: Facilitate a discussion between Karen and Tom to find a win-win …" at bounding box center [311, 220] width 319 height 33
click at [152, 202] on input "d. Collaborating: Facilitate a discussion between Karen and Tom to find a win-w…" at bounding box center [152, 199] width 0 height 6
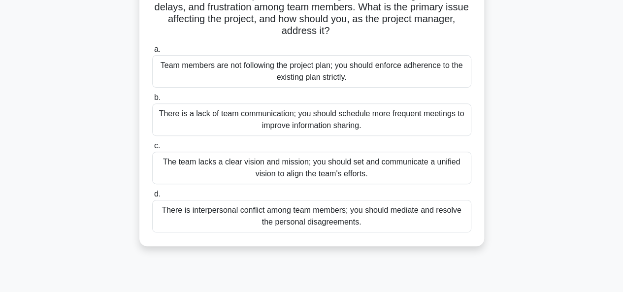
scroll to position [142, 0]
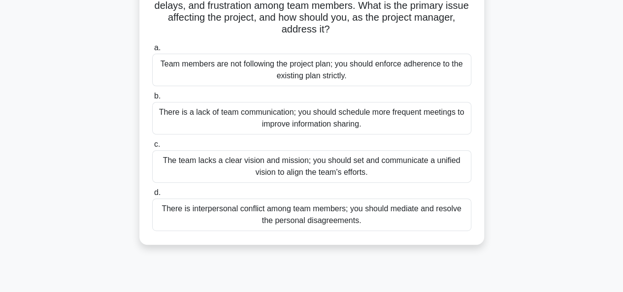
click at [237, 163] on div "The team lacks a clear vision and mission; you should set and communicate a uni…" at bounding box center [311, 166] width 319 height 33
click at [152, 148] on input "c. The team lacks a clear vision and mission; you should set and communicate a …" at bounding box center [152, 144] width 0 height 6
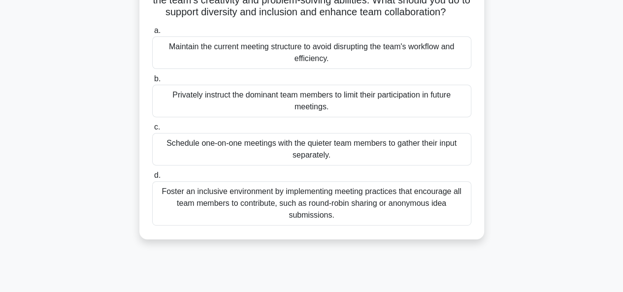
scroll to position [140, 0]
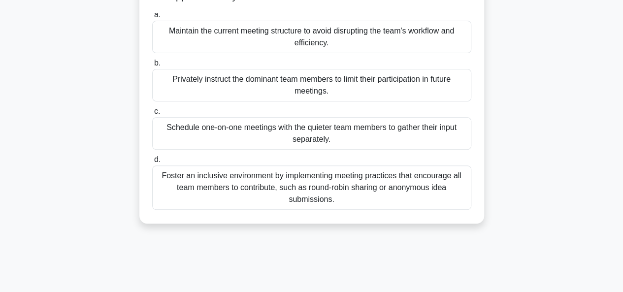
click at [341, 207] on div "Foster an inclusive environment by implementing meeting practices that encourag…" at bounding box center [311, 187] width 319 height 44
click at [152, 163] on input "d. Foster an inclusive environment by implementing meeting practices that encou…" at bounding box center [152, 160] width 0 height 6
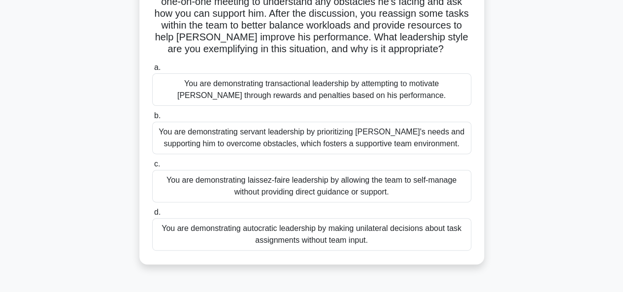
scroll to position [119, 0]
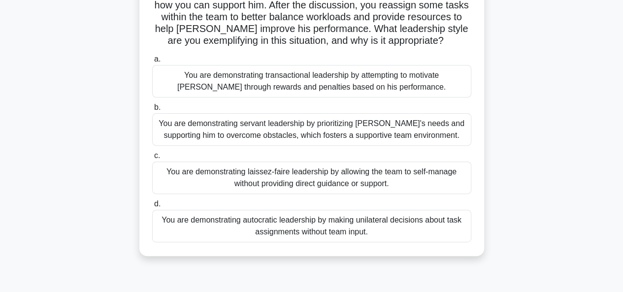
click at [294, 134] on div "You are demonstrating servant leadership by prioritizing James's needs and supp…" at bounding box center [311, 129] width 319 height 33
click at [152, 111] on input "b. You are demonstrating servant leadership by prioritizing James's needs and s…" at bounding box center [152, 107] width 0 height 6
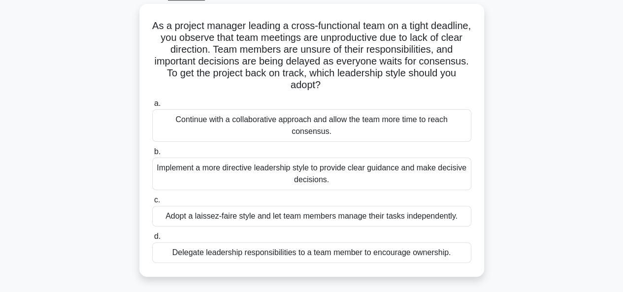
scroll to position [54, 0]
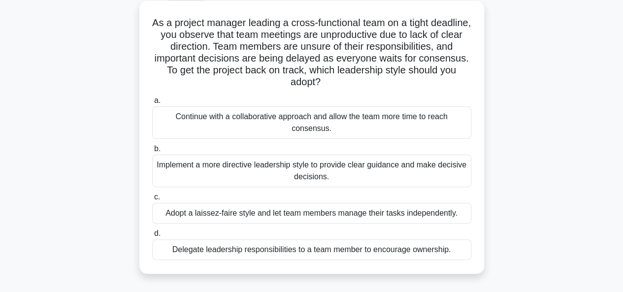
click at [247, 167] on div "Implement a more directive leadership style to provide clear guidance and make …" at bounding box center [311, 171] width 319 height 33
click at [152, 152] on input "b. Implement a more directive leadership style to provide clear guidance and ma…" at bounding box center [152, 149] width 0 height 6
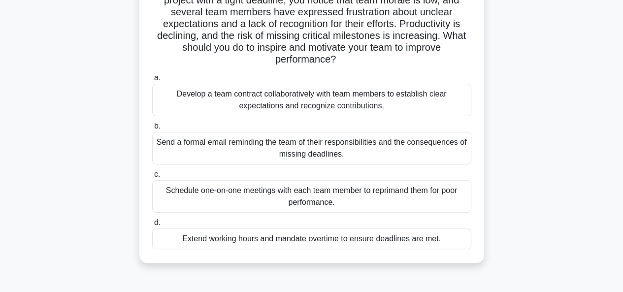
scroll to position [92, 0]
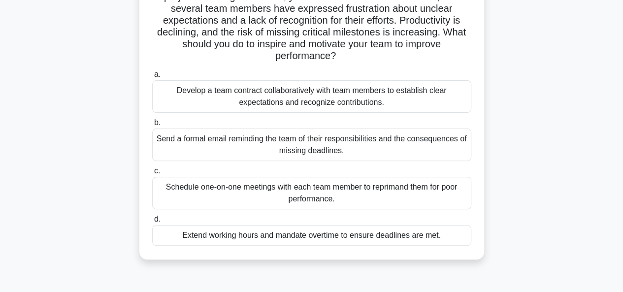
click at [210, 99] on div "Develop a team contract collaboratively with team members to establish clear ex…" at bounding box center [311, 96] width 319 height 33
click at [152, 78] on input "a. Develop a team contract collaboratively with team members to establish clear…" at bounding box center [152, 74] width 0 height 6
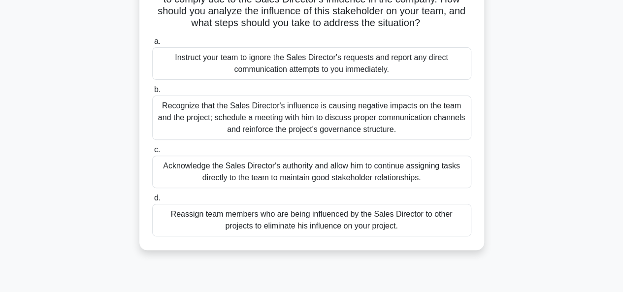
scroll to position [128, 0]
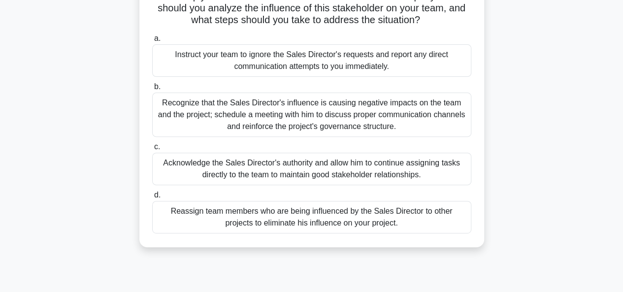
click at [317, 117] on div "Recognize that the Sales Director's influence is causing negative impacts on th…" at bounding box center [311, 115] width 319 height 44
click at [152, 90] on input "b. Recognize that the Sales Director's influence is causing negative impacts on…" at bounding box center [152, 87] width 0 height 6
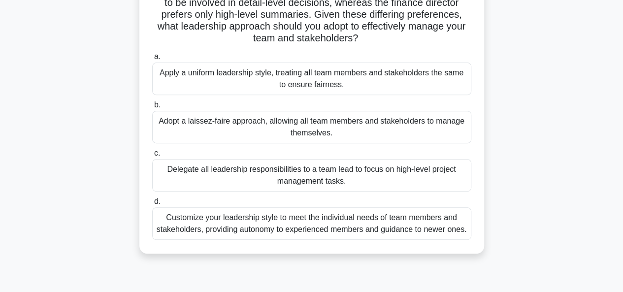
scroll to position [150, 0]
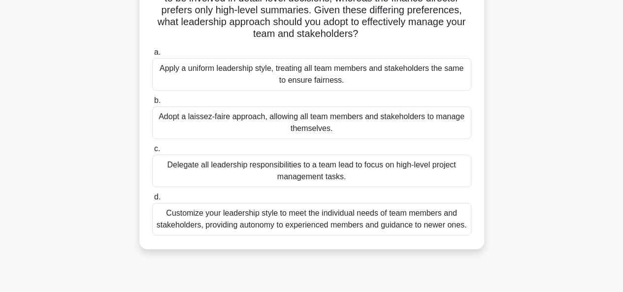
click at [279, 227] on div "Customize your leadership style to meet the individual needs of team members an…" at bounding box center [311, 219] width 319 height 33
click at [152, 200] on input "d. Customize your leadership style to meet the individual needs of team members…" at bounding box center [152, 197] width 0 height 6
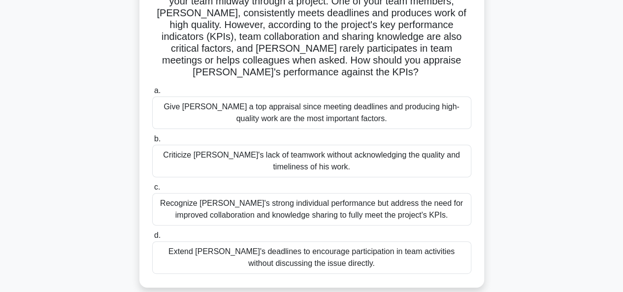
scroll to position [85, 0]
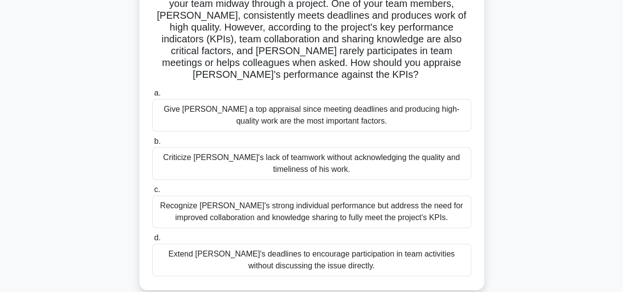
click at [243, 214] on div "Recognize Alex's strong individual performance but address the need for improve…" at bounding box center [311, 212] width 319 height 33
click at [152, 193] on input "c. Recognize Alex's strong individual performance but address the need for impr…" at bounding box center [152, 190] width 0 height 6
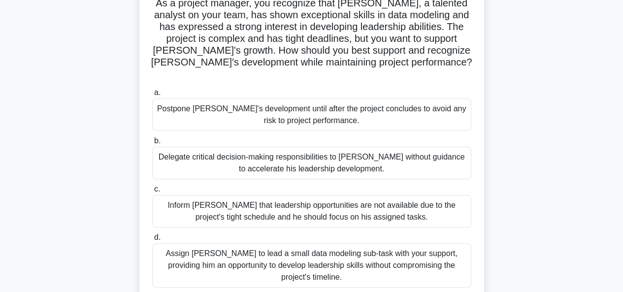
scroll to position [75, 0]
click at [345, 251] on div "Assign Daniel to lead a small data modeling sub-task with your support, providi…" at bounding box center [311, 264] width 319 height 44
click at [152, 240] on input "d. Assign Daniel to lead a small data modeling sub-task with your support, prov…" at bounding box center [152, 236] width 0 height 6
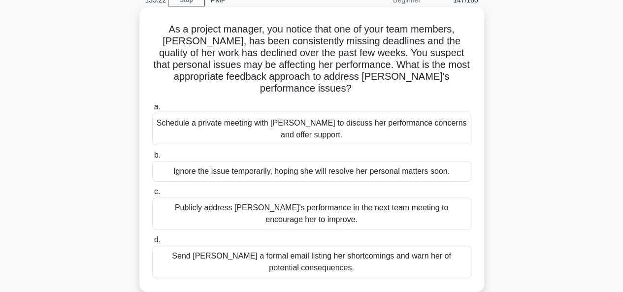
scroll to position [49, 0]
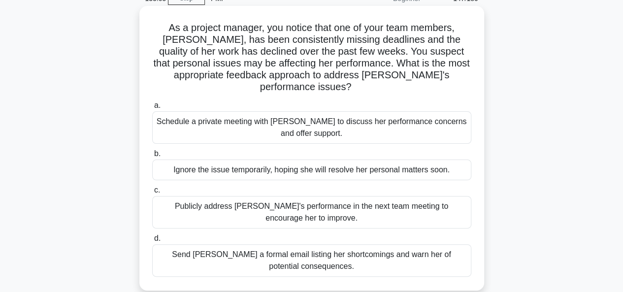
click at [263, 111] on div "Schedule a private meeting with Emily to discuss her performance concerns and o…" at bounding box center [311, 127] width 319 height 33
click at [152, 108] on input "a. Schedule a private meeting with Emily to discuss her performance concerns an…" at bounding box center [152, 105] width 0 height 6
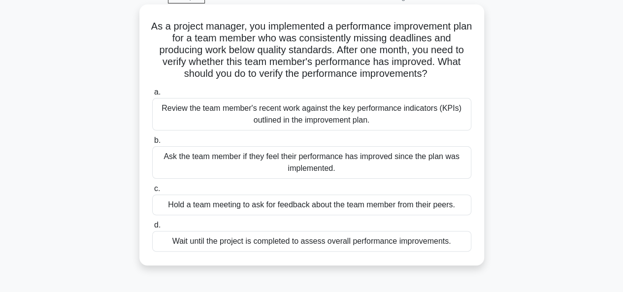
scroll to position [51, 0]
click at [231, 117] on div "Review the team member's recent work against the key performance indicators (KP…" at bounding box center [311, 114] width 319 height 33
click at [152, 95] on input "a. Review the team member's recent work against the key performance indicators …" at bounding box center [152, 92] width 0 height 6
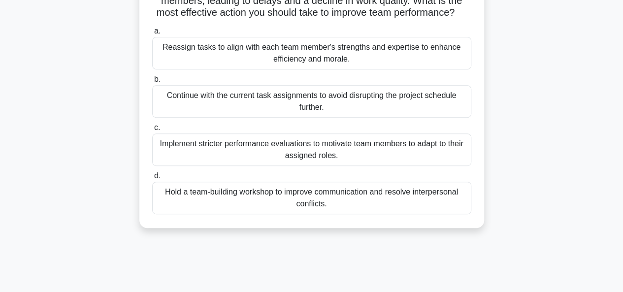
scroll to position [173, 0]
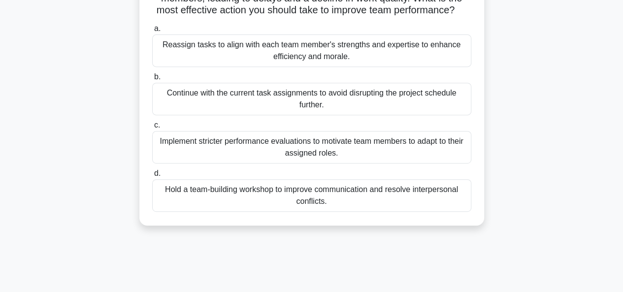
click at [255, 53] on div "Reassign tasks to align with each team member's strengths and expertise to enha…" at bounding box center [311, 50] width 319 height 33
click at [152, 32] on input "a. Reassign tasks to align with each team member's strengths and expertise to e…" at bounding box center [152, 29] width 0 height 6
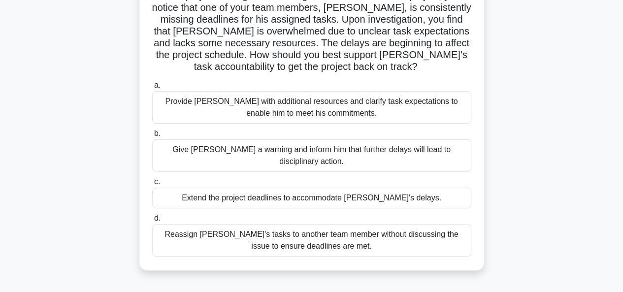
scroll to position [85, 0]
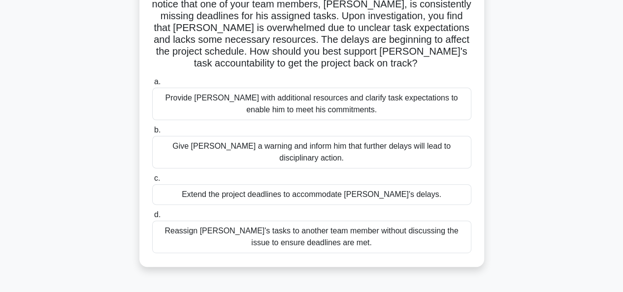
click at [245, 107] on div "Provide David with additional resources and clarify task expectations to enable…" at bounding box center [311, 104] width 319 height 33
click at [152, 85] on input "a. Provide David with additional resources and clarify task expectations to ena…" at bounding box center [152, 82] width 0 height 6
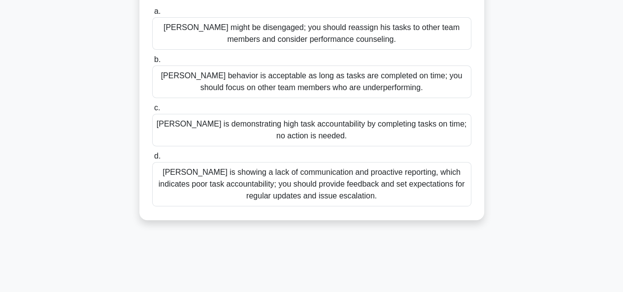
scroll to position [159, 0]
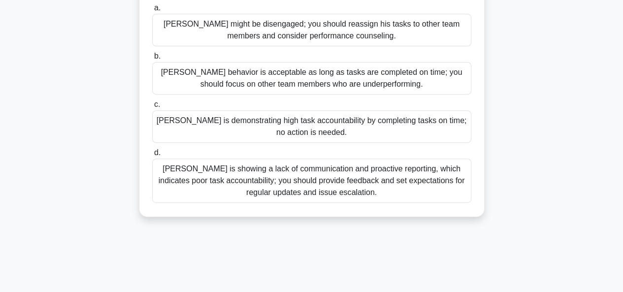
click at [260, 192] on div "Thomas is showing a lack of communication and proactive reporting, which indica…" at bounding box center [311, 181] width 319 height 44
click at [152, 156] on input "d. Thomas is showing a lack of communication and proactive reporting, which ind…" at bounding box center [152, 153] width 0 height 6
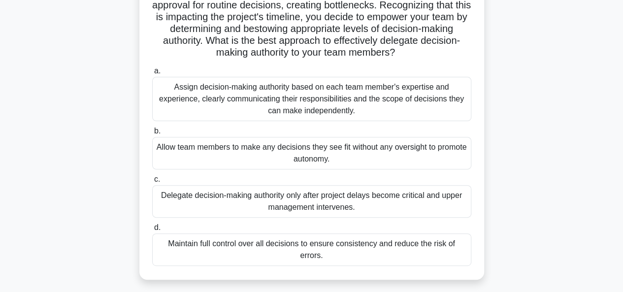
scroll to position [108, 0]
click at [296, 98] on div "Assign decision-making authority based on each team member's expertise and expe…" at bounding box center [311, 98] width 319 height 44
click at [152, 74] on input "a. Assign decision-making authority based on each team member's expertise and e…" at bounding box center [152, 70] width 0 height 6
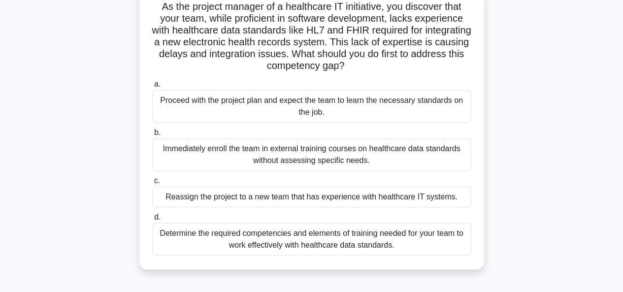
scroll to position [73, 0]
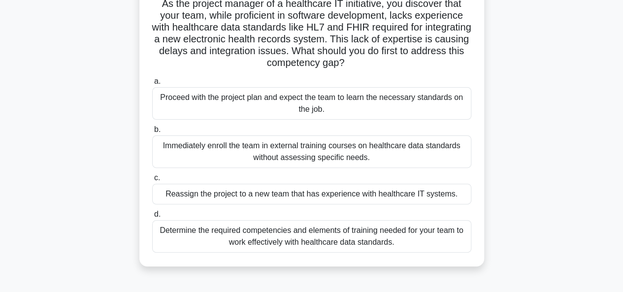
click at [205, 235] on div "Determine the required competencies and elements of training needed for your te…" at bounding box center [311, 236] width 319 height 33
click at [152, 218] on input "d. Determine the required competencies and elements of training needed for your…" at bounding box center [152, 214] width 0 height 6
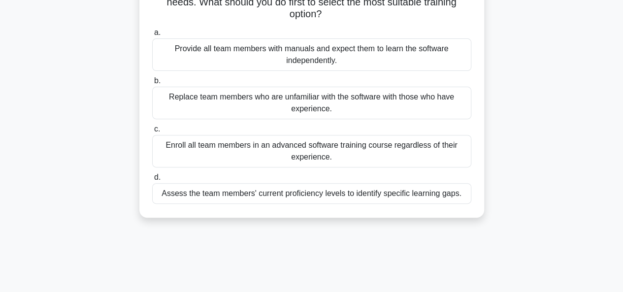
scroll to position [126, 0]
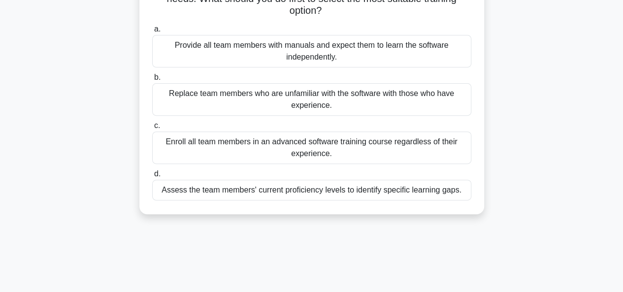
click at [300, 194] on div "Assess the team members' current proficiency levels to identify specific learni…" at bounding box center [311, 190] width 319 height 21
click at [152, 177] on input "d. Assess the team members' current proficiency levels to identify specific lea…" at bounding box center [152, 174] width 0 height 6
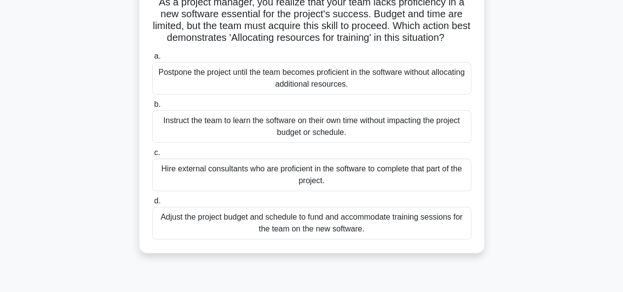
scroll to position [72, 0]
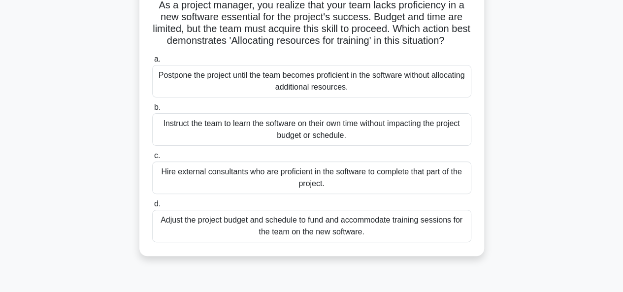
click at [272, 232] on div "Adjust the project budget and schedule to fund and accommodate training session…" at bounding box center [311, 226] width 319 height 33
click at [152, 207] on input "d. Adjust the project budget and schedule to fund and accommodate training sess…" at bounding box center [152, 204] width 0 height 6
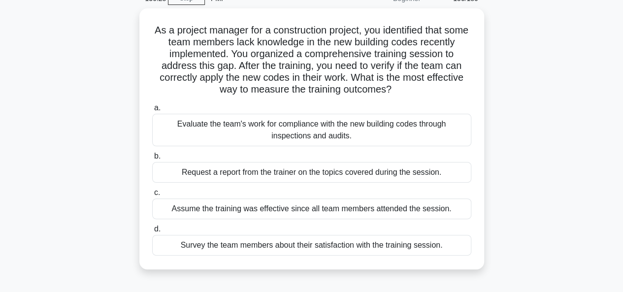
scroll to position [50, 0]
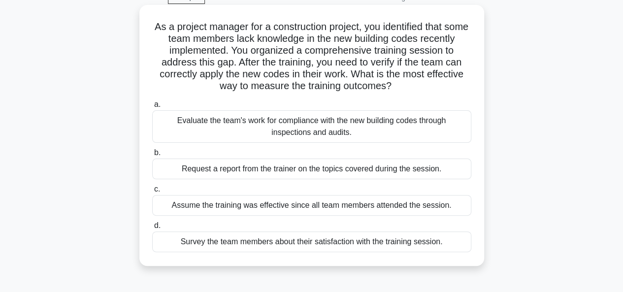
click at [309, 128] on div "Evaluate the team's work for compliance with the new building codes through ins…" at bounding box center [311, 126] width 319 height 33
click at [152, 108] on input "a. Evaluate the team's work for compliance with the new building codes through …" at bounding box center [152, 104] width 0 height 6
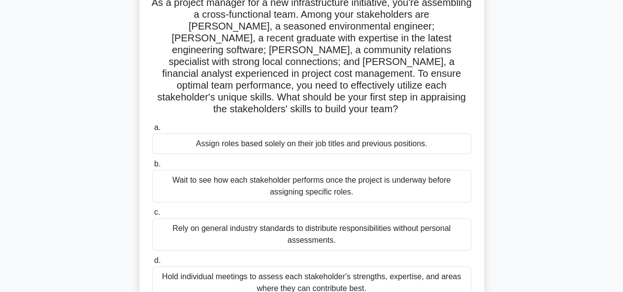
scroll to position [84, 0]
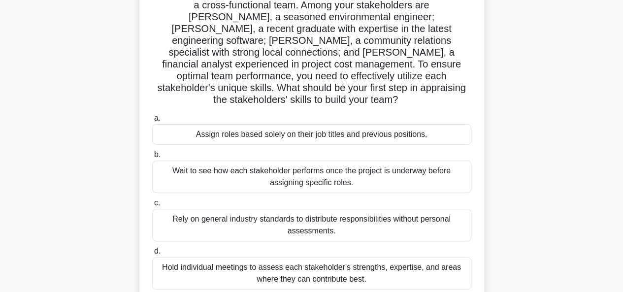
click at [313, 264] on div "Hold individual meetings to assess each stakeholder's strengths, expertise, and…" at bounding box center [311, 273] width 319 height 33
click at [152, 255] on input "d. Hold individual meetings to assess each stakeholder's strengths, expertise, …" at bounding box center [152, 251] width 0 height 6
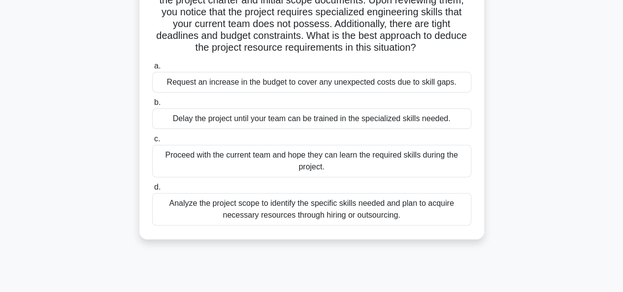
scroll to position [92, 0]
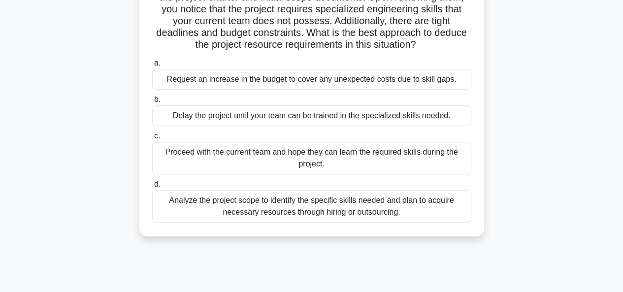
click at [243, 210] on div "Analyze the project scope to identify the specific skills needed and plan to ac…" at bounding box center [311, 206] width 319 height 33
click at [152, 188] on input "d. Analyze the project scope to identify the specific skills needed and plan to…" at bounding box center [152, 184] width 0 height 6
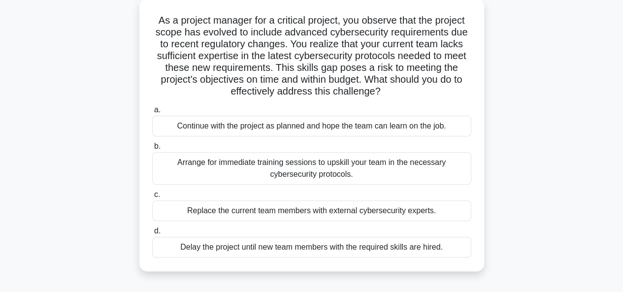
scroll to position [60, 0]
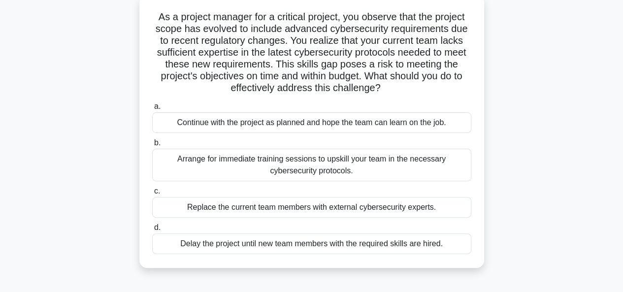
click at [311, 165] on div "Arrange for immediate training sessions to upskill your team in the necessary c…" at bounding box center [311, 165] width 319 height 33
click at [152, 146] on input "b. Arrange for immediate training sessions to upskill your team in the necessar…" at bounding box center [152, 143] width 0 height 6
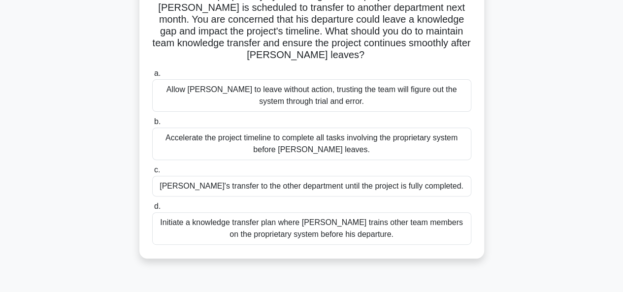
scroll to position [109, 0]
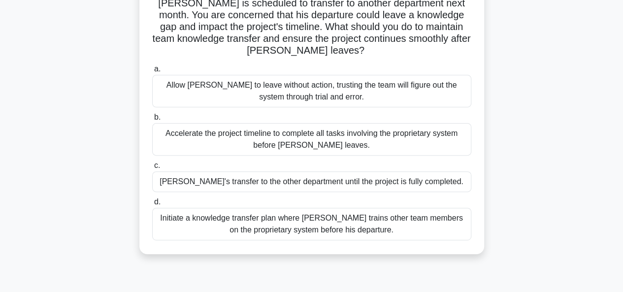
click at [238, 230] on div "Initiate a knowledge transfer plan where Carlos trains other team members on th…" at bounding box center [311, 224] width 319 height 33
click at [152, 205] on input "d. Initiate a knowledge transfer plan where Carlos trains other team members on…" at bounding box center [152, 202] width 0 height 6
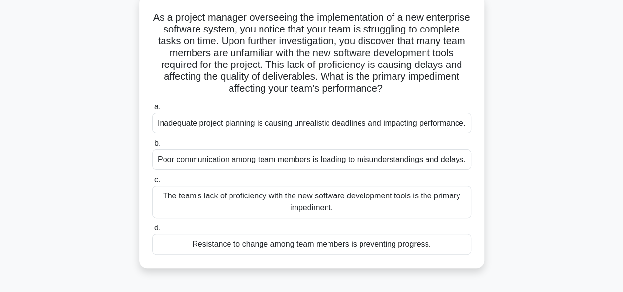
scroll to position [64, 0]
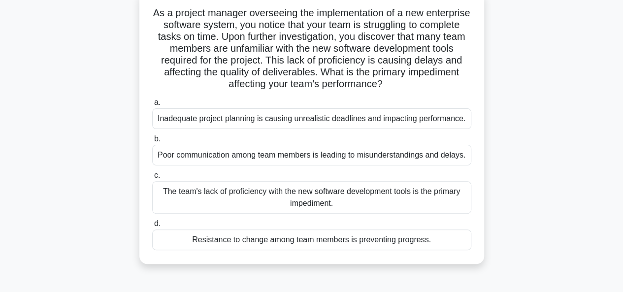
click at [284, 198] on div "The team's lack of proficiency with the new software development tools is the p…" at bounding box center [311, 197] width 319 height 33
click at [152, 179] on input "c. The team's lack of proficiency with the new software development tools is th…" at bounding box center [152, 175] width 0 height 6
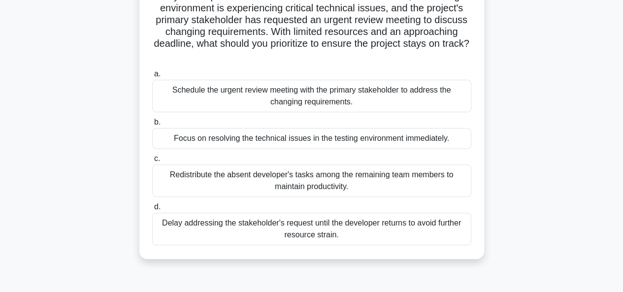
scroll to position [107, 0]
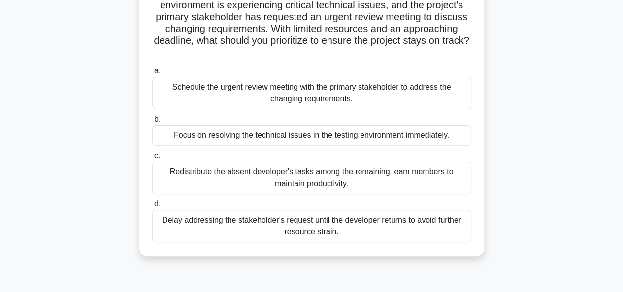
click at [326, 136] on div "Focus on resolving the technical issues in the testing environment immediately." at bounding box center [311, 135] width 319 height 21
click at [152, 123] on input "b. Focus on resolving the technical issues in the testing environment immediate…" at bounding box center [152, 119] width 0 height 6
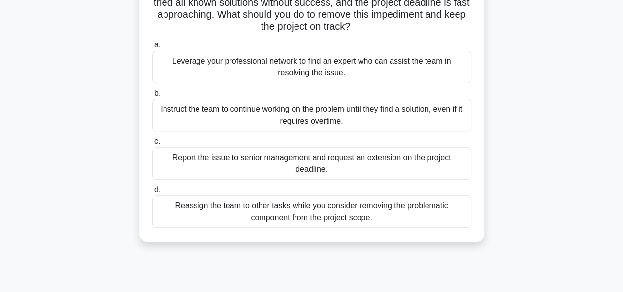
scroll to position [88, 0]
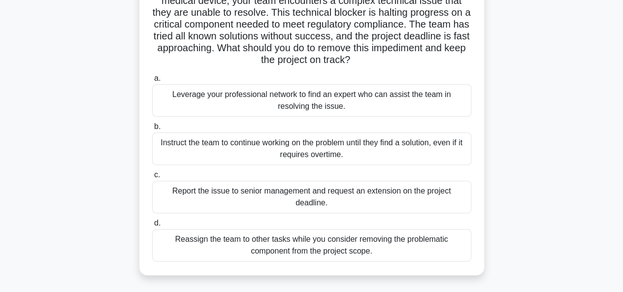
click at [255, 103] on div "Leverage your professional network to find an expert who can assist the team in…" at bounding box center [311, 100] width 319 height 33
click at [152, 82] on input "a. Leverage your professional network to find an expert who can assist the team…" at bounding box center [152, 78] width 0 height 6
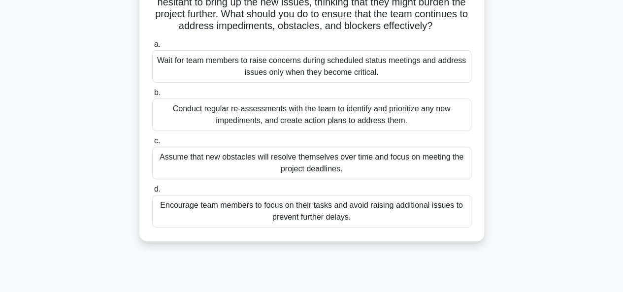
scroll to position [146, 0]
click at [307, 126] on div "Conduct regular re-assessments with the team to identify and prioritize any new…" at bounding box center [311, 115] width 319 height 33
click at [152, 96] on input "b. Conduct regular re-assessments with the team to identify and prioritize any …" at bounding box center [152, 93] width 0 height 6
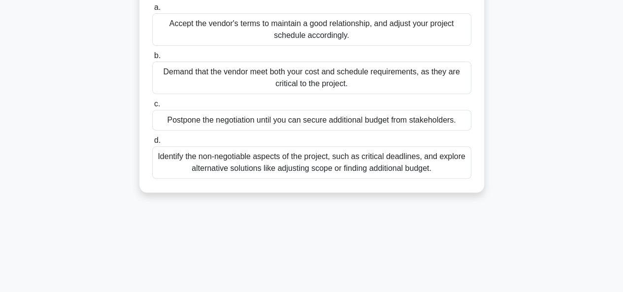
scroll to position [152, 0]
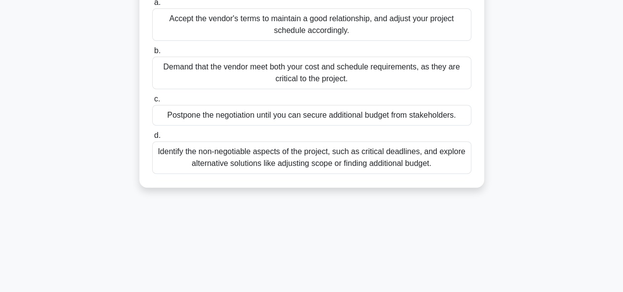
click at [222, 173] on div "Identify the non-negotiable aspects of the project, such as critical deadlines,…" at bounding box center [311, 157] width 319 height 33
click at [152, 139] on input "d. Identify the non-negotiable aspects of the project, such as critical deadlin…" at bounding box center [152, 135] width 0 height 6
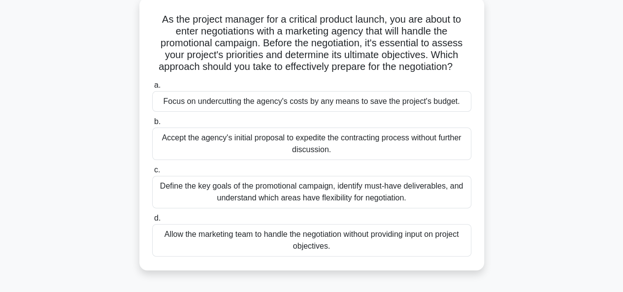
scroll to position [60, 0]
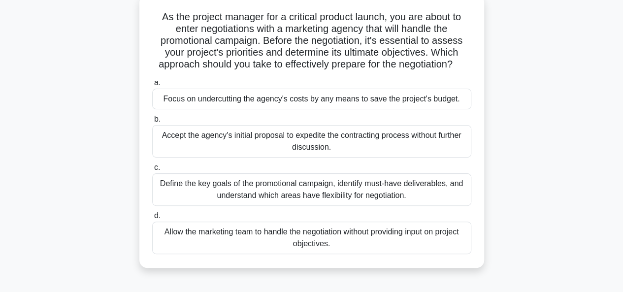
click at [262, 190] on div "Define the key goals of the promotional campaign, identify must-have deliverabl…" at bounding box center [311, 189] width 319 height 33
click at [152, 171] on input "c. Define the key goals of the promotional campaign, identify must-have deliver…" at bounding box center [152, 168] width 0 height 6
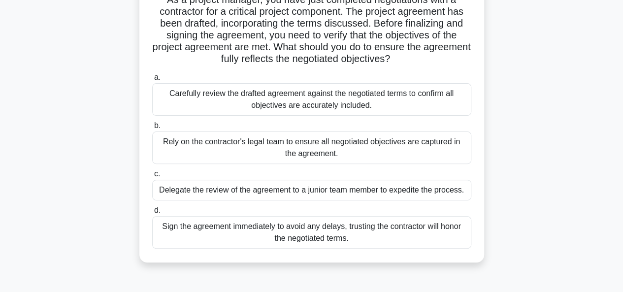
scroll to position [75, 0]
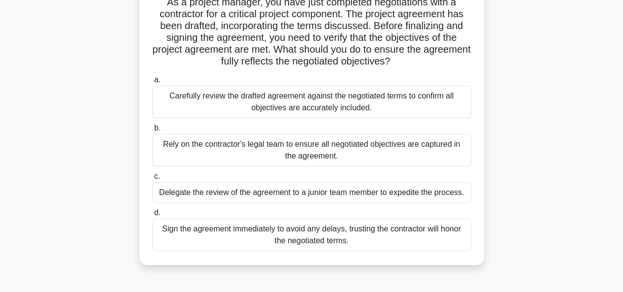
click at [235, 105] on div "Carefully review the drafted agreement against the negotiated terms to confirm …" at bounding box center [311, 102] width 319 height 33
click at [152, 83] on input "a. Carefully review the drafted agreement against the negotiated terms to confi…" at bounding box center [152, 80] width 0 height 6
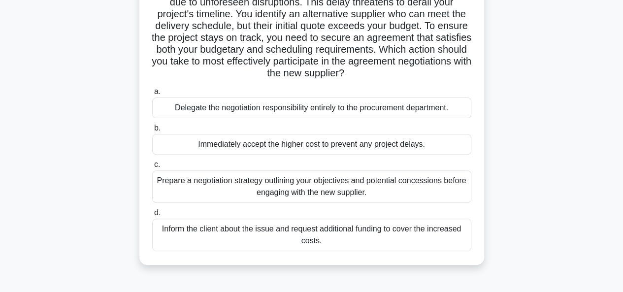
scroll to position [101, 0]
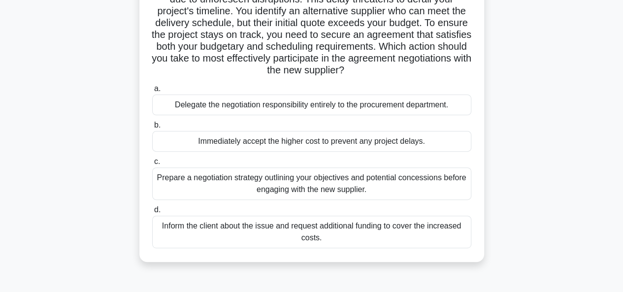
click at [230, 189] on div "Prepare a negotiation strategy outlining your objectives and potential concessi…" at bounding box center [311, 183] width 319 height 33
click at [152, 165] on input "c. Prepare a negotiation strategy outlining your objectives and potential conce…" at bounding box center [152, 162] width 0 height 6
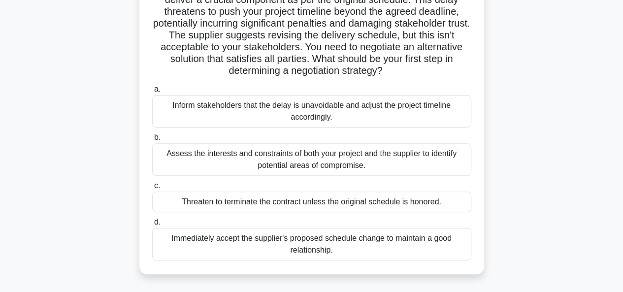
scroll to position [103, 0]
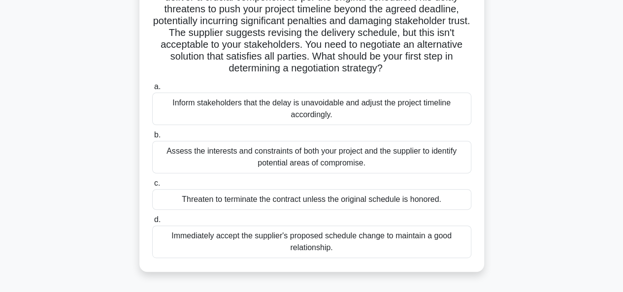
click at [242, 162] on div "Assess the interests and constraints of both your project and the supplier to i…" at bounding box center [311, 157] width 319 height 33
click at [152, 138] on input "b. Assess the interests and constraints of both your project and the supplier t…" at bounding box center [152, 135] width 0 height 6
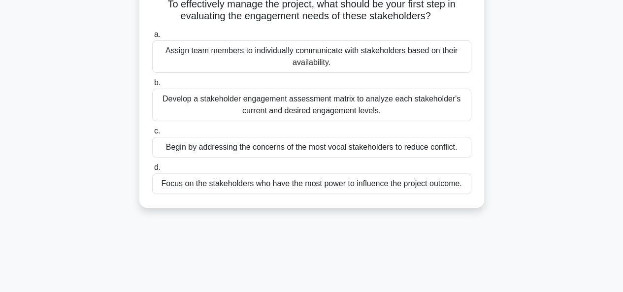
scroll to position [123, 0]
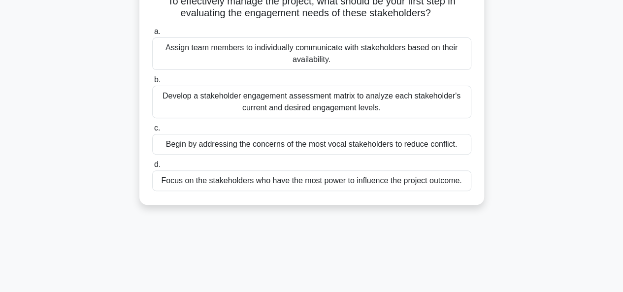
click at [327, 118] on div "Develop a stakeholder engagement assessment matrix to analyze each stakeholder'…" at bounding box center [311, 102] width 319 height 33
click at [152, 83] on input "b. Develop a stakeholder engagement assessment matrix to analyze each stakehold…" at bounding box center [152, 80] width 0 height 6
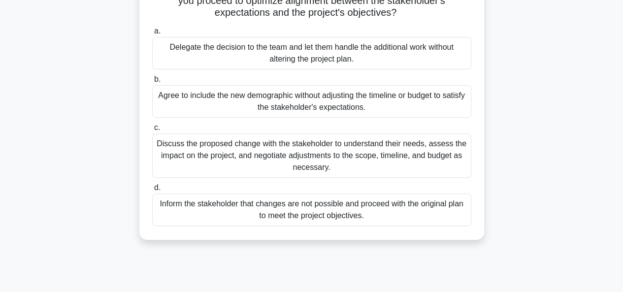
scroll to position [142, 0]
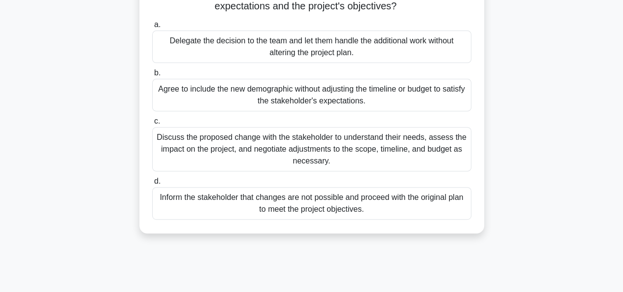
click at [282, 156] on div "Discuss the proposed change with the stakeholder to understand their needs, ass…" at bounding box center [311, 149] width 319 height 44
click at [152, 125] on input "c. Discuss the proposed change with the stakeholder to understand their needs, …" at bounding box center [152, 121] width 0 height 6
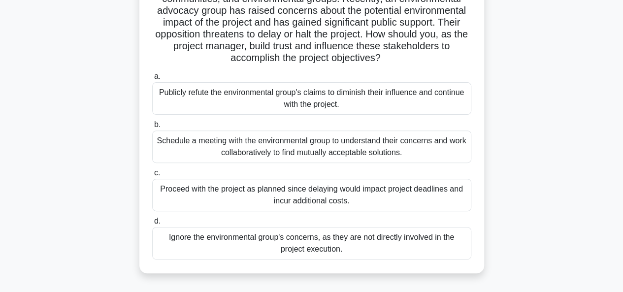
scroll to position [105, 0]
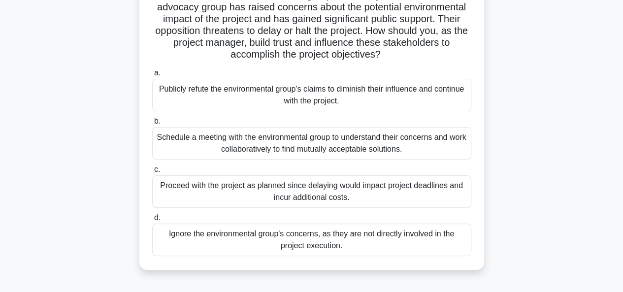
click at [278, 153] on div "Schedule a meeting with the environmental group to understand their concerns an…" at bounding box center [311, 143] width 319 height 33
click at [152, 125] on input "b. Schedule a meeting with the environmental group to understand their concerns…" at bounding box center [152, 121] width 0 height 6
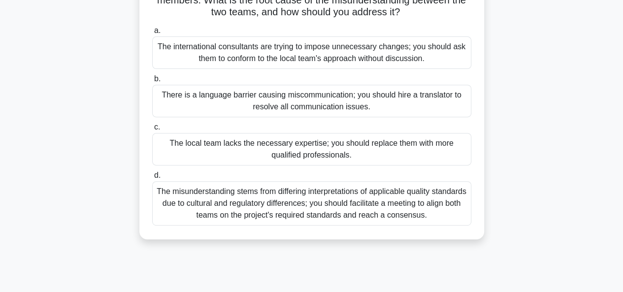
scroll to position [151, 0]
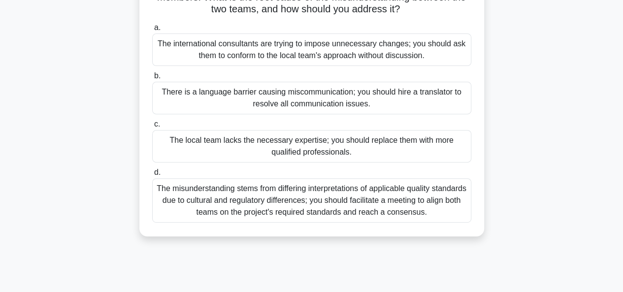
click at [318, 217] on div "The misunderstanding stems from differing interpretations of applicable quality…" at bounding box center [311, 200] width 319 height 44
click at [152, 176] on input "d. The misunderstanding stems from differing interpretations of applicable qual…" at bounding box center [152, 172] width 0 height 6
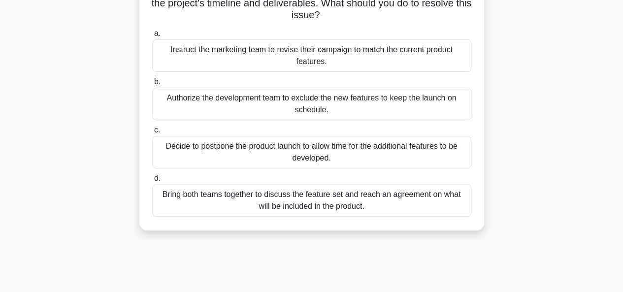
scroll to position [134, 0]
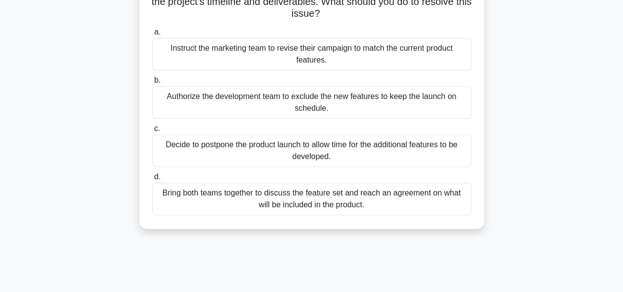
click at [308, 203] on div "Bring both teams together to discuss the feature set and reach an agreement on …" at bounding box center [311, 199] width 319 height 33
click at [152, 180] on input "d. Bring both teams together to discuss the feature set and reach an agreement …" at bounding box center [152, 177] width 0 height 6
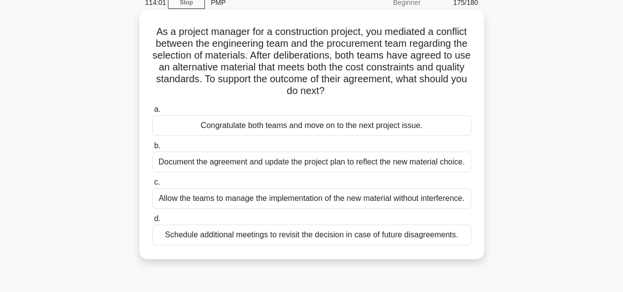
scroll to position [17, 0]
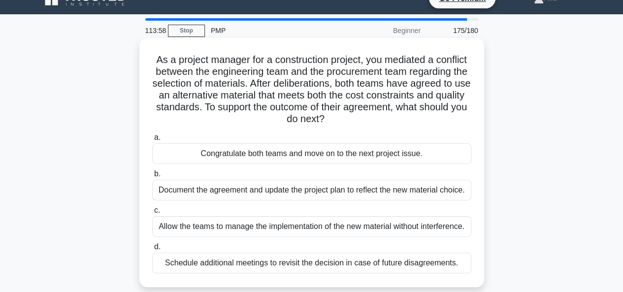
click at [300, 200] on div "Document the agreement and update the project plan to reflect the new material …" at bounding box center [311, 190] width 319 height 21
click at [152, 177] on input "b. Document the agreement and update the project plan to reflect the new materi…" at bounding box center [152, 174] width 0 height 6
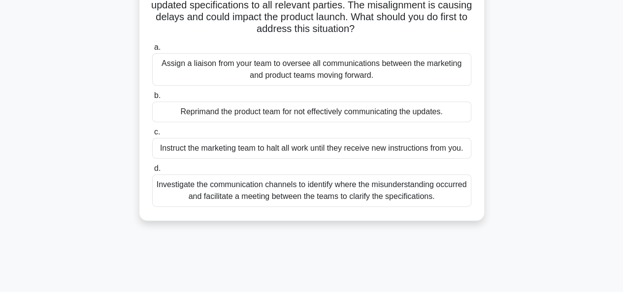
scroll to position [138, 0]
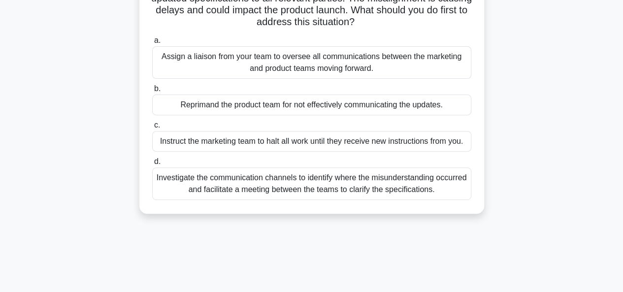
click at [246, 190] on div "Investigate the communication channels to identify where the misunderstanding o…" at bounding box center [311, 183] width 319 height 33
click at [152, 165] on input "d. Investigate the communication channels to identify where the misunderstandin…" at bounding box center [152, 162] width 0 height 6
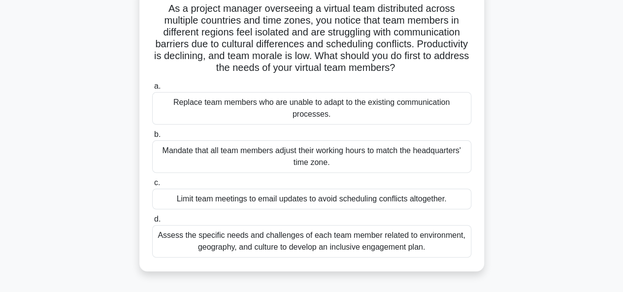
scroll to position [73, 0]
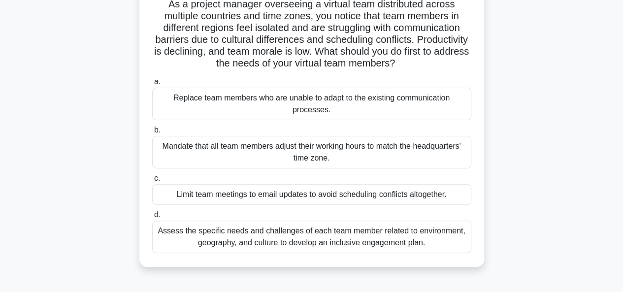
click at [322, 240] on div "Assess the specific needs and challenges of each team member related to environ…" at bounding box center [311, 237] width 319 height 33
click at [152, 218] on input "d. Assess the specific needs and challenges of each team member related to envi…" at bounding box center [152, 215] width 0 height 6
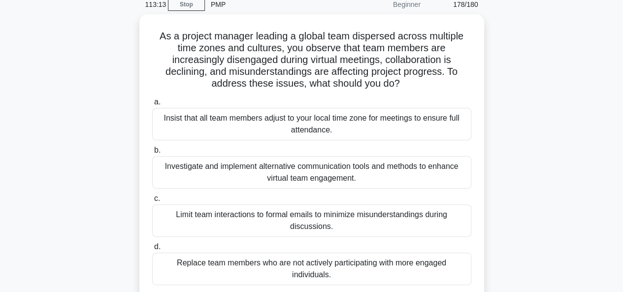
scroll to position [44, 0]
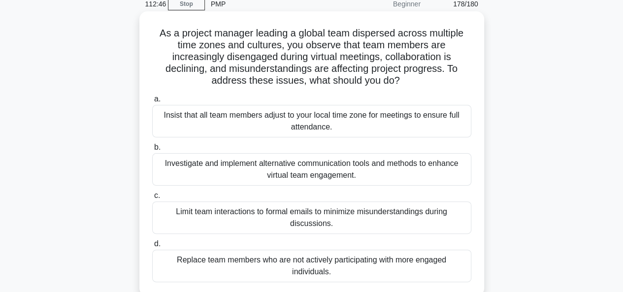
click at [240, 172] on div "Investigate and implement alternative communication tools and methods to enhanc…" at bounding box center [311, 169] width 319 height 33
click at [152, 151] on input "b. Investigate and implement alternative communication tools and methods to enh…" at bounding box center [152, 147] width 0 height 6
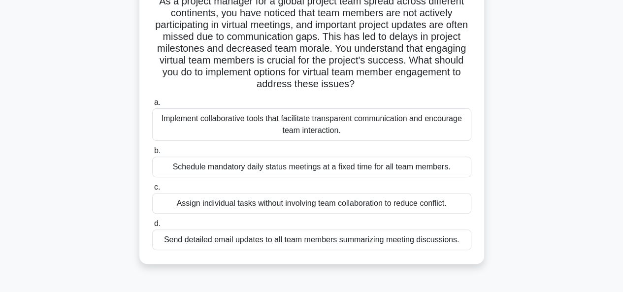
scroll to position [80, 0]
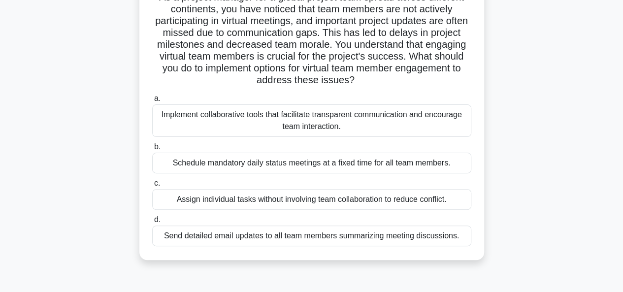
click at [236, 125] on div "Implement collaborative tools that facilitate transparent communication and enc…" at bounding box center [311, 120] width 319 height 33
click at [152, 102] on input "a. Implement collaborative tools that facilitate transparent communication and …" at bounding box center [152, 99] width 0 height 6
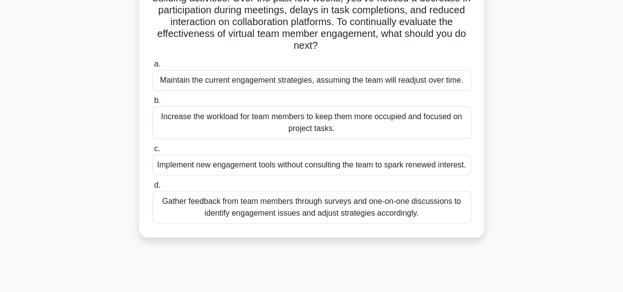
scroll to position [121, 0]
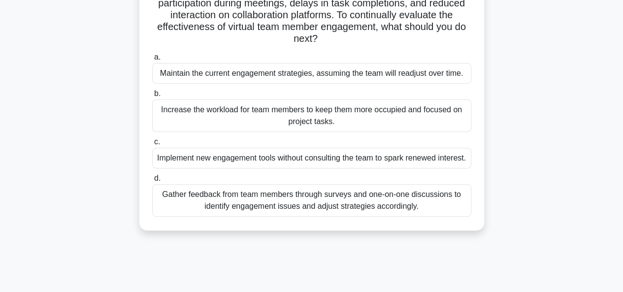
click at [339, 212] on div "Gather feedback from team members through surveys and one-on-one discussions to…" at bounding box center [311, 200] width 319 height 33
click at [152, 182] on input "d. Gather feedback from team members through surveys and one-on-one discussions…" at bounding box center [152, 178] width 0 height 6
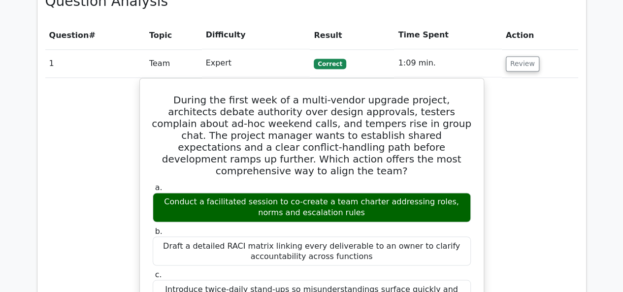
scroll to position [693, 0]
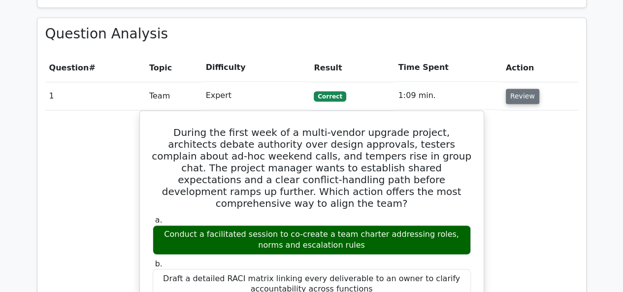
click at [524, 89] on button "Review" at bounding box center [522, 96] width 33 height 15
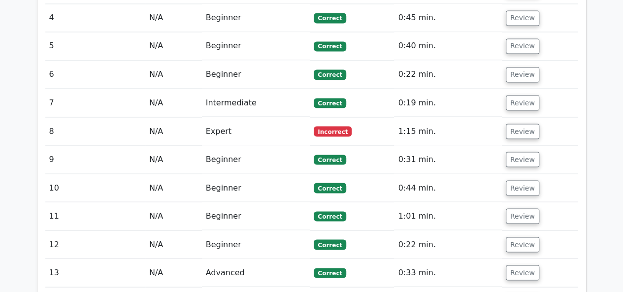
scroll to position [856, 0]
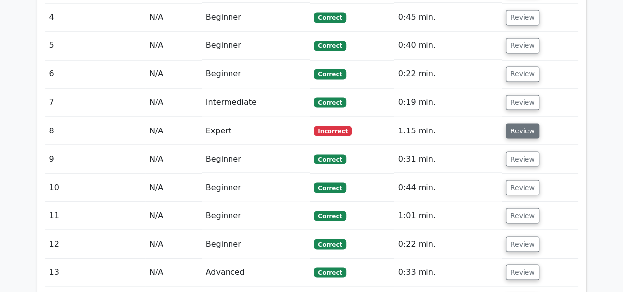
click at [514, 123] on button "Review" at bounding box center [522, 130] width 33 height 15
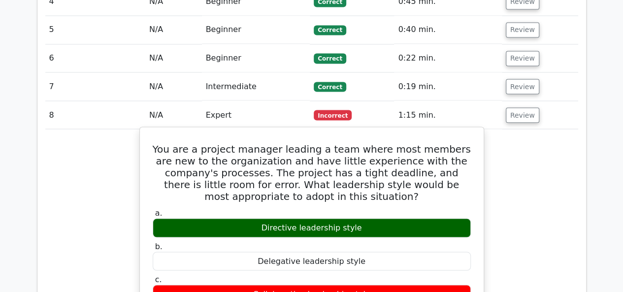
scroll to position [872, 0]
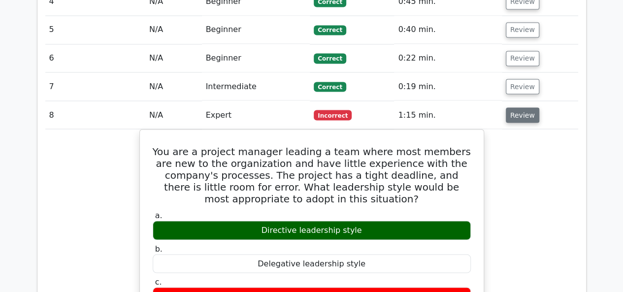
click at [523, 107] on button "Review" at bounding box center [522, 114] width 33 height 15
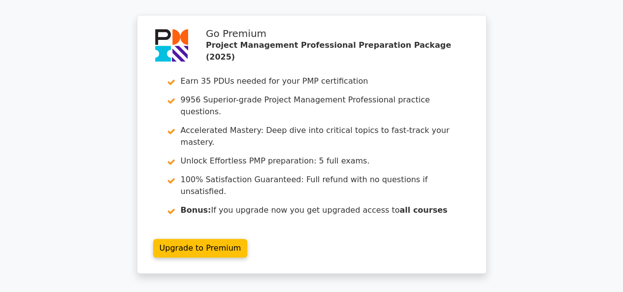
scroll to position [5905, 0]
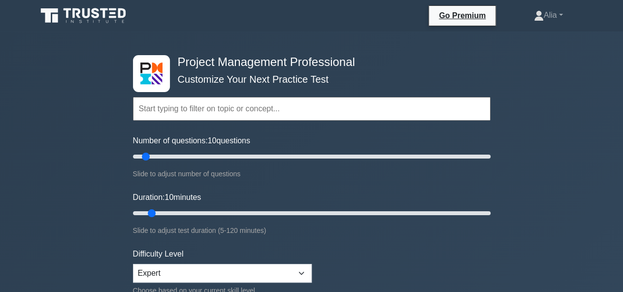
drag, startPoint x: 443, startPoint y: 276, endPoint x: 446, endPoint y: 137, distance: 138.9
click at [446, 137] on form "Topics Scope Management Time Management Cost Management Quality Management Risk…" at bounding box center [312, 219] width 358 height 304
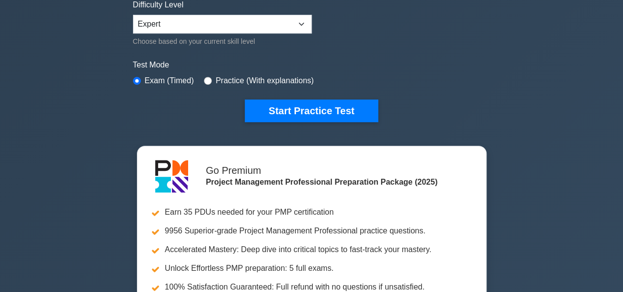
scroll to position [246, 0]
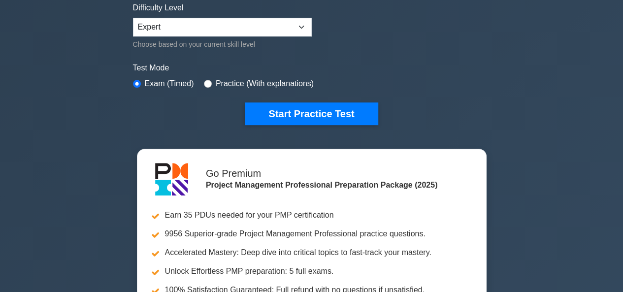
click at [530, 83] on div "Project Management Professional Customize Your Next Practice Test Topics Scope …" at bounding box center [311, 85] width 623 height 601
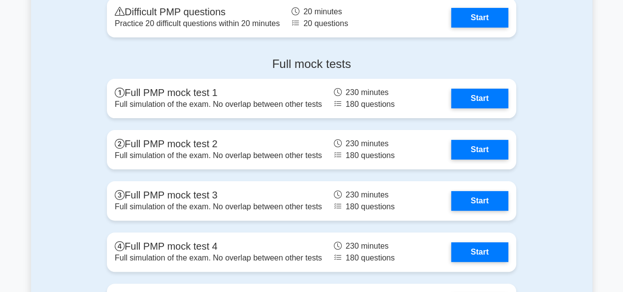
scroll to position [3781, 0]
